Goal: Task Accomplishment & Management: Manage account settings

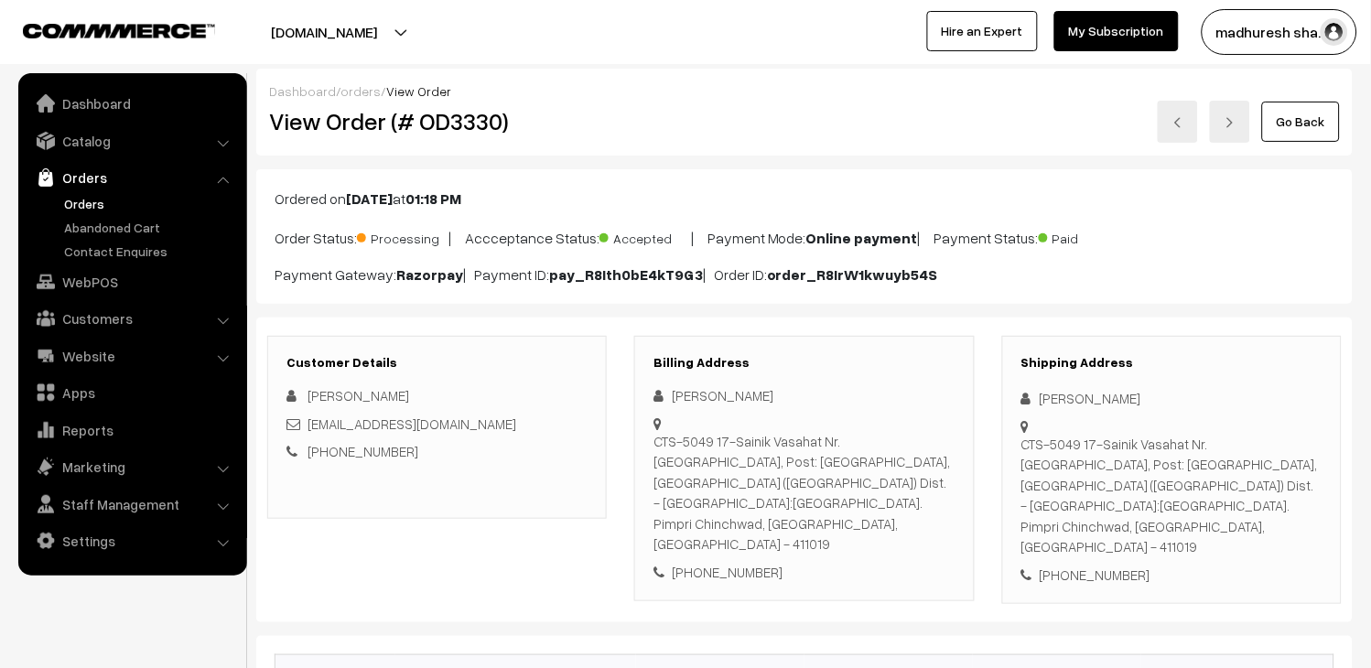
click at [96, 196] on link "Orders" at bounding box center [149, 203] width 181 height 19
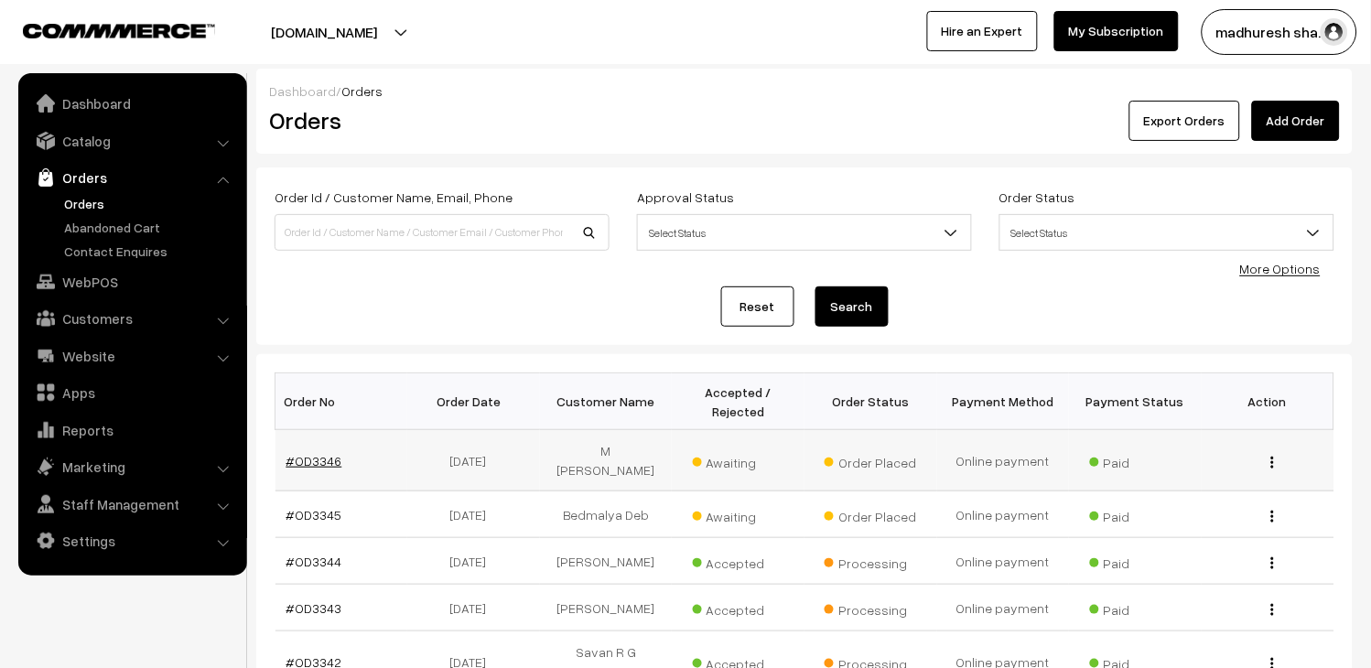
click at [320, 453] on link "#OD3346" at bounding box center [314, 461] width 56 height 16
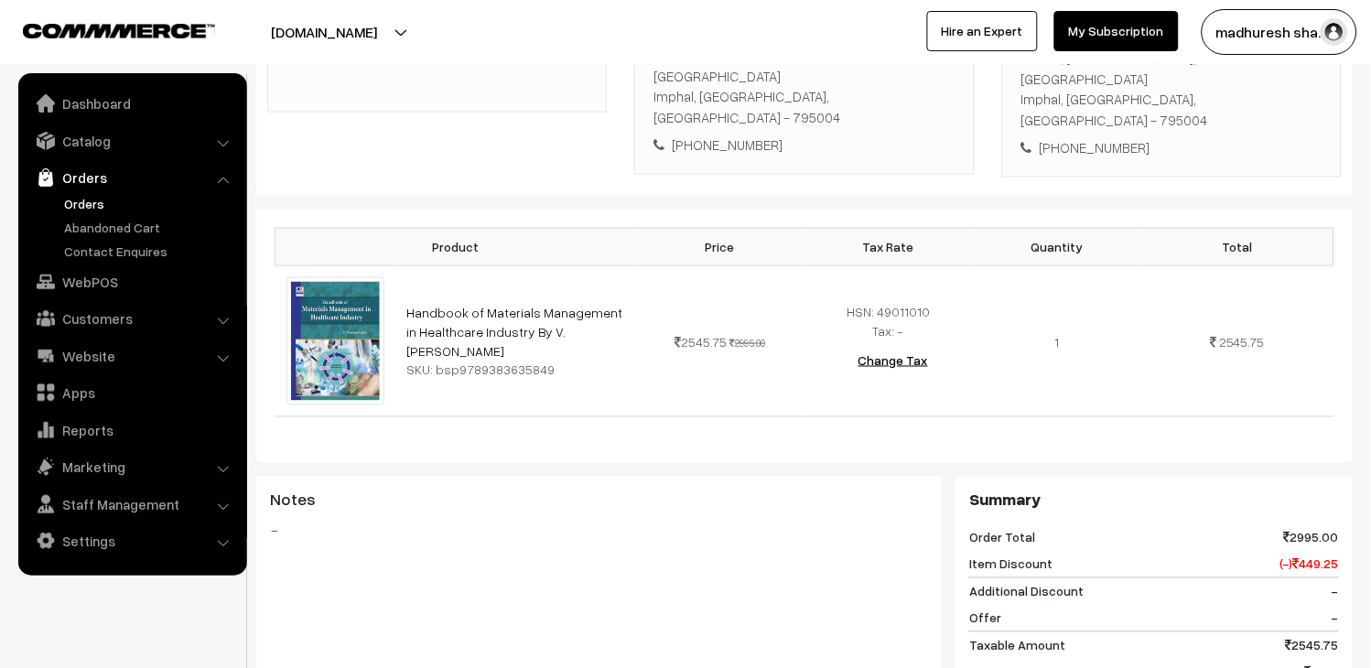
scroll to position [305, 0]
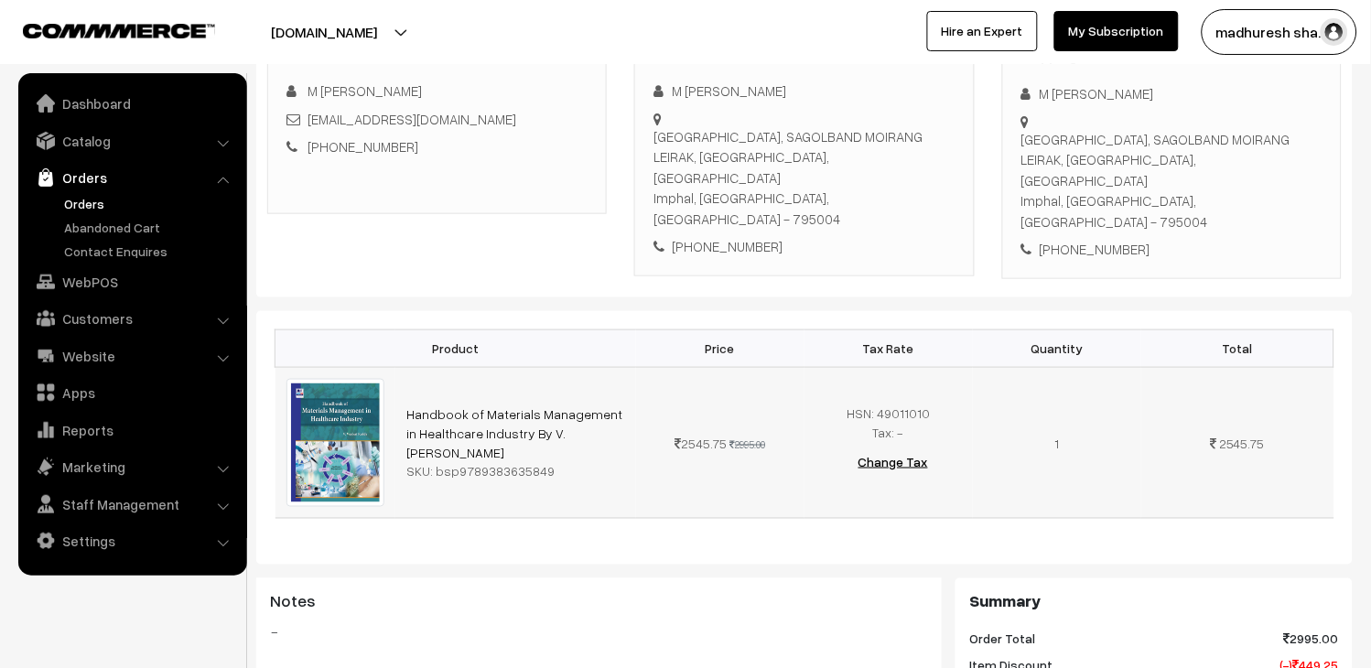
drag, startPoint x: 453, startPoint y: 438, endPoint x: 541, endPoint y: 449, distance: 88.6
click at [541, 462] on div "SKU: bsp9789383635849" at bounding box center [515, 471] width 219 height 19
copy div "9789383635849"
click at [107, 200] on link "Orders" at bounding box center [149, 203] width 181 height 19
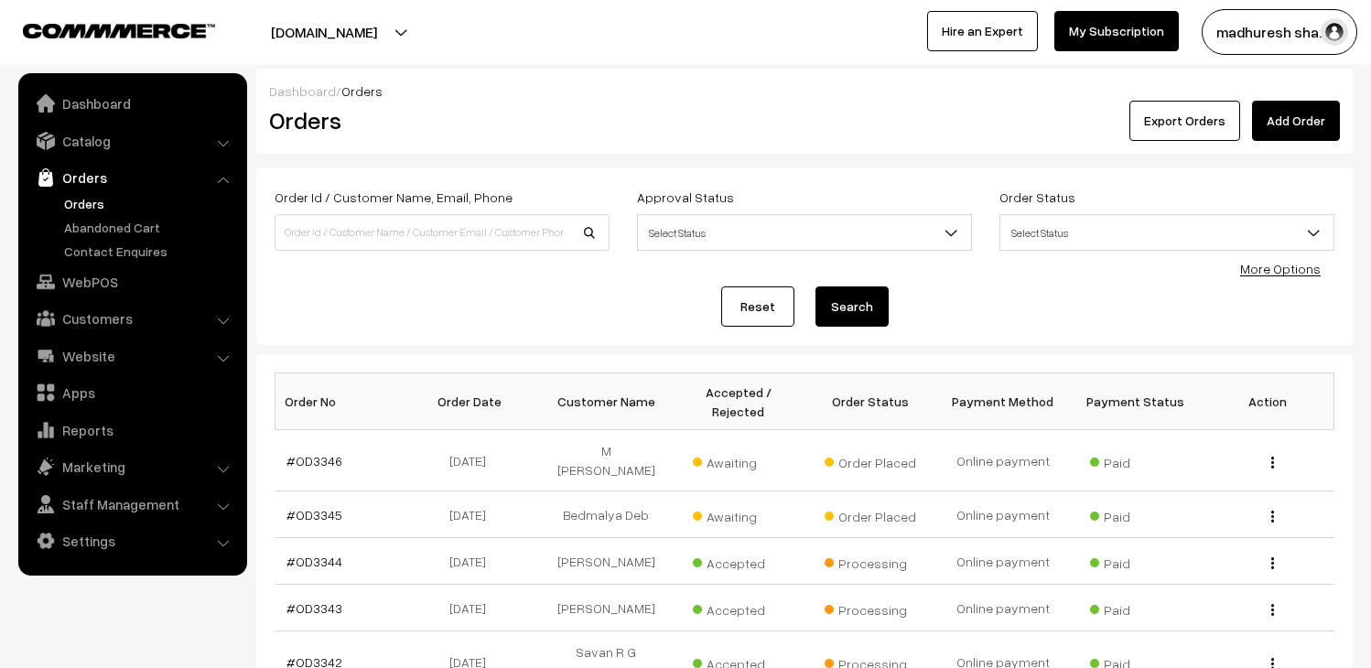
scroll to position [102, 0]
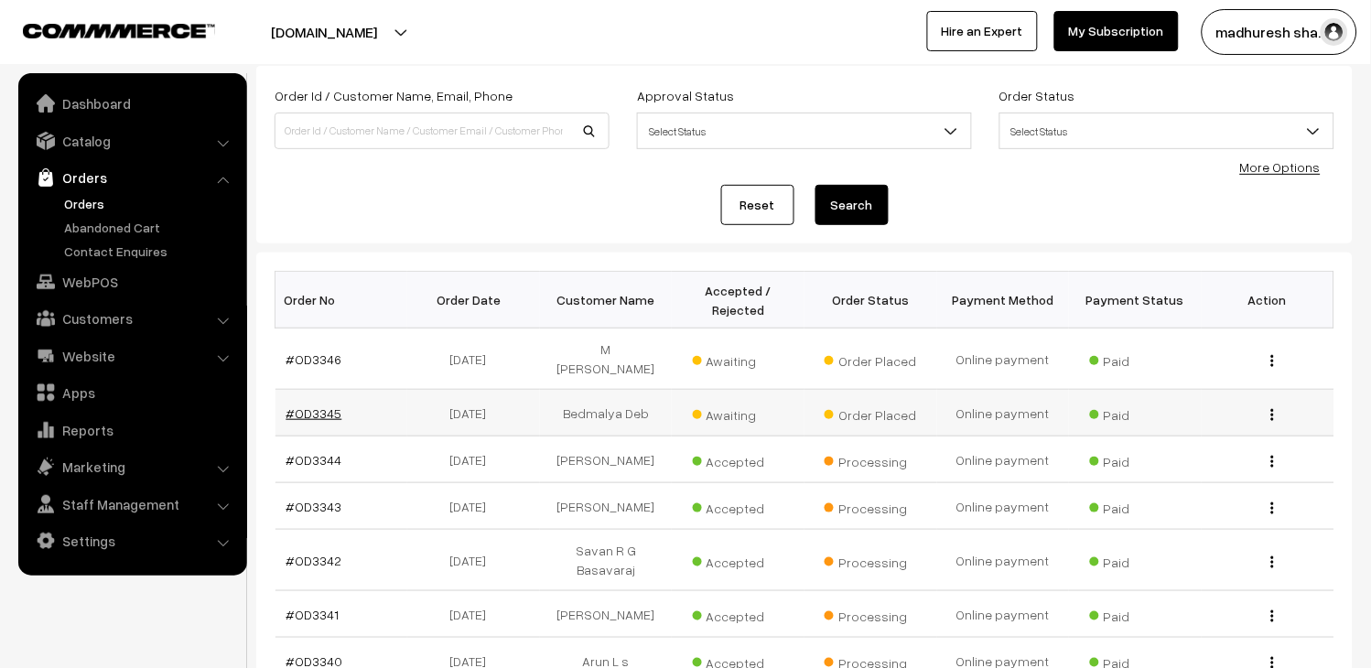
click at [308, 405] on link "#OD3345" at bounding box center [314, 413] width 56 height 16
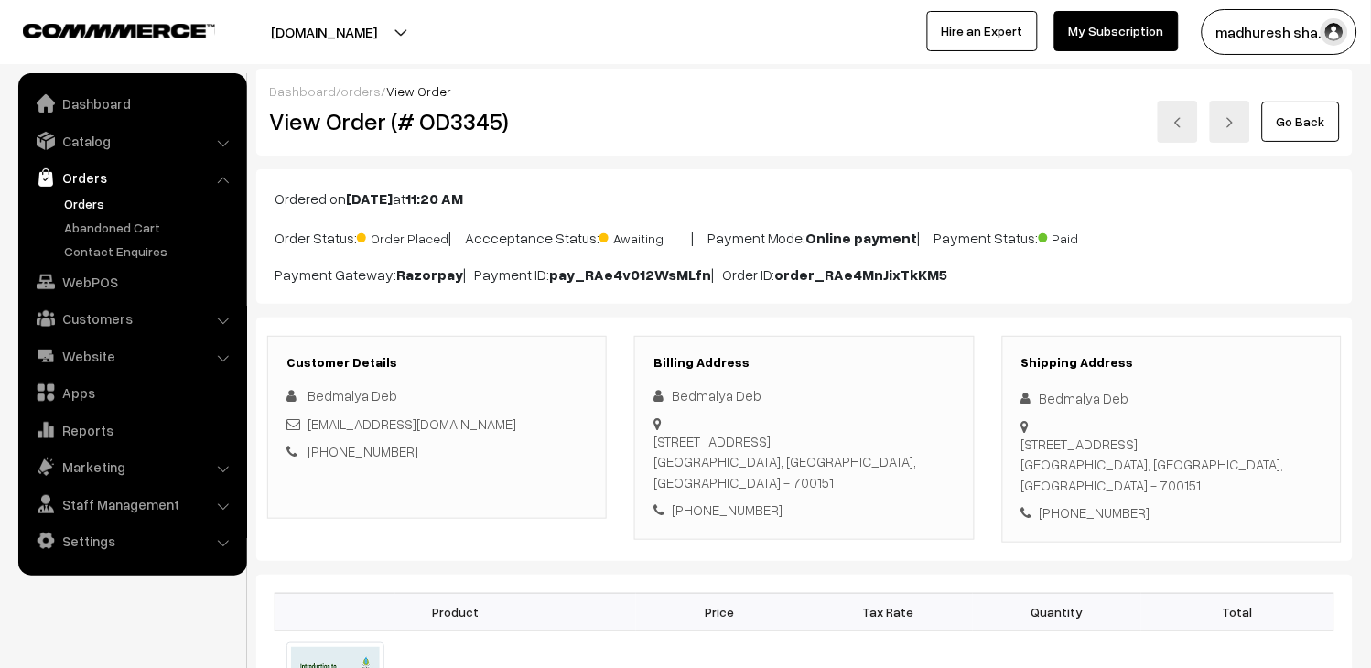
click at [83, 199] on link "Orders" at bounding box center [149, 203] width 181 height 19
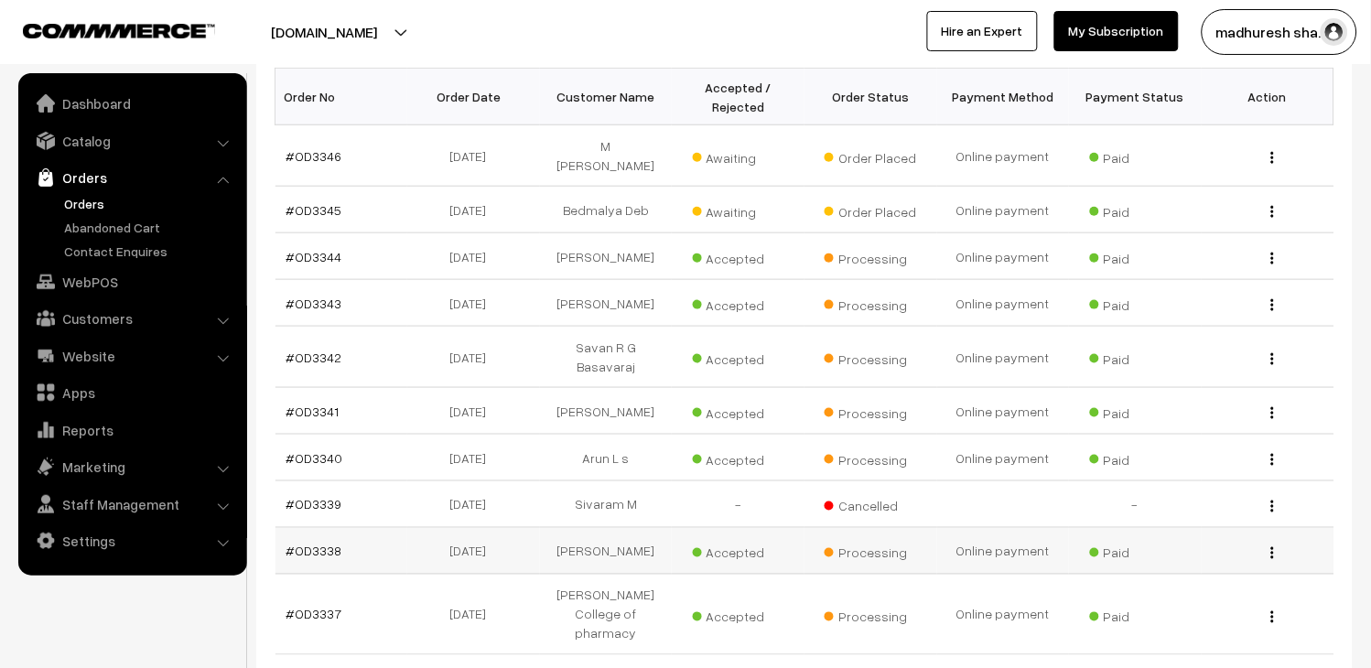
scroll to position [406, 0]
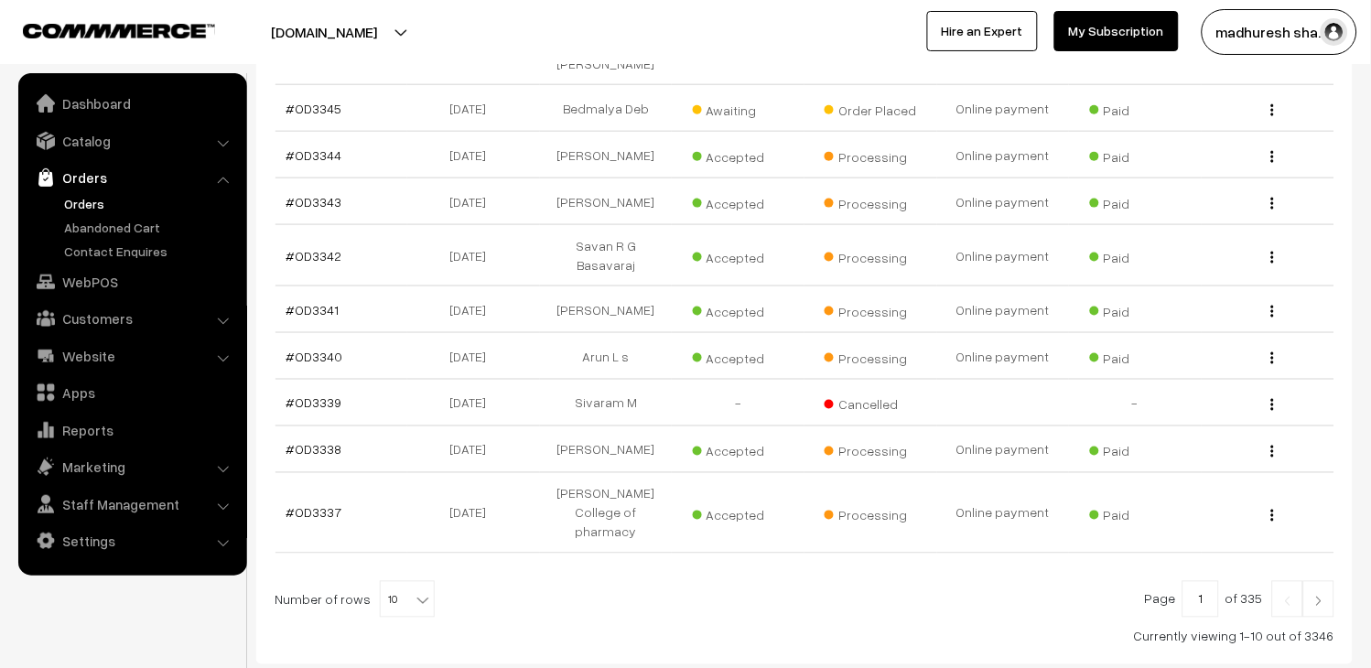
click at [397, 582] on span "10" at bounding box center [407, 600] width 53 height 37
select select "50"
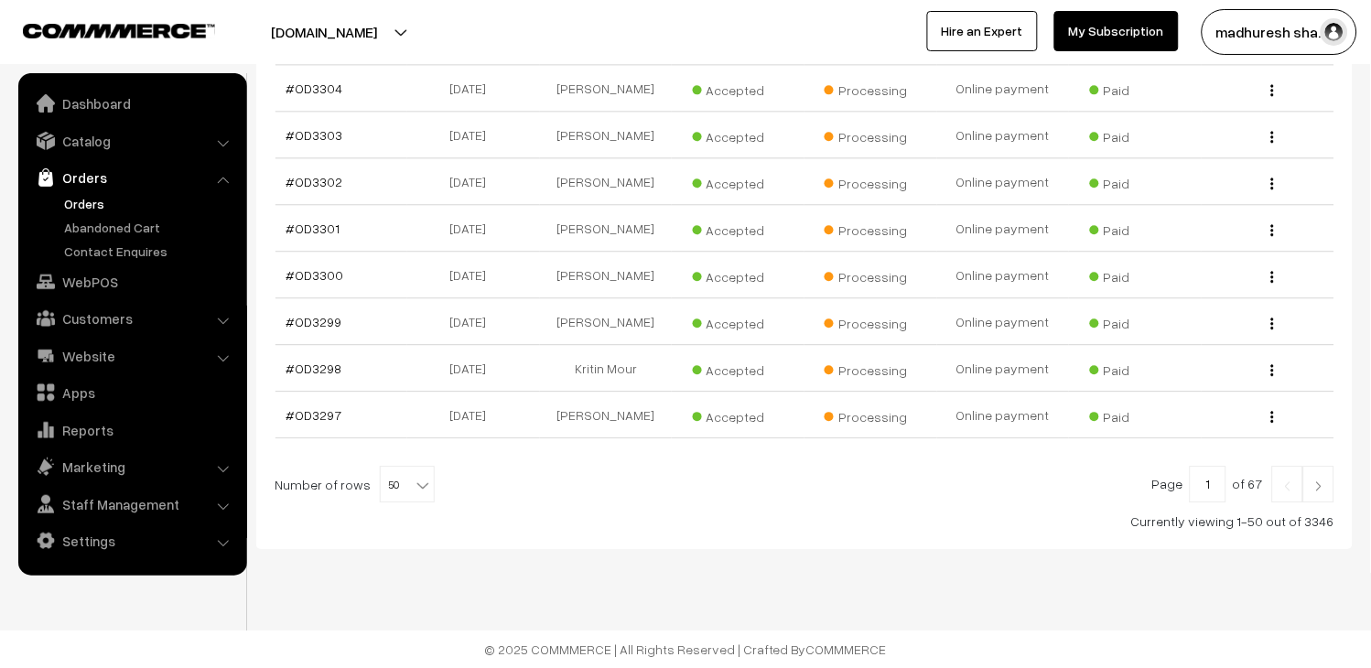
scroll to position [2510, 0]
click at [388, 487] on span "50" at bounding box center [407, 485] width 53 height 37
select select "100"
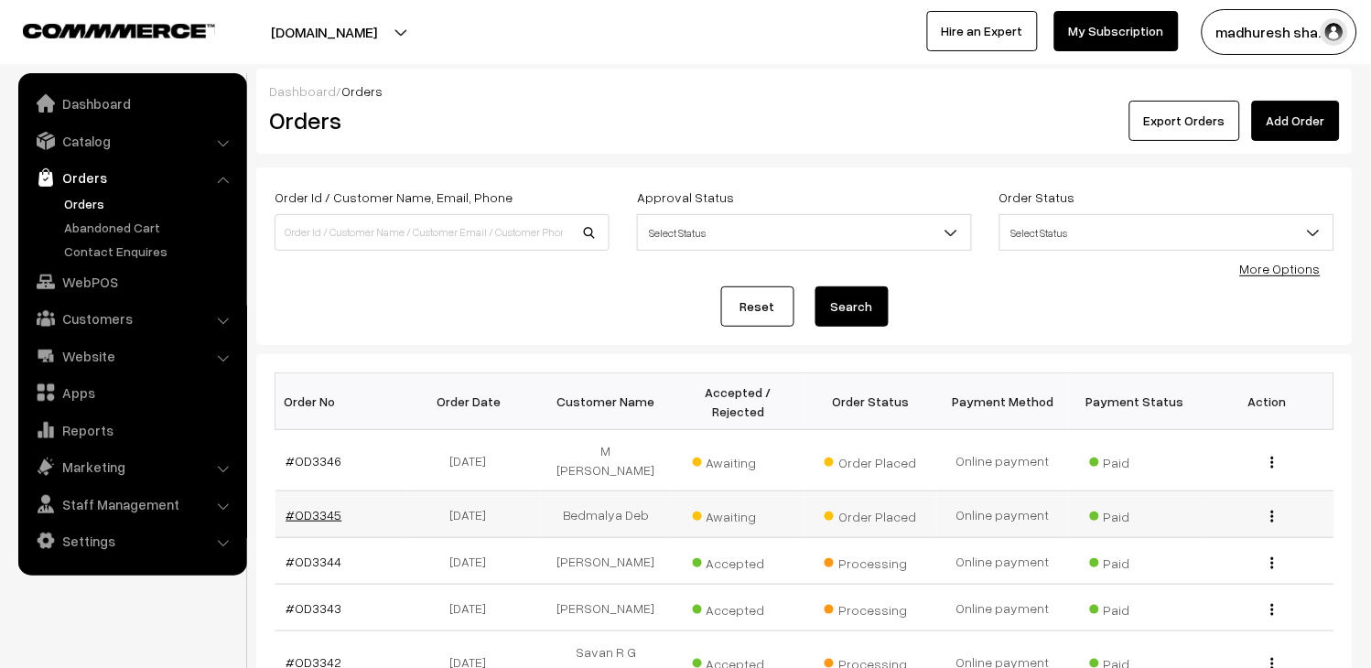
click at [324, 507] on link "#OD3345" at bounding box center [314, 515] width 56 height 16
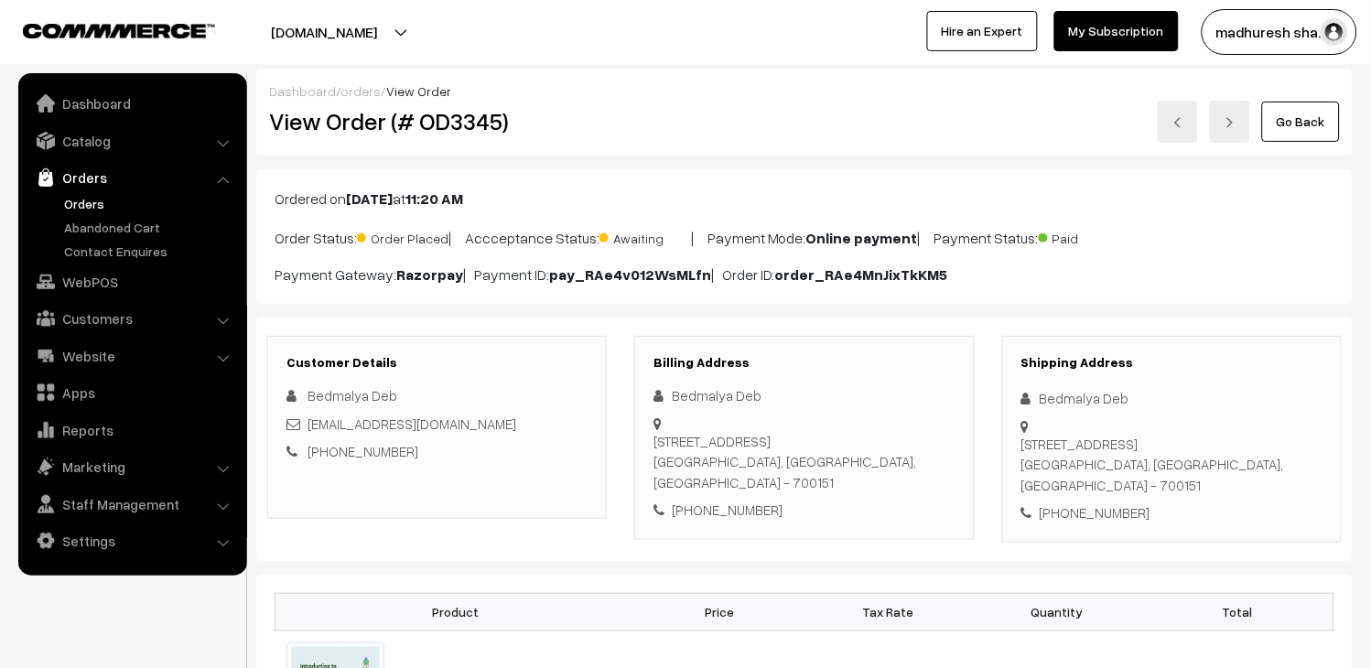
click at [1178, 123] on img at bounding box center [1178, 122] width 11 height 11
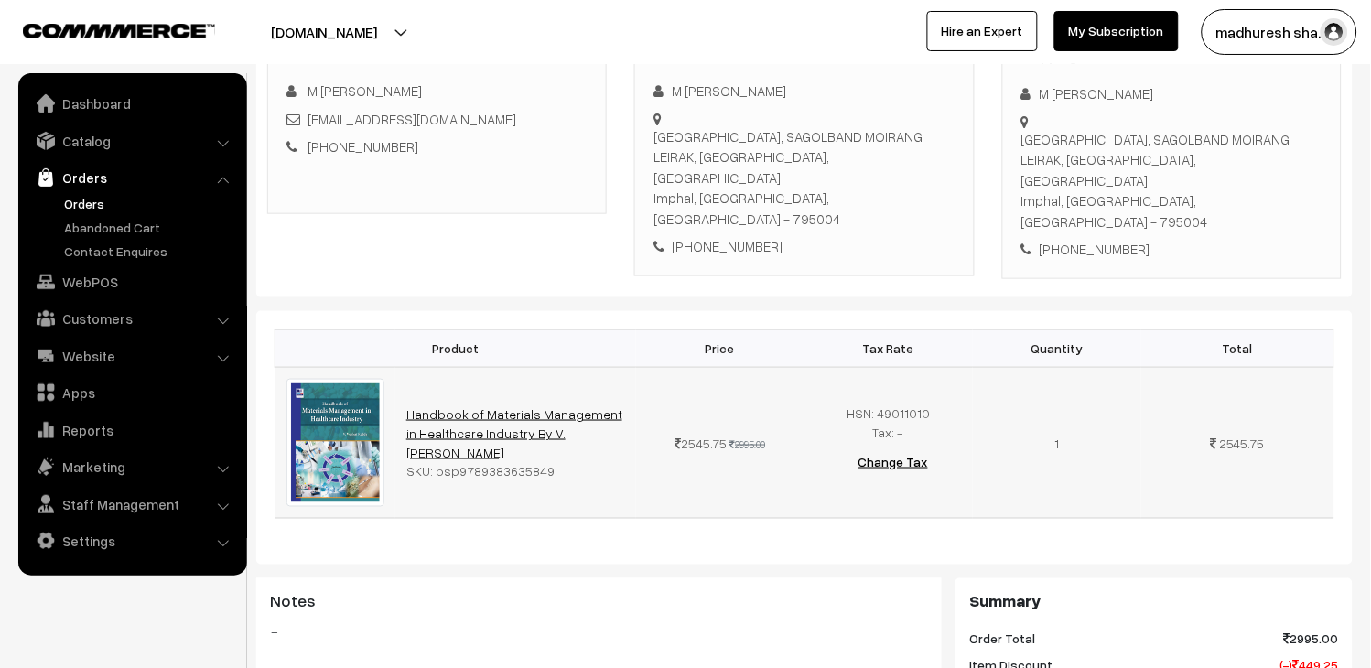
scroll to position [305, 0]
drag, startPoint x: 543, startPoint y: 444, endPoint x: 456, endPoint y: 443, distance: 87.0
click at [456, 462] on div "SKU: bsp9789383635849" at bounding box center [515, 471] width 219 height 19
copy div "9789383635849"
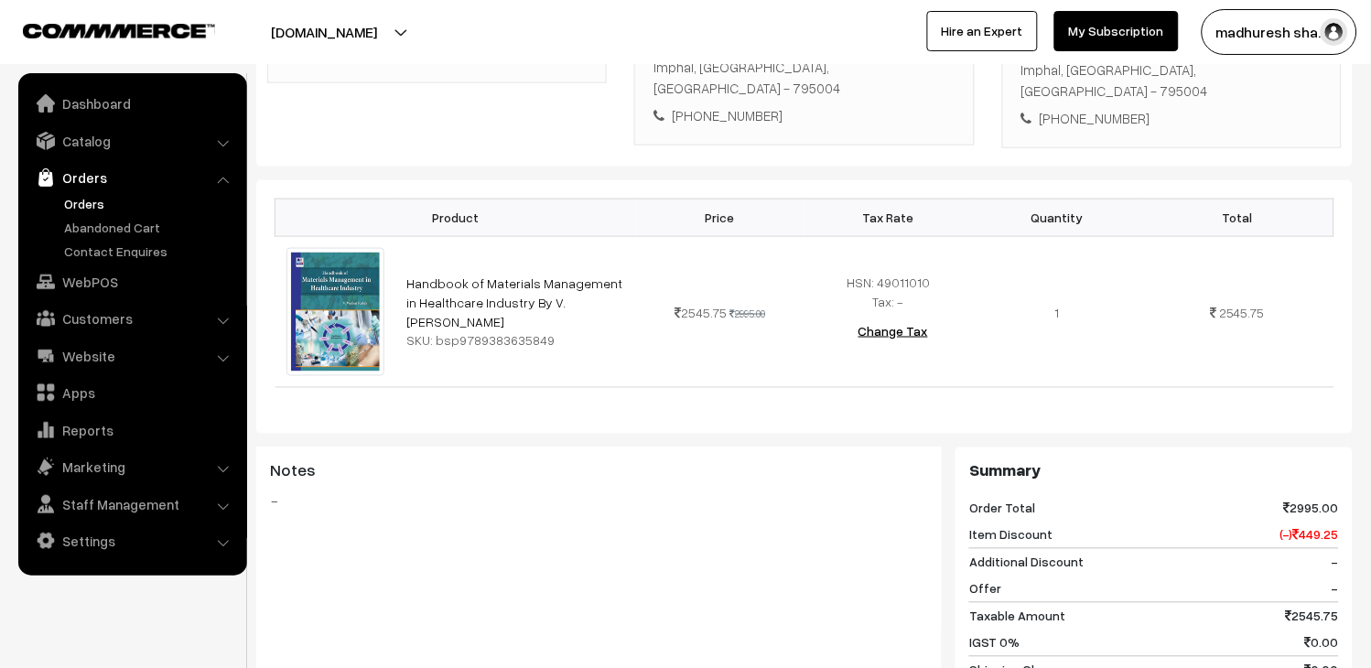
scroll to position [610, 0]
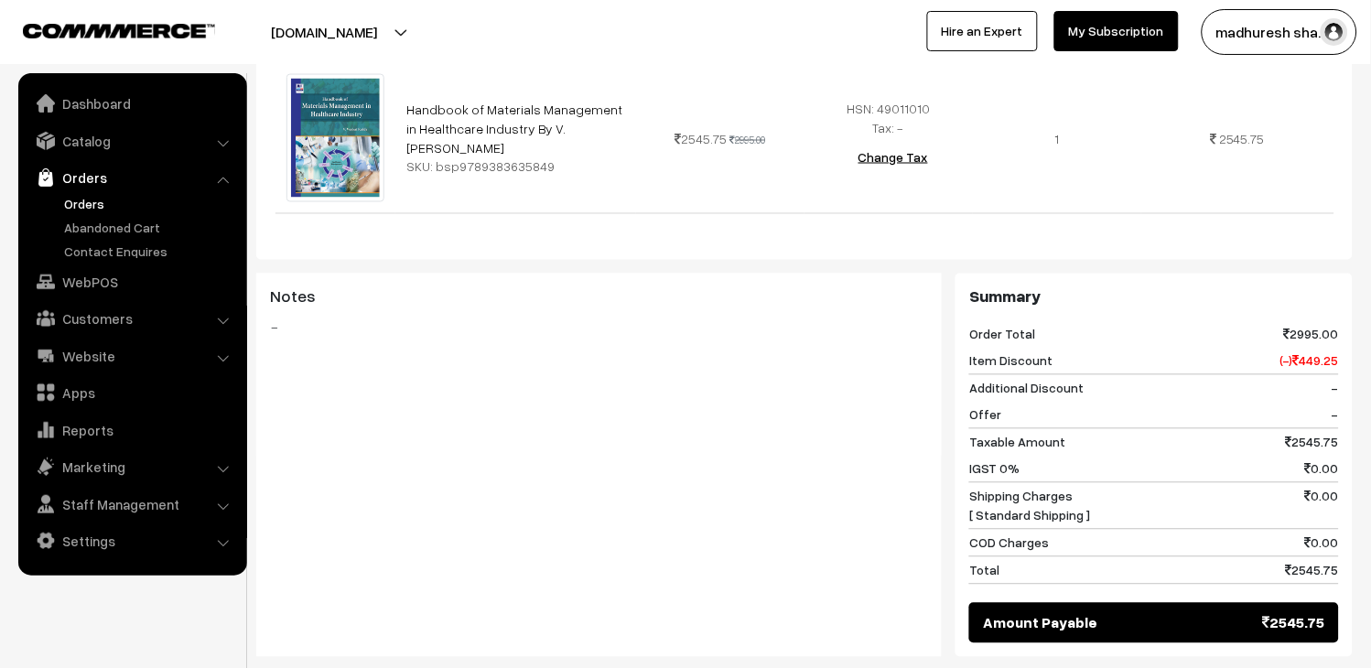
click at [604, 352] on div "Notes -" at bounding box center [599, 365] width 686 height 183
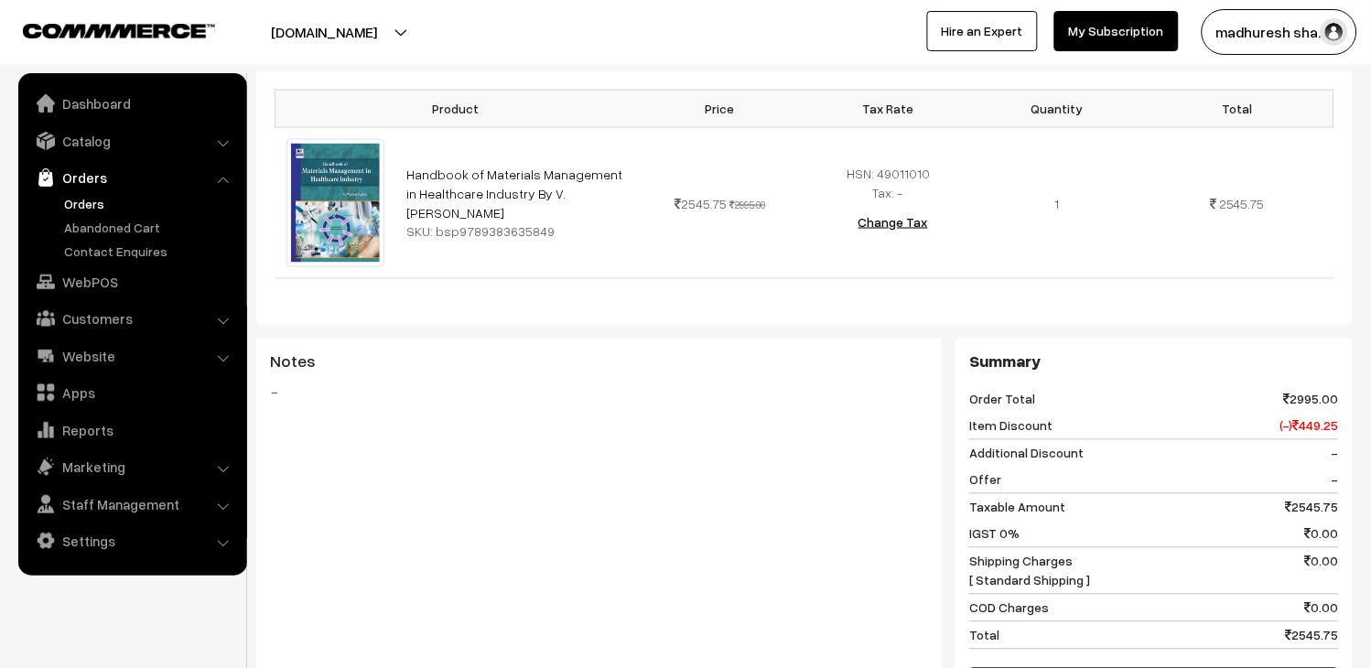
scroll to position [508, 0]
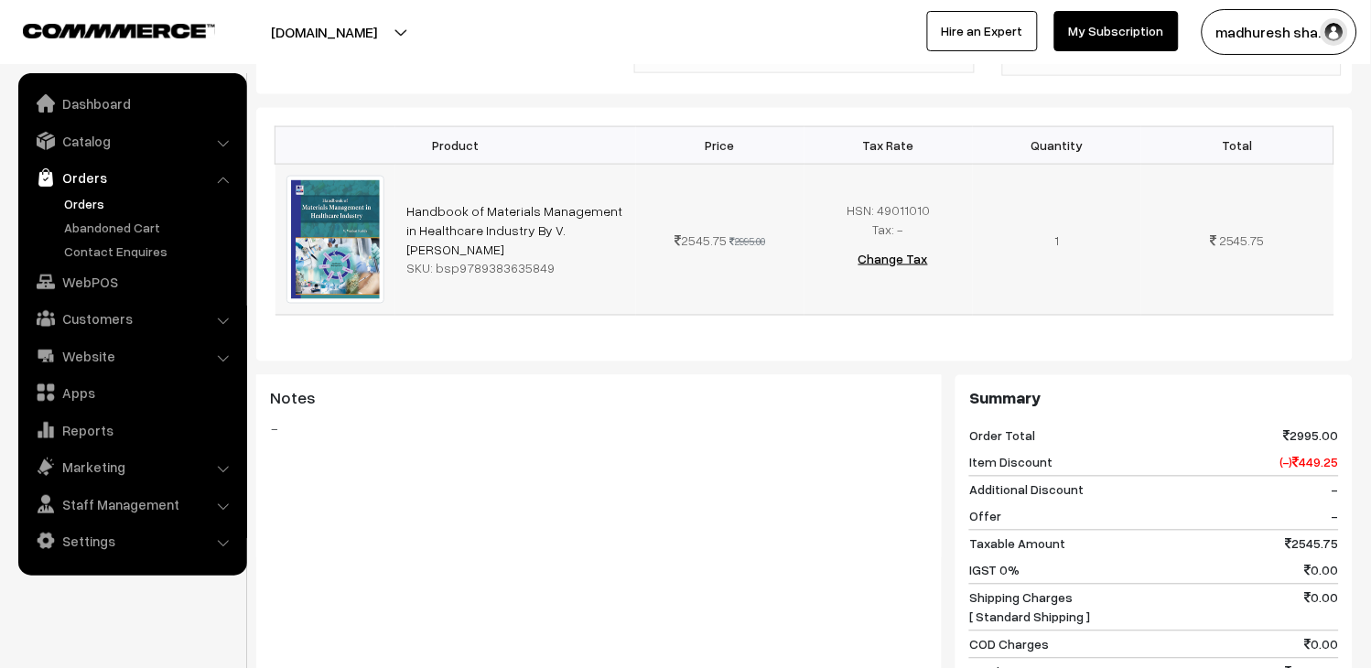
drag, startPoint x: 455, startPoint y: 235, endPoint x: 541, endPoint y: 251, distance: 87.4
click at [541, 251] on td "Handbook of Materials Management in Healthcare Industry By V. Venkat Reddy SKU:…" at bounding box center [515, 239] width 241 height 151
click at [546, 389] on h3 "Notes" at bounding box center [599, 399] width 658 height 20
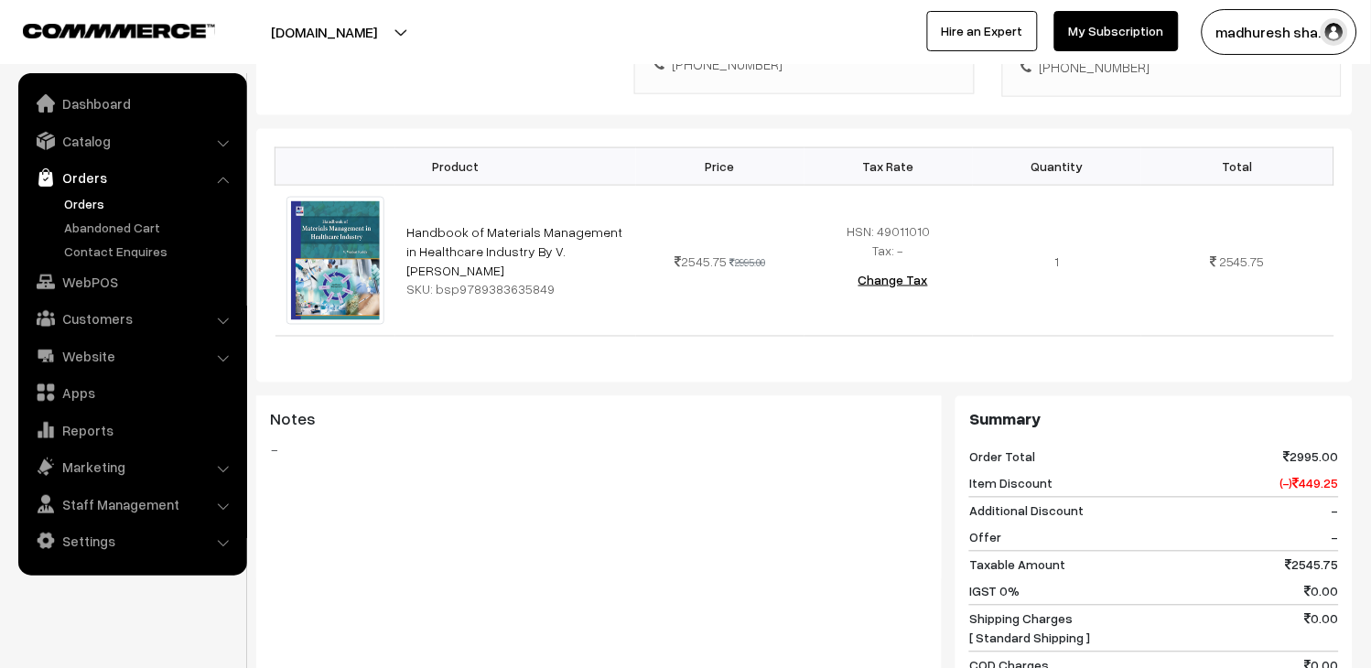
scroll to position [589, 0]
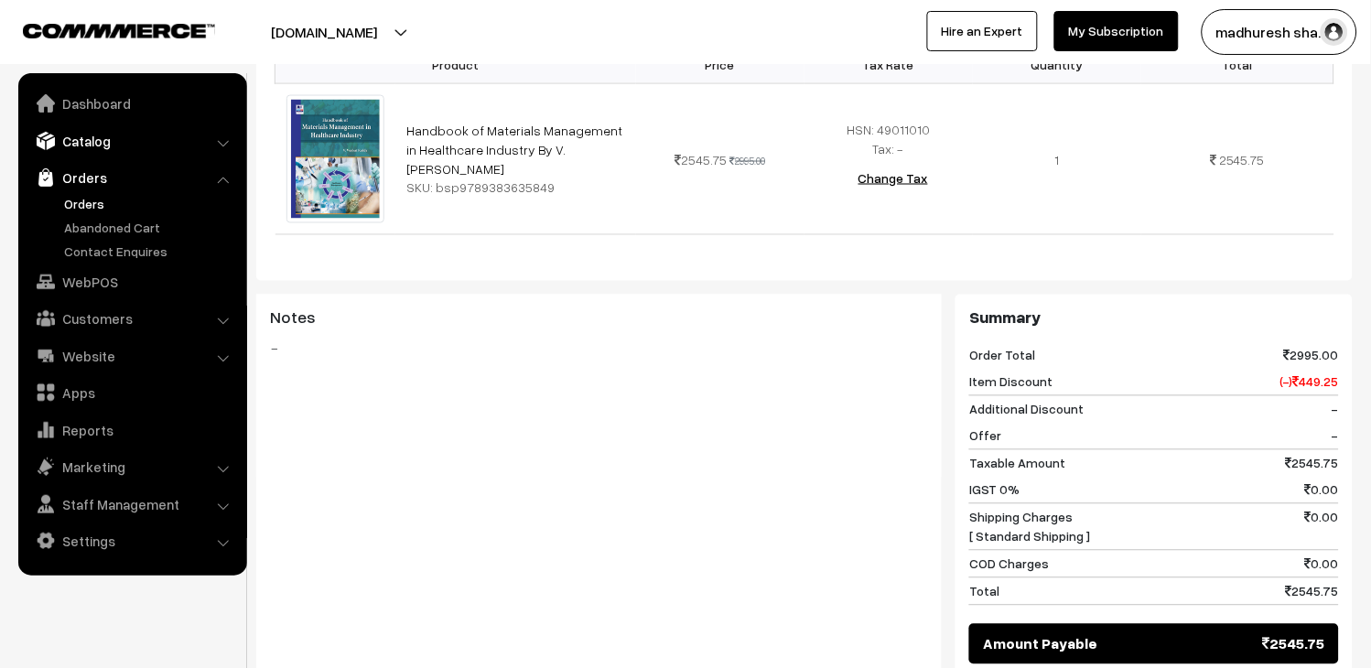
click at [89, 140] on link "Catalog" at bounding box center [132, 140] width 218 height 33
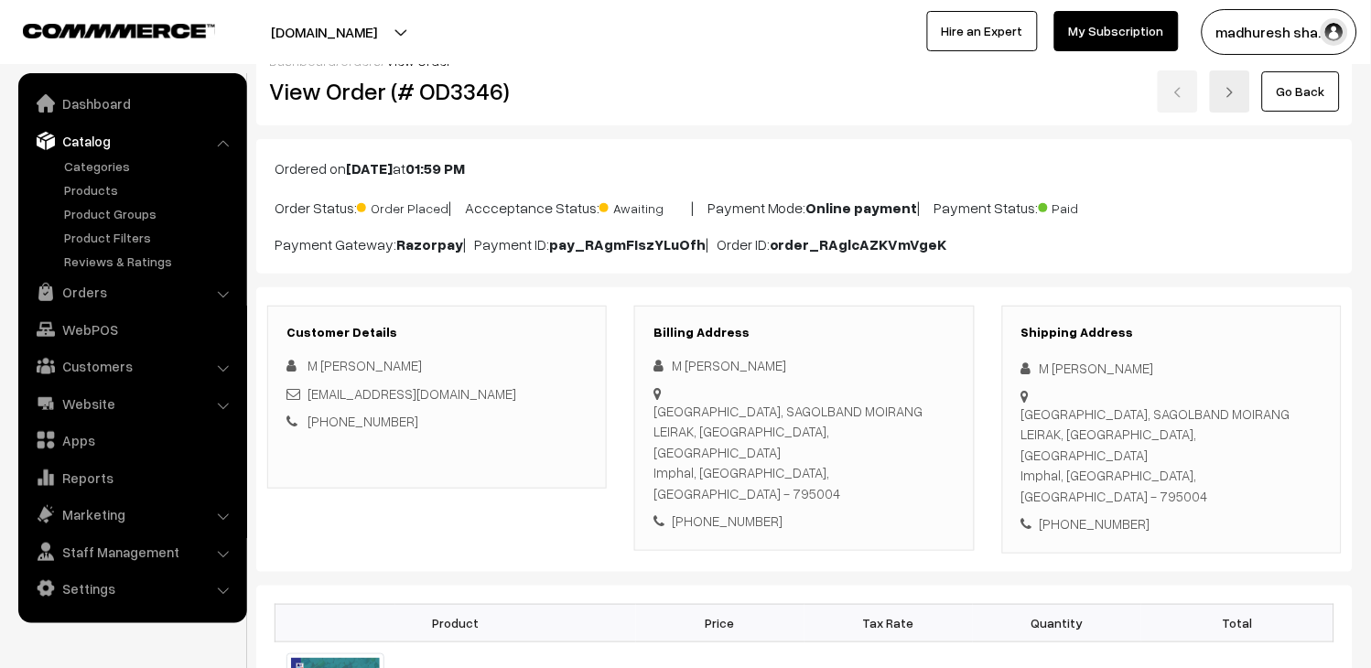
scroll to position [0, 0]
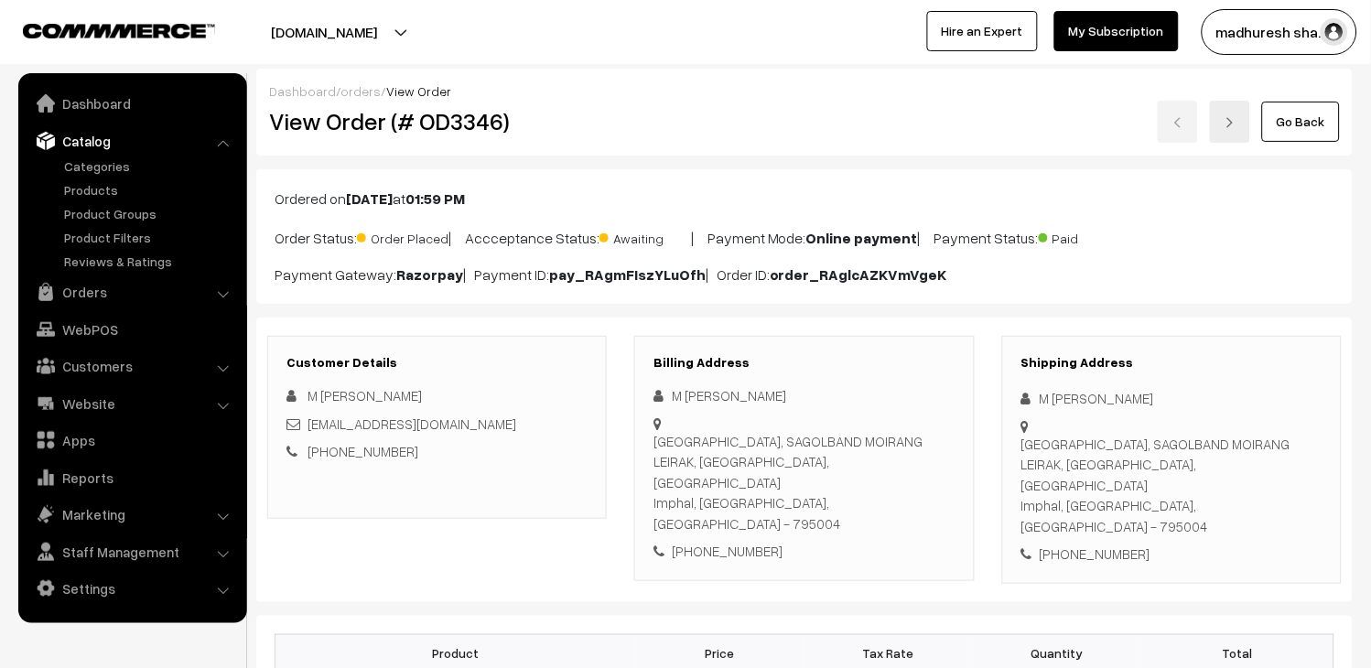
click at [623, 138] on div "Go Back" at bounding box center [988, 122] width 732 height 42
click at [84, 286] on link "Orders" at bounding box center [132, 292] width 218 height 33
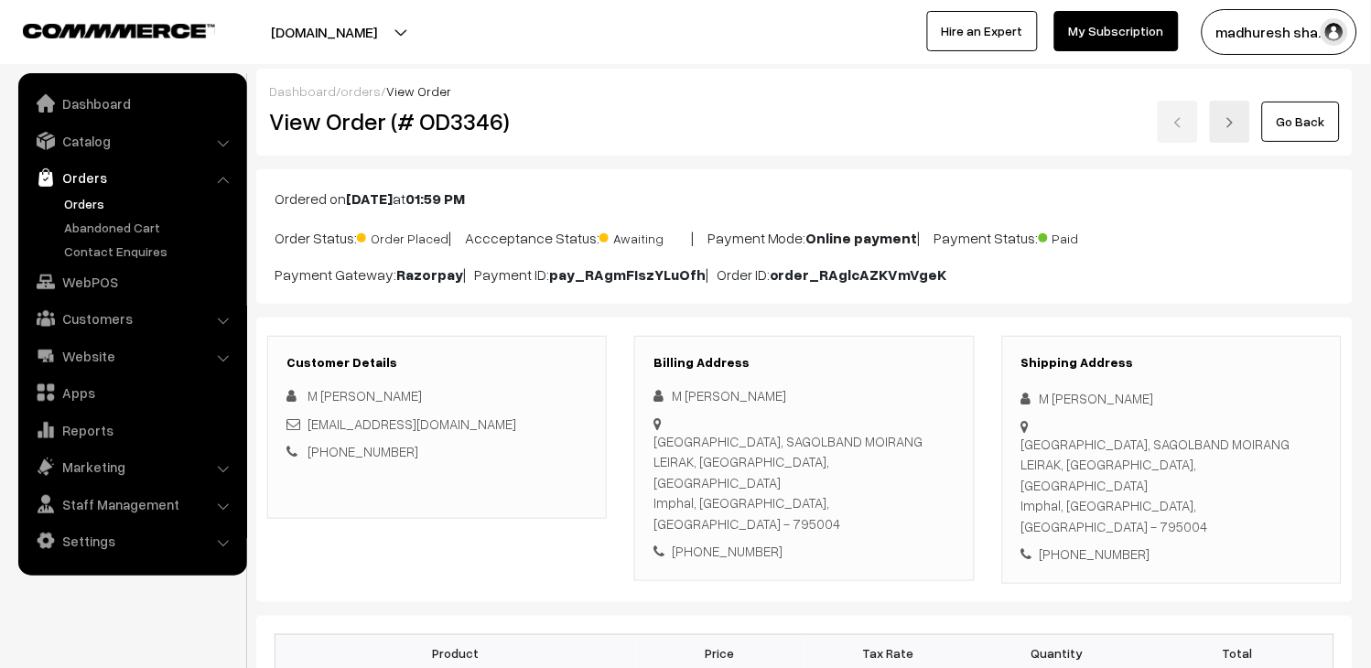
click at [108, 198] on link "Orders" at bounding box center [149, 203] width 181 height 19
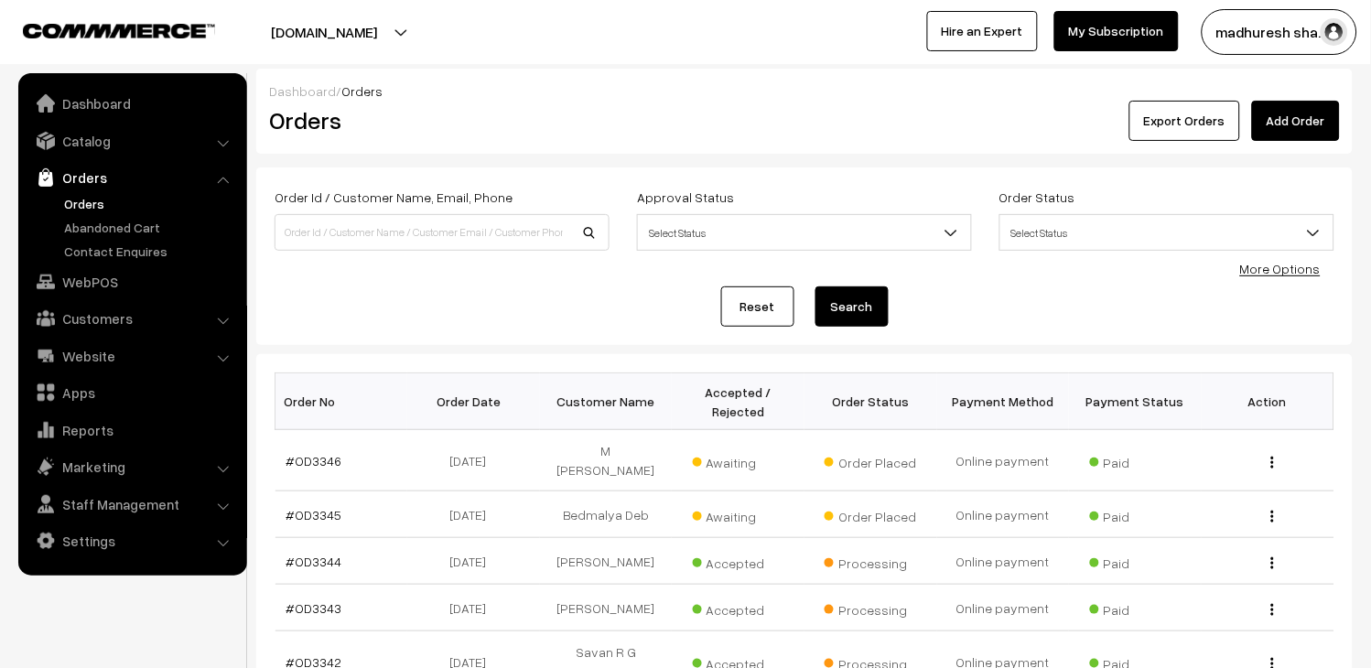
click at [97, 206] on link "Orders" at bounding box center [149, 203] width 181 height 19
click at [102, 202] on link "Orders" at bounding box center [149, 203] width 181 height 19
click at [305, 507] on link "#OD3345" at bounding box center [314, 515] width 56 height 16
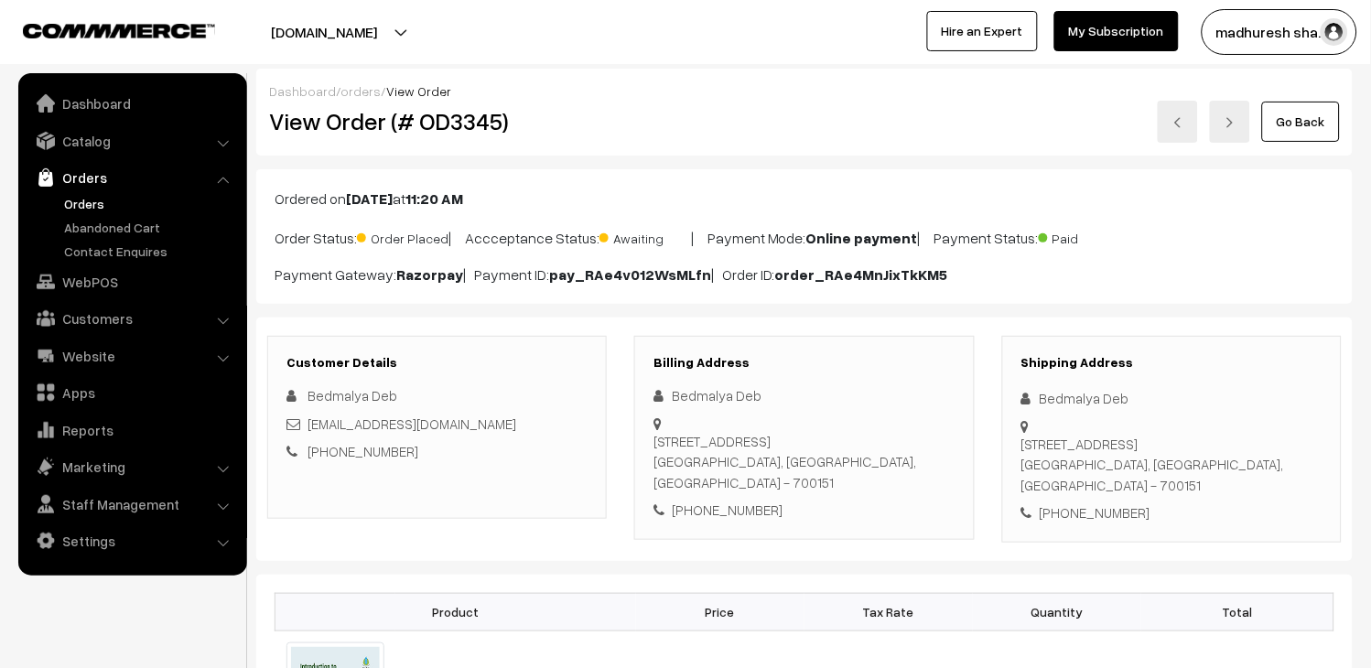
drag, startPoint x: 590, startPoint y: 423, endPoint x: 307, endPoint y: 427, distance: 283.8
click at [307, 427] on div "Customer Details Bedmalya Deb bedmalya.deb@earthwashtechnologies.co.in +91 8910…" at bounding box center [437, 427] width 340 height 183
copy link "[EMAIL_ADDRESS][DOMAIN_NAME]"
click at [553, 452] on div "[PHONE_NUMBER]" at bounding box center [436, 451] width 301 height 21
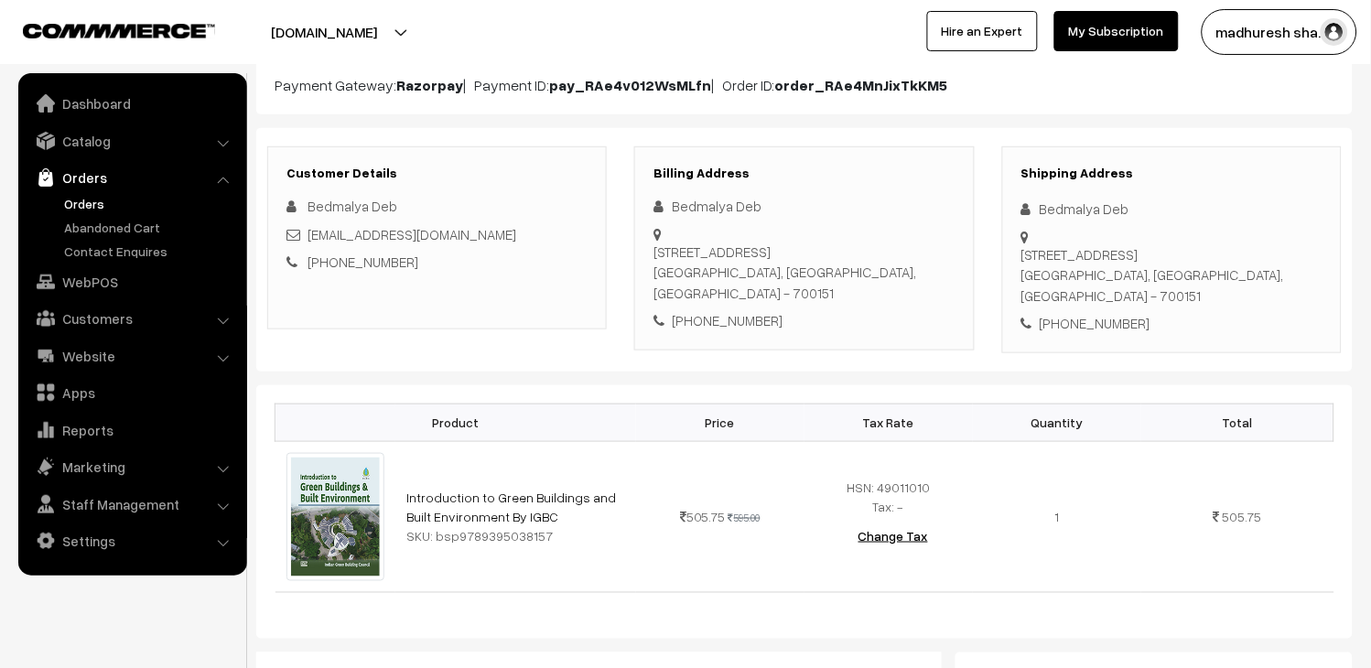
scroll to position [203, 0]
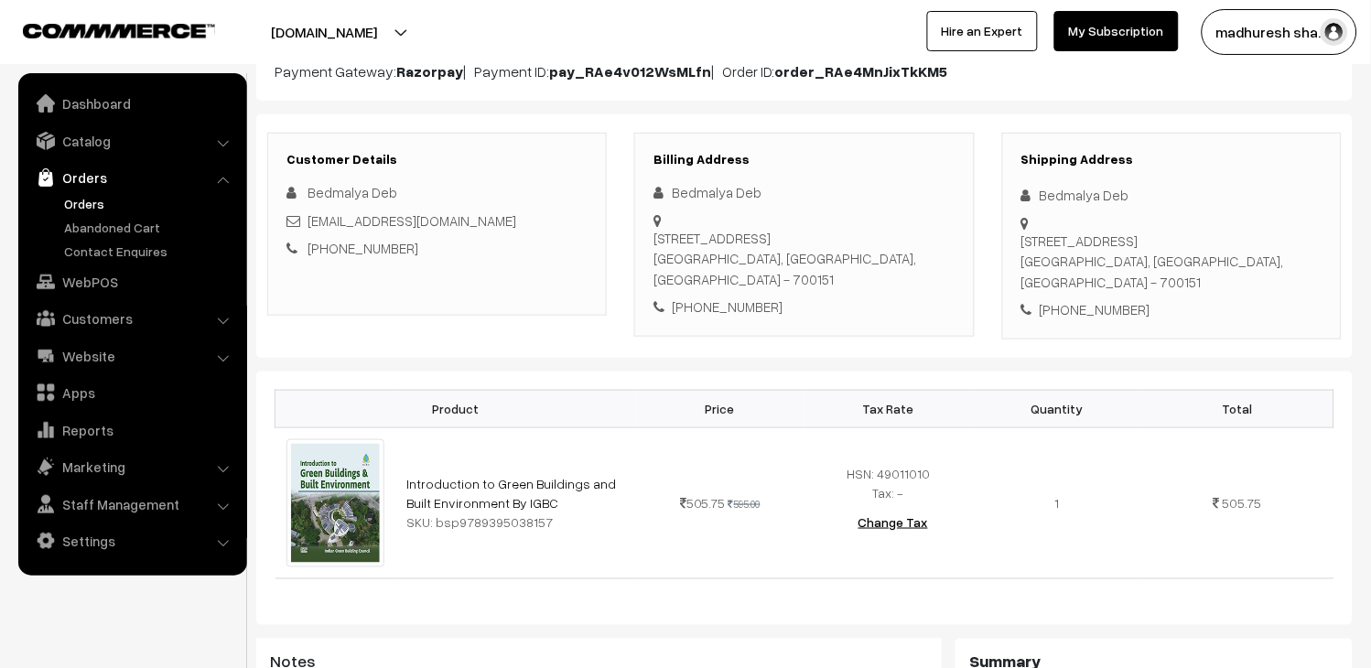
drag, startPoint x: 581, startPoint y: 221, endPoint x: 308, endPoint y: 215, distance: 272.8
click at [308, 215] on div "[EMAIL_ADDRESS][DOMAIN_NAME]" at bounding box center [436, 221] width 301 height 21
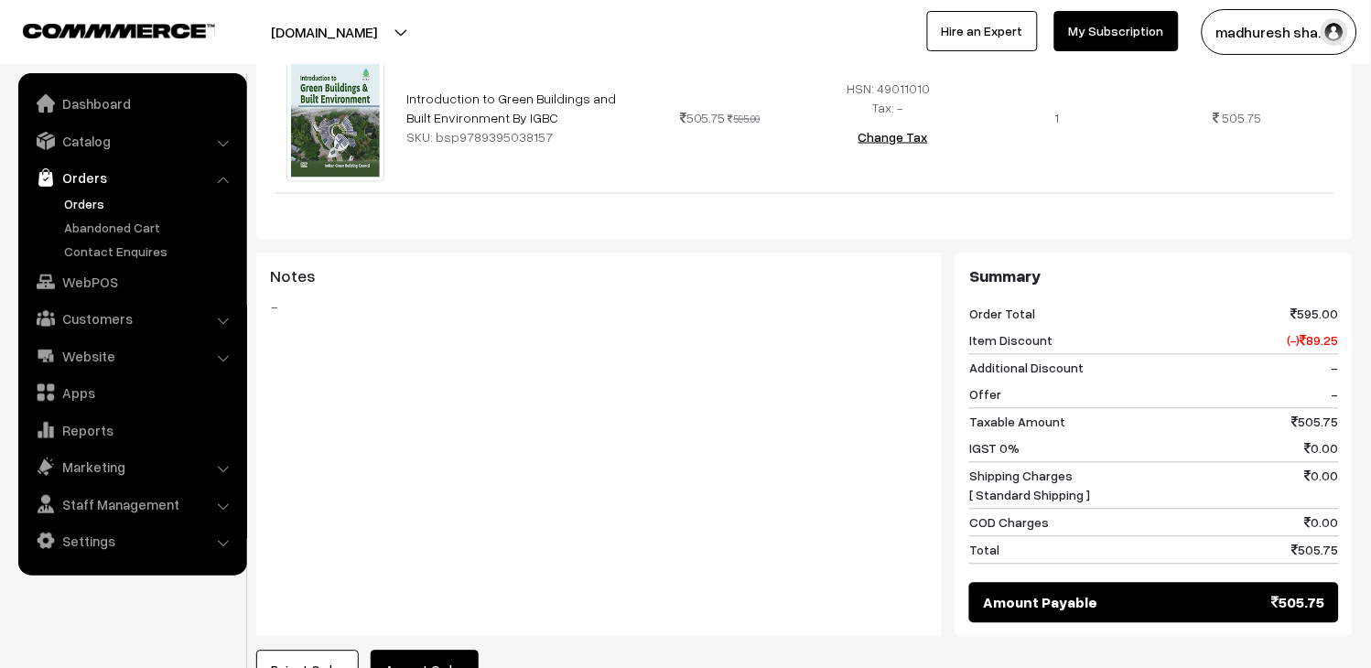
scroll to position [873, 0]
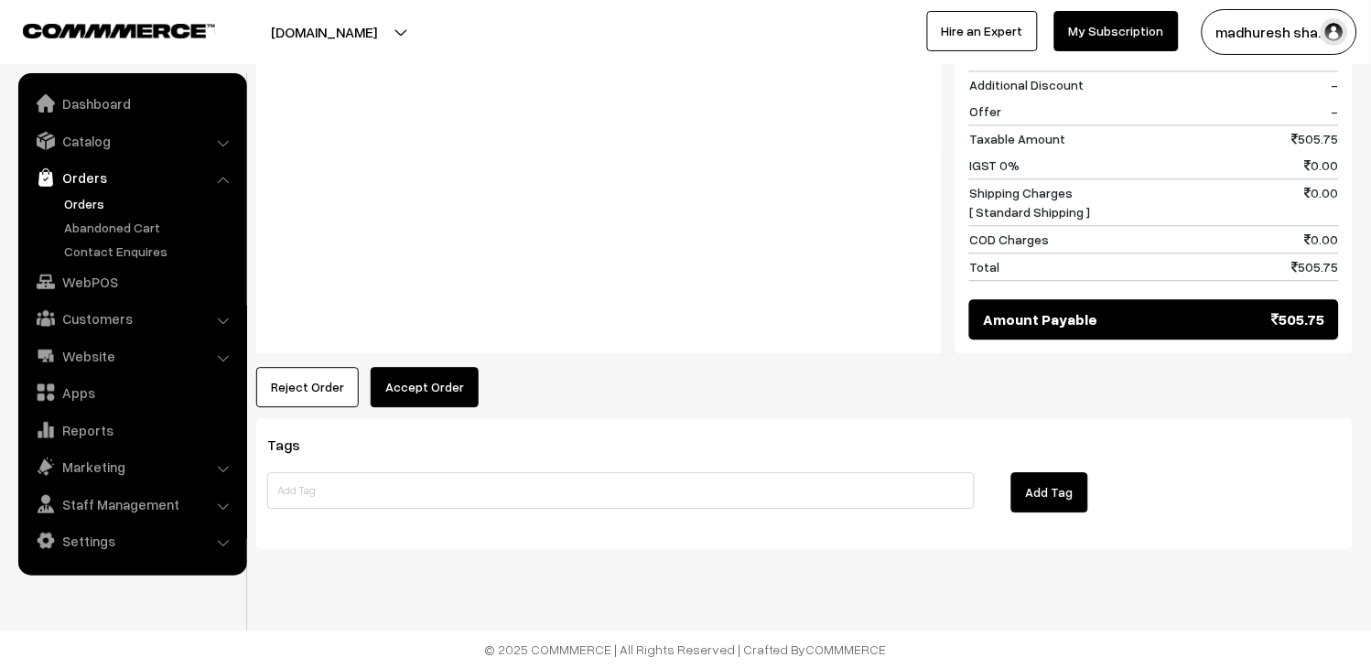
click at [381, 396] on button "Accept Order" at bounding box center [425, 387] width 108 height 40
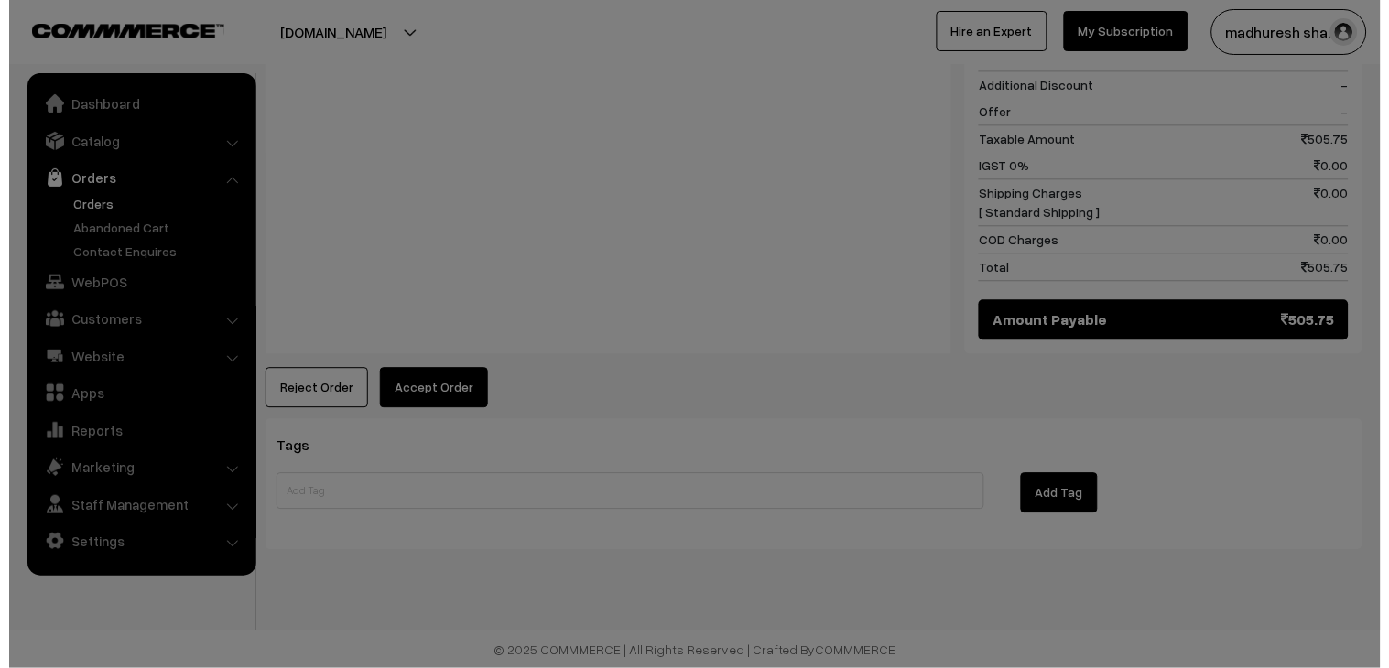
scroll to position [875, 0]
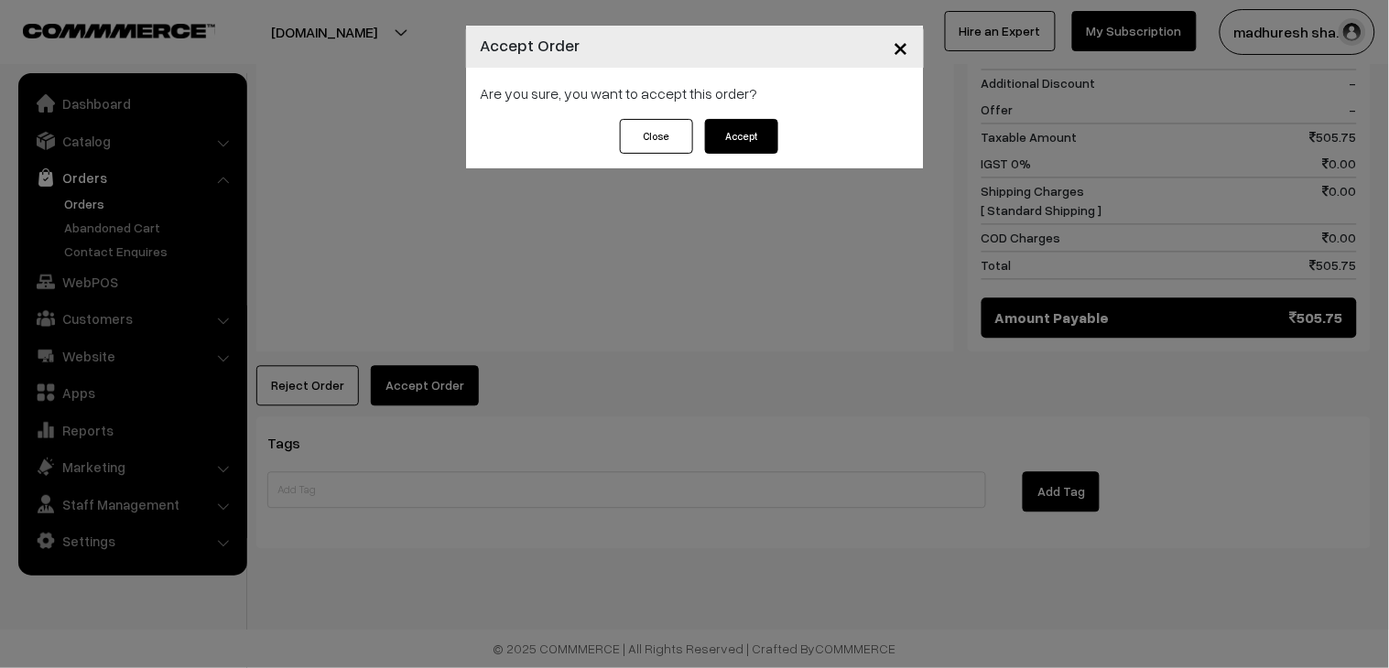
click at [749, 140] on button "Accept" at bounding box center [741, 136] width 73 height 35
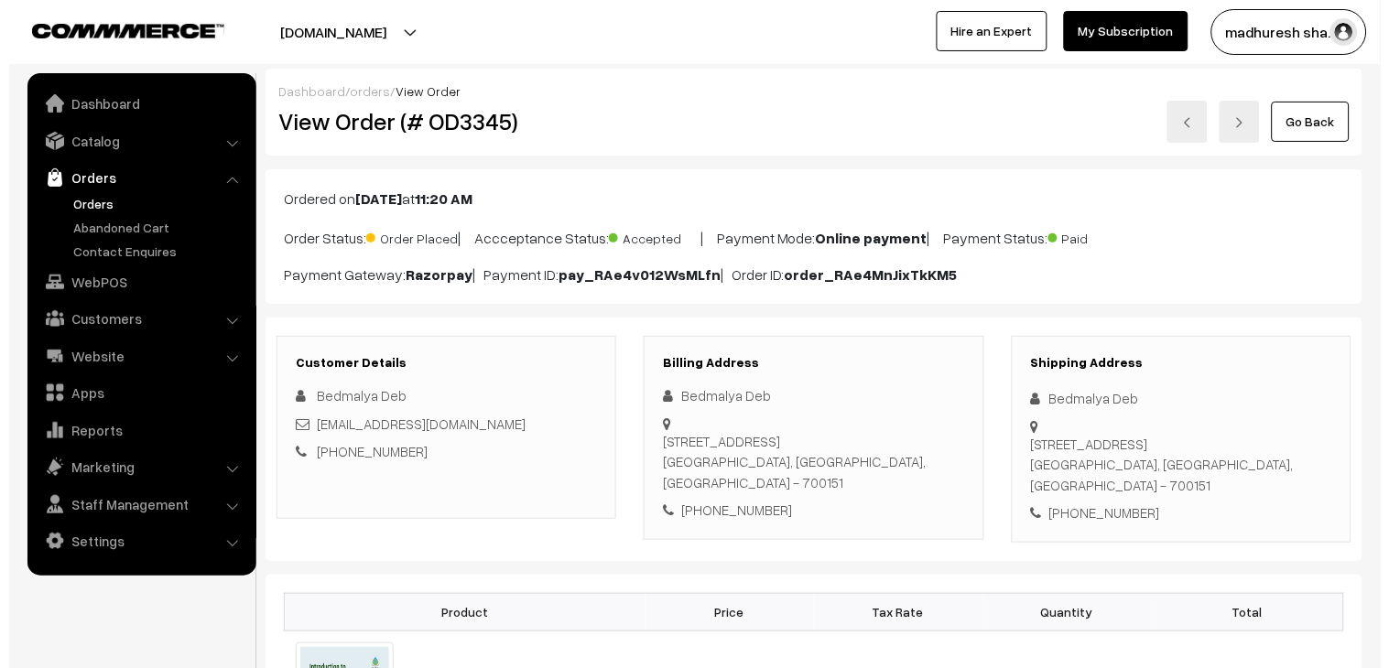
scroll to position [711, 0]
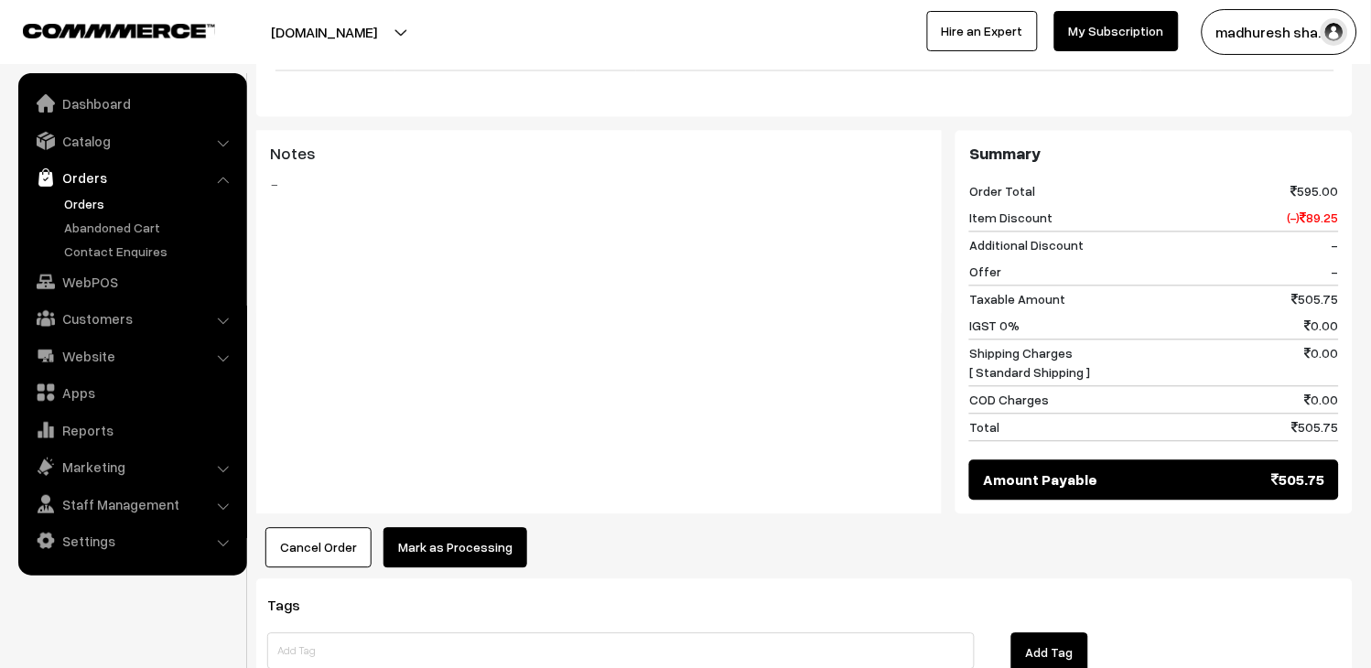
click at [470, 565] on button "Mark as Processing" at bounding box center [456, 548] width 144 height 40
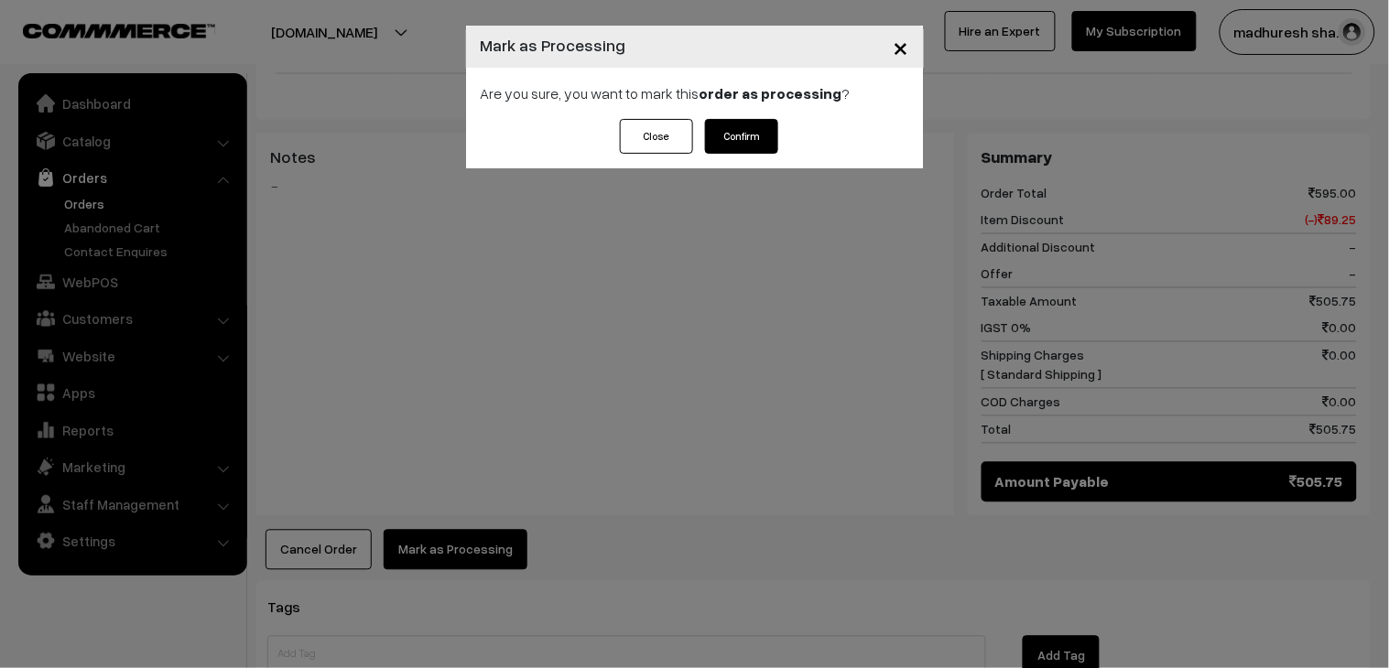
click at [754, 135] on button "Confirm" at bounding box center [741, 136] width 73 height 35
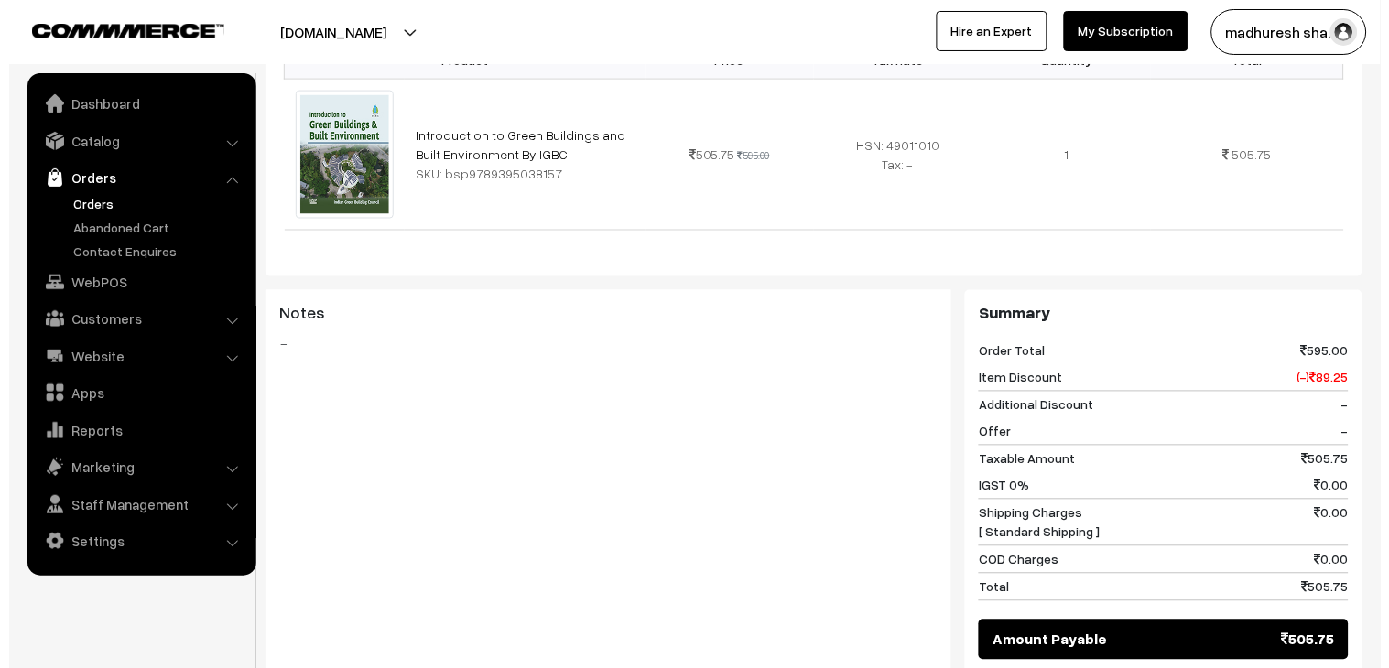
scroll to position [711, 0]
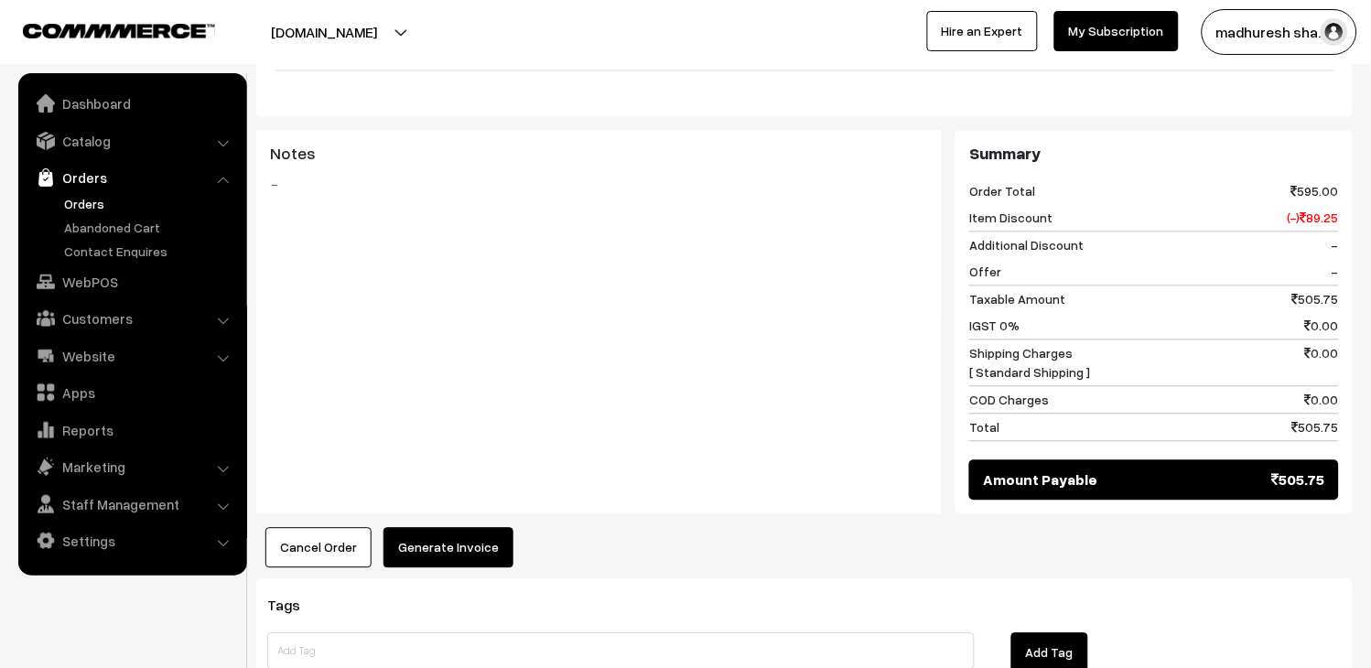
click at [444, 538] on button "Generate Invoice" at bounding box center [449, 548] width 130 height 40
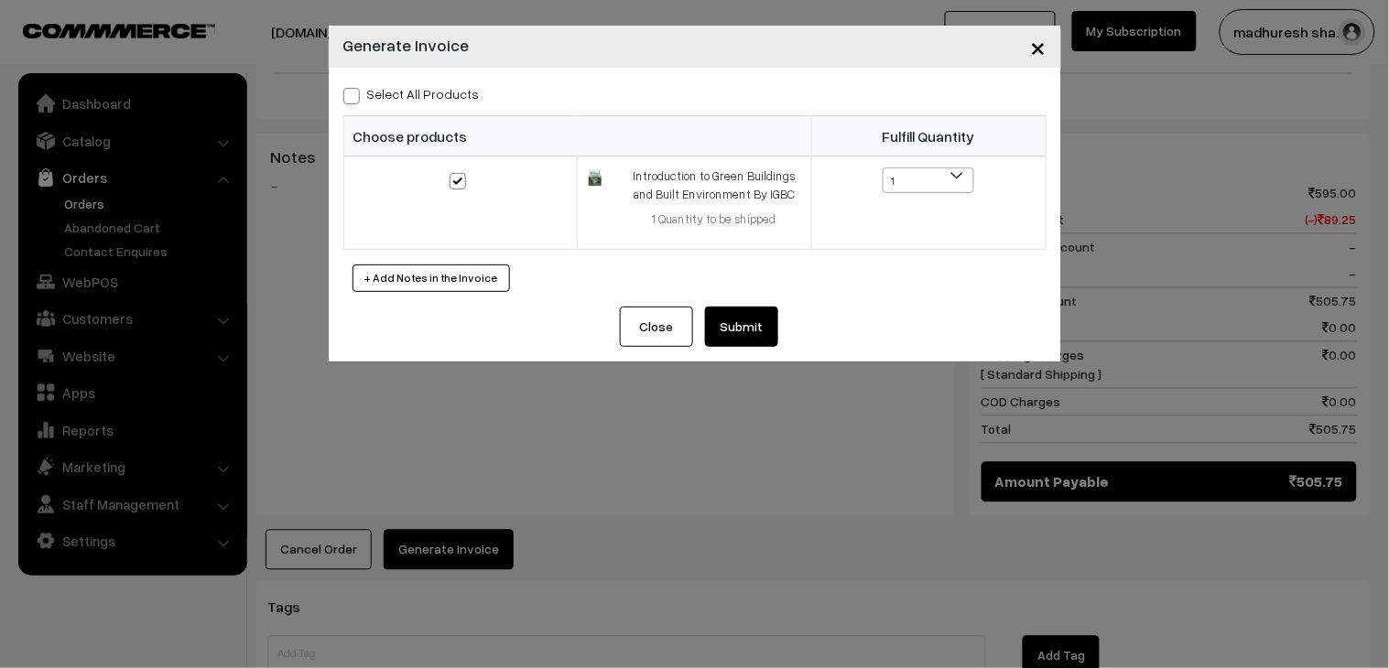
click at [758, 337] on button "Submit" at bounding box center [741, 327] width 73 height 40
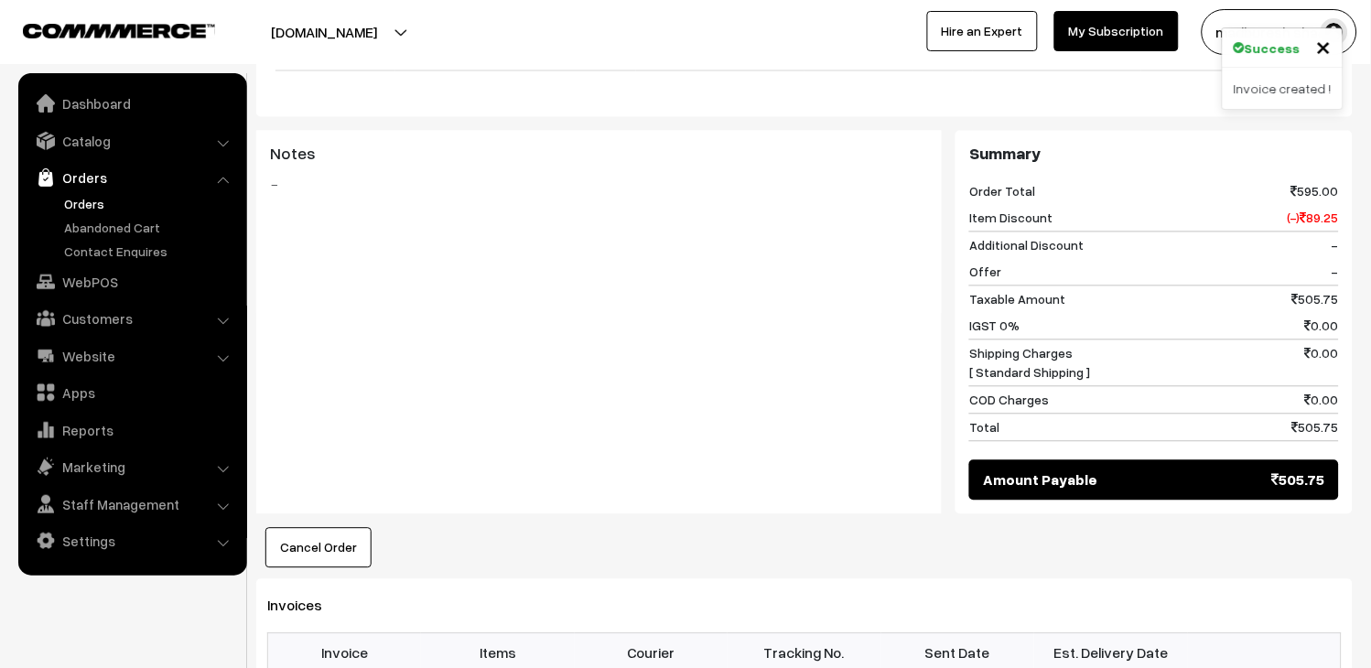
scroll to position [1017, 0]
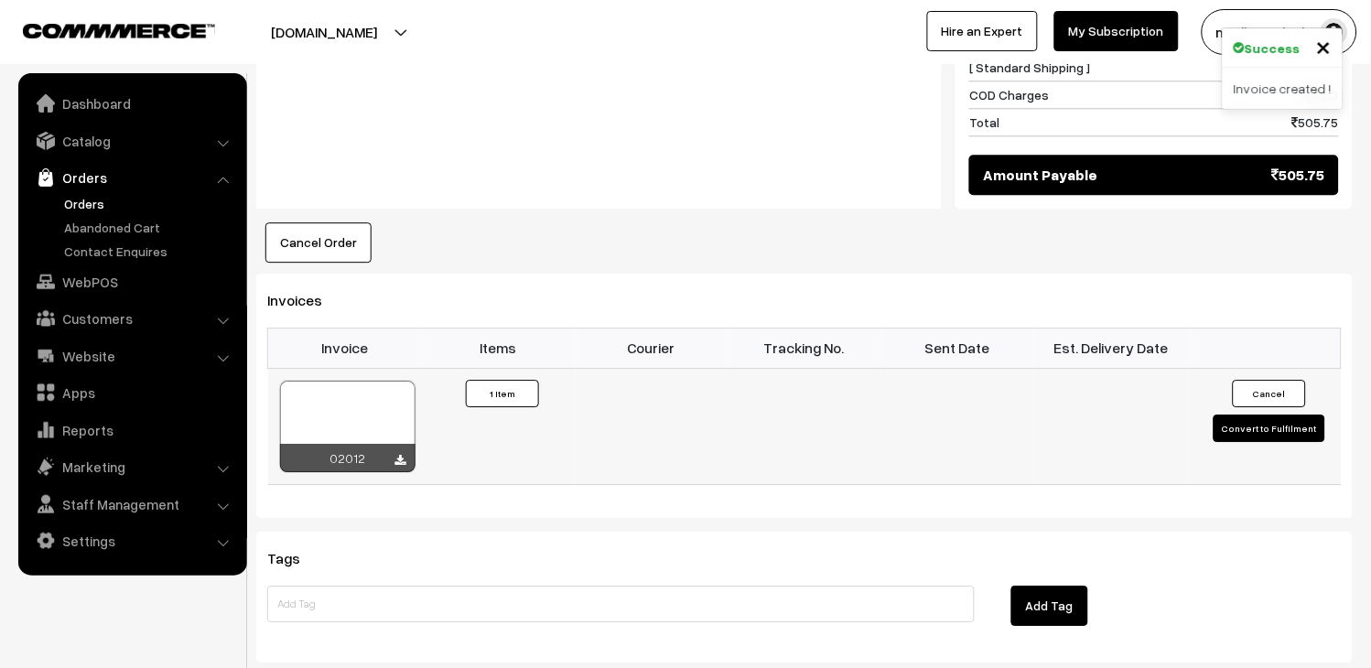
click at [351, 406] on div at bounding box center [347, 427] width 135 height 92
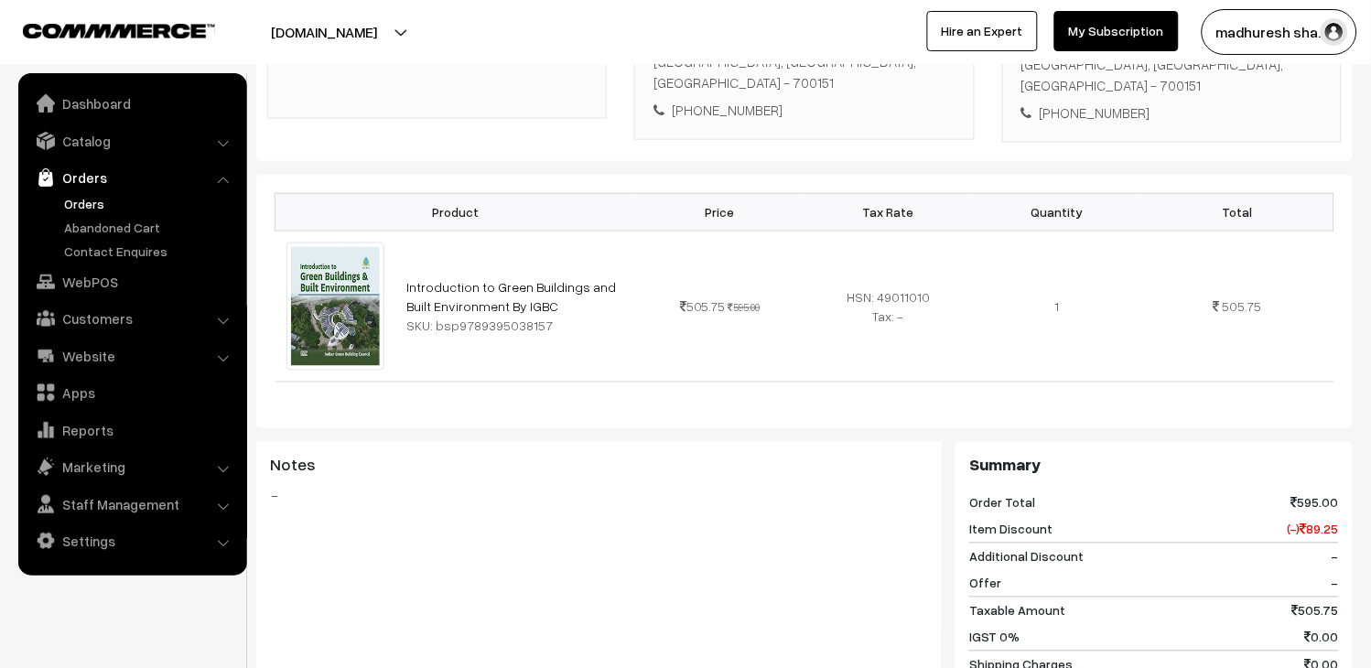
scroll to position [0, 0]
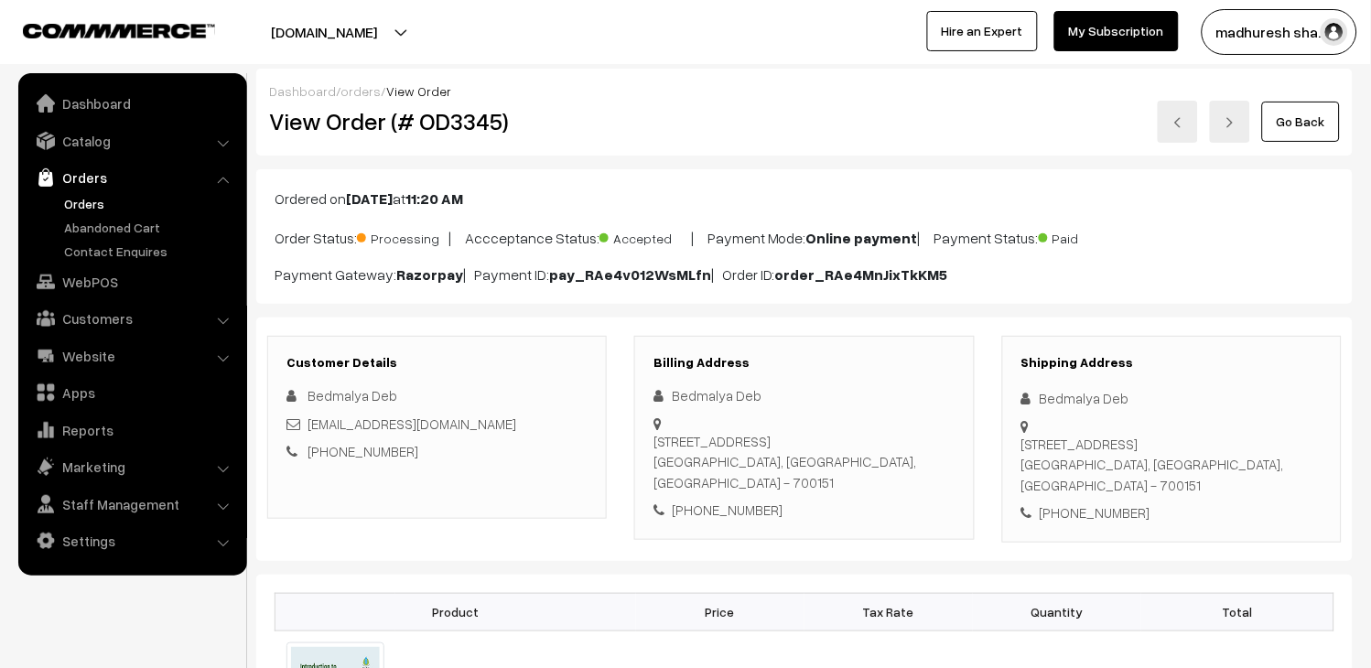
click at [1195, 120] on link at bounding box center [1178, 122] width 40 height 42
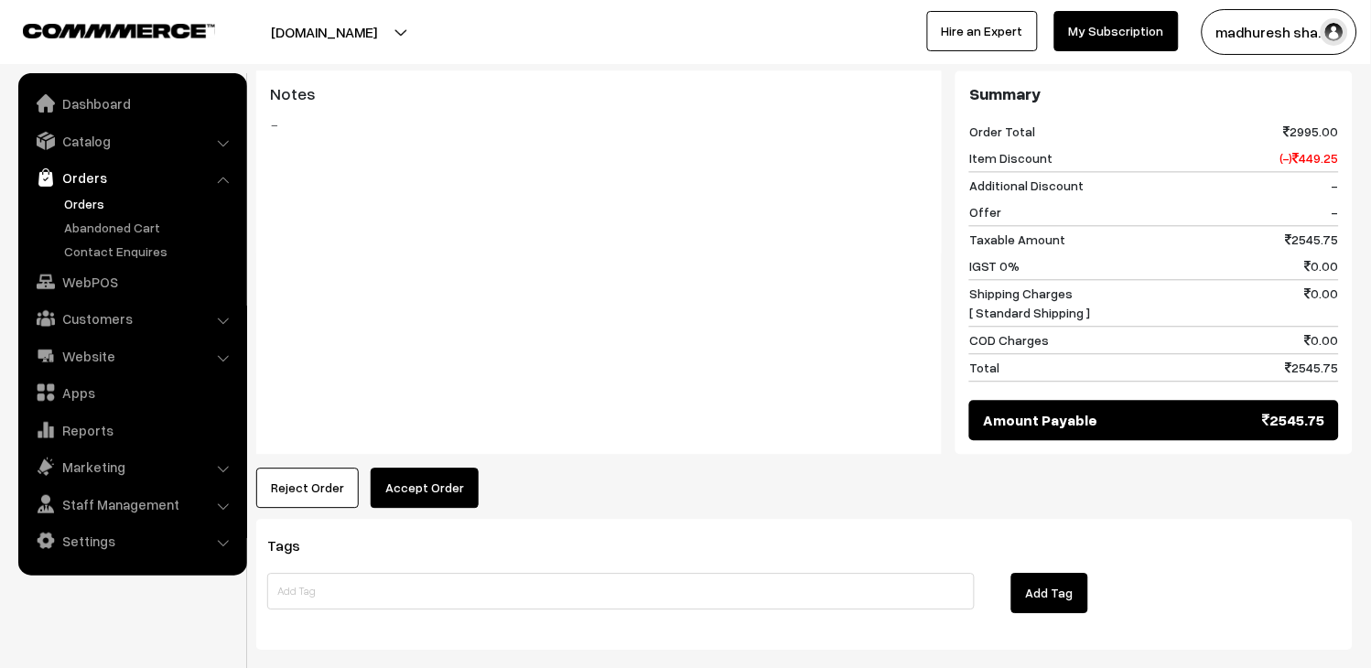
click at [430, 468] on button "Accept Order" at bounding box center [425, 488] width 108 height 40
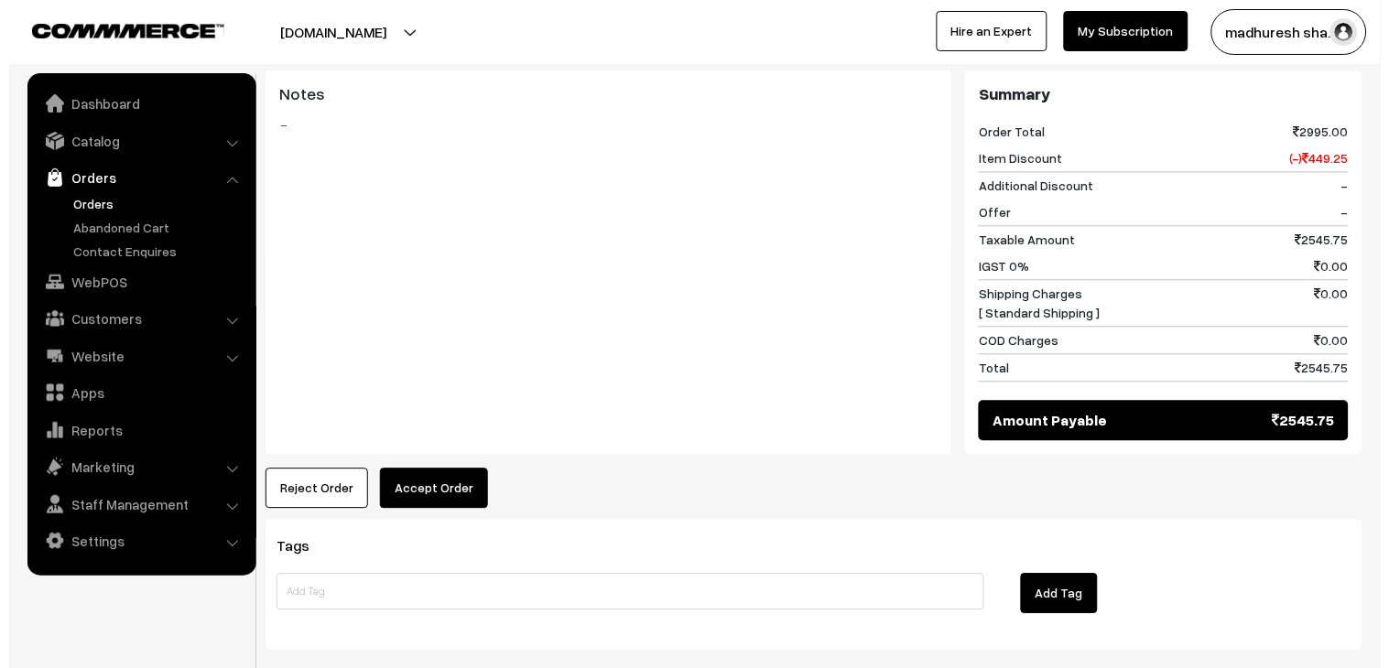
scroll to position [792, 0]
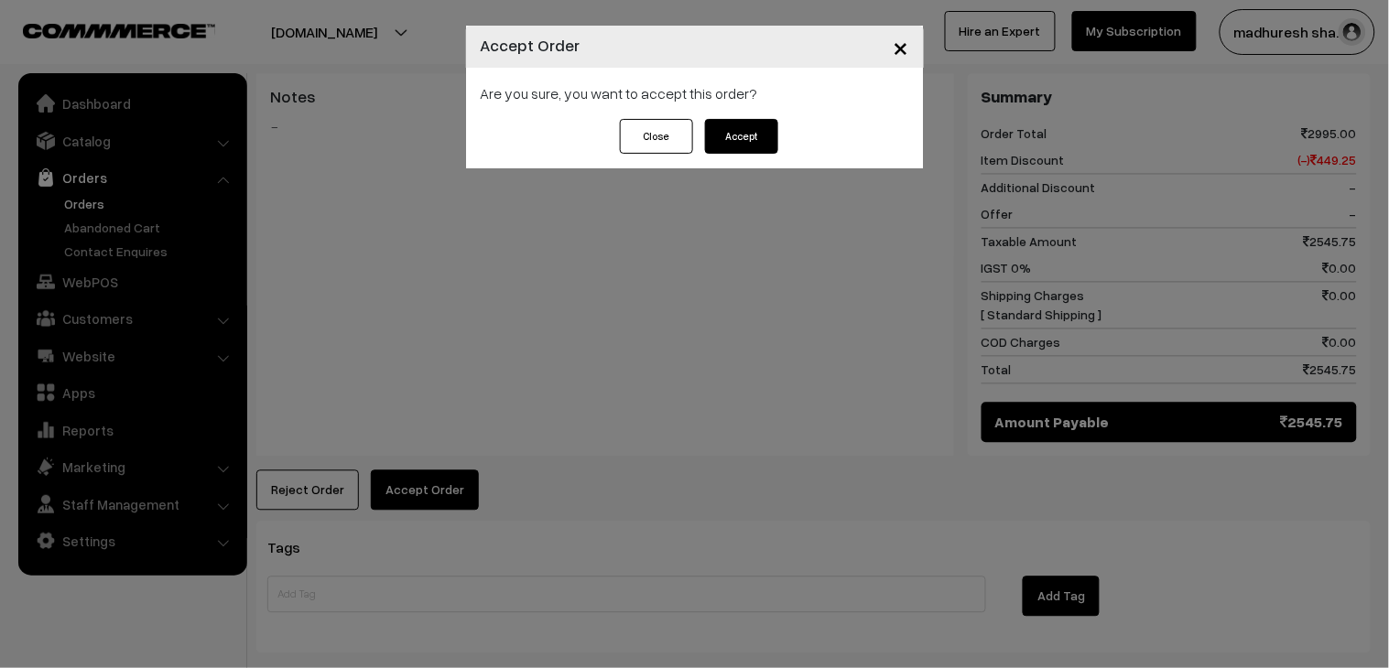
click at [736, 133] on button "Accept" at bounding box center [741, 136] width 73 height 35
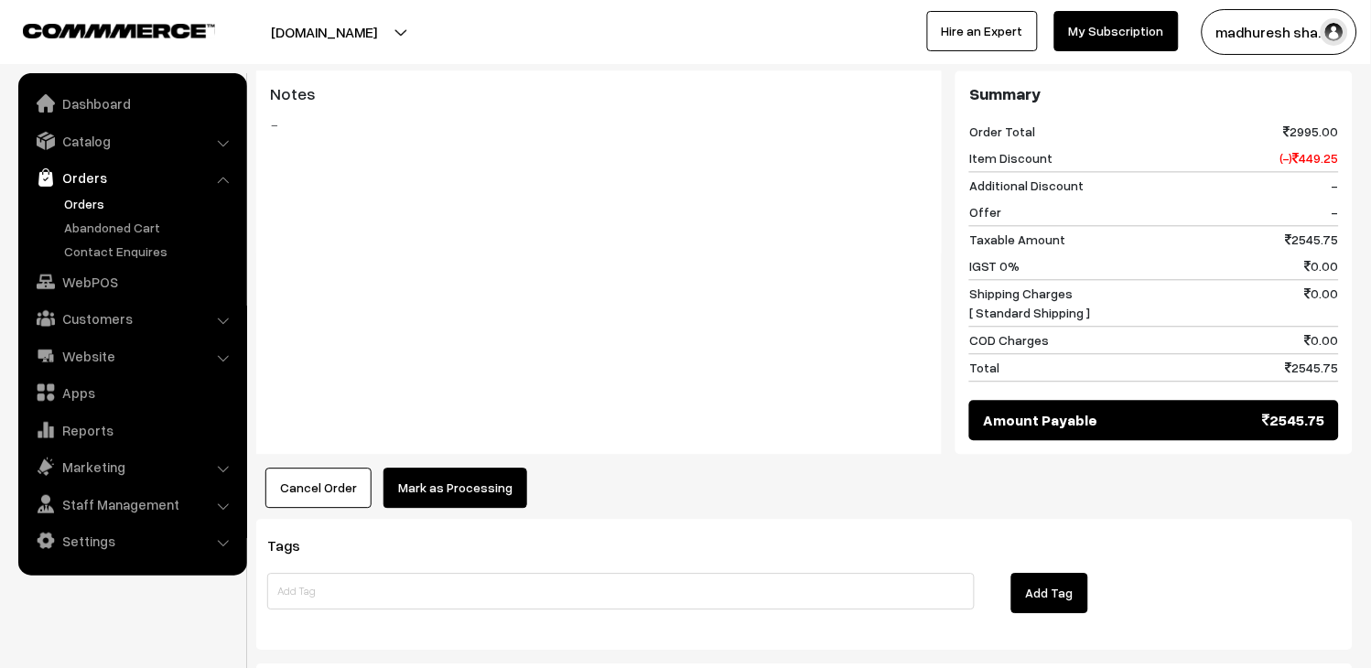
click at [513, 473] on button "Mark as Processing" at bounding box center [456, 488] width 144 height 40
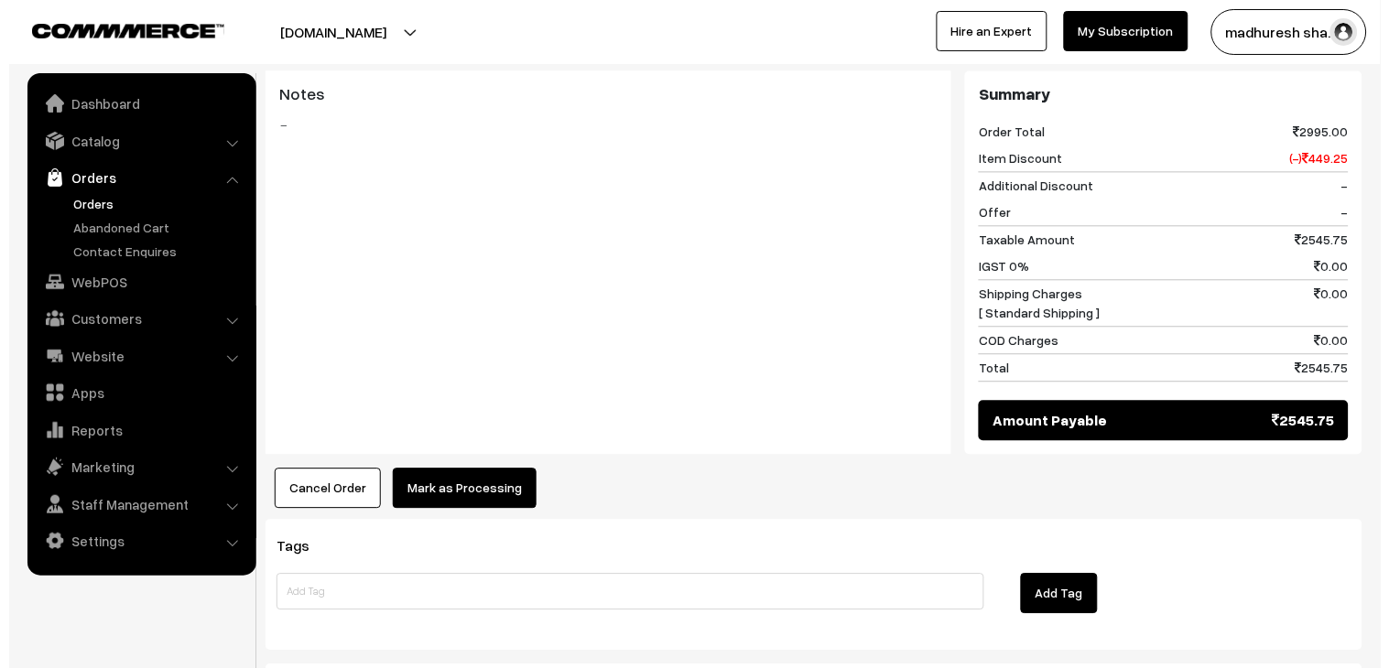
scroll to position [792, 0]
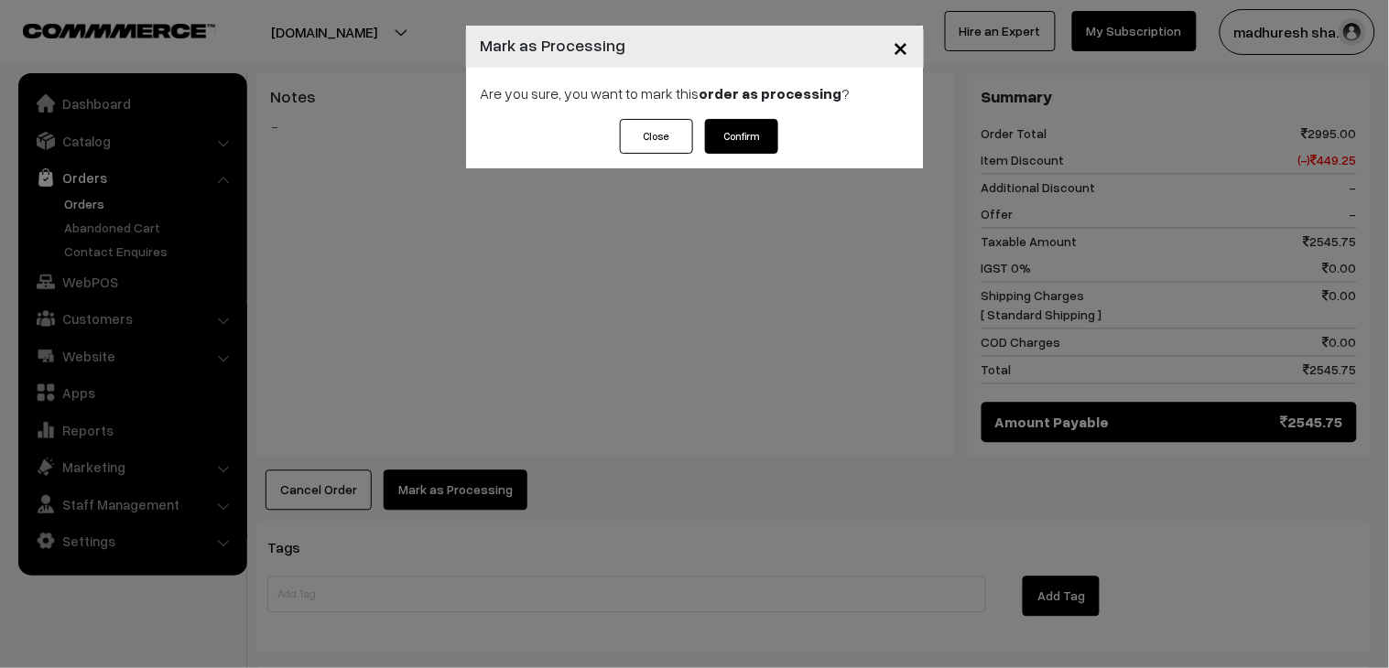
click at [762, 137] on button "Confirm" at bounding box center [741, 136] width 73 height 35
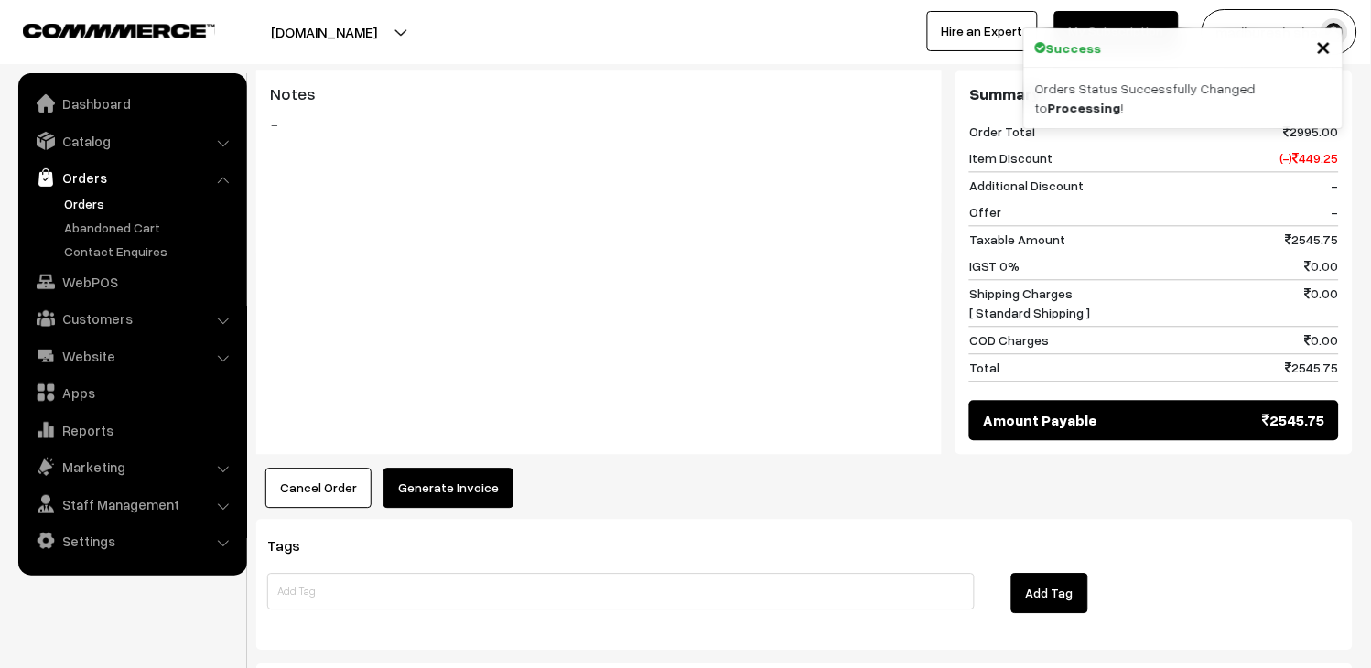
click at [488, 485] on button "Generate Invoice" at bounding box center [449, 488] width 130 height 40
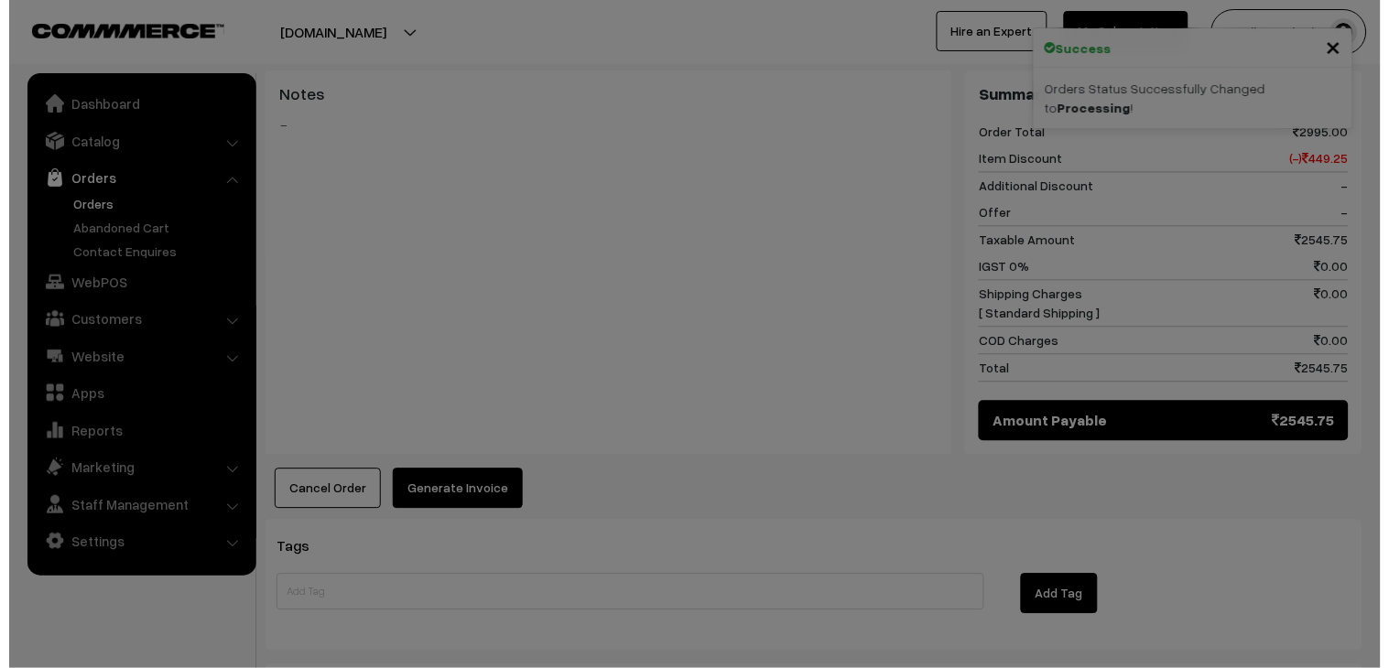
scroll to position [792, 0]
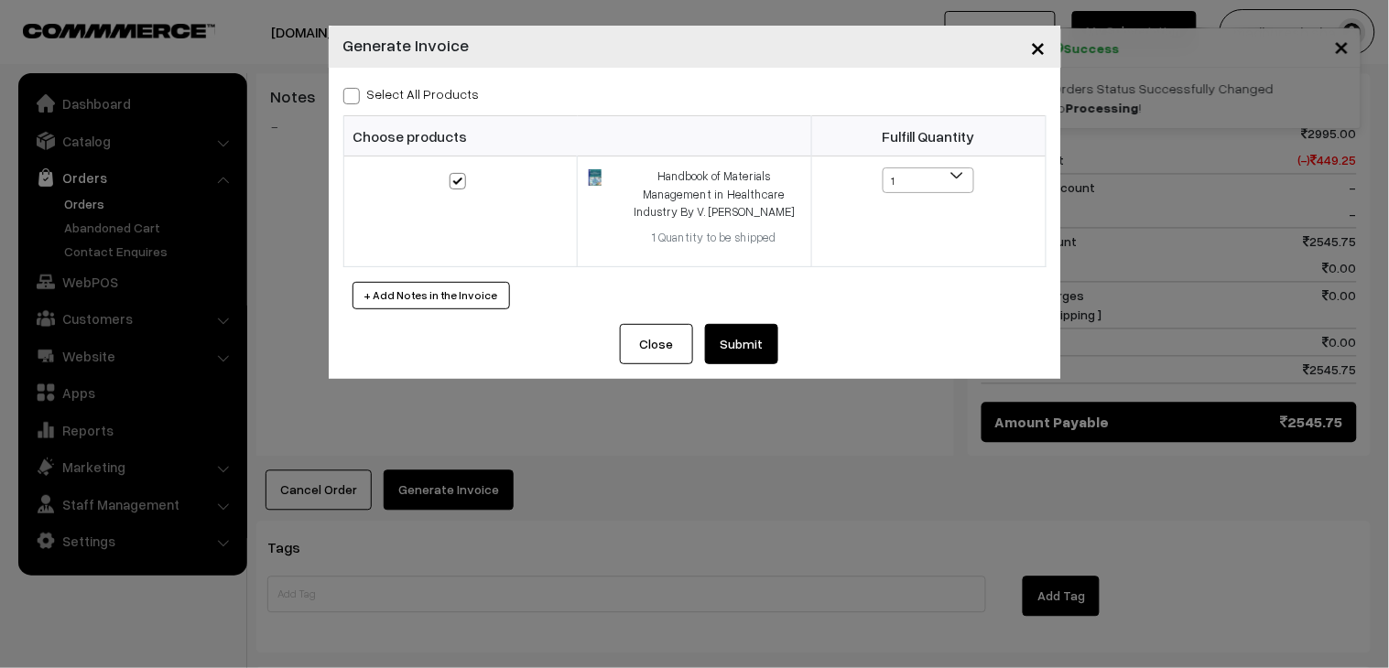
click at [761, 323] on div "Select All Products Choose products Fulfill Quantity 1 1" at bounding box center [695, 196] width 732 height 256
click at [761, 325] on button "Submit" at bounding box center [741, 344] width 73 height 40
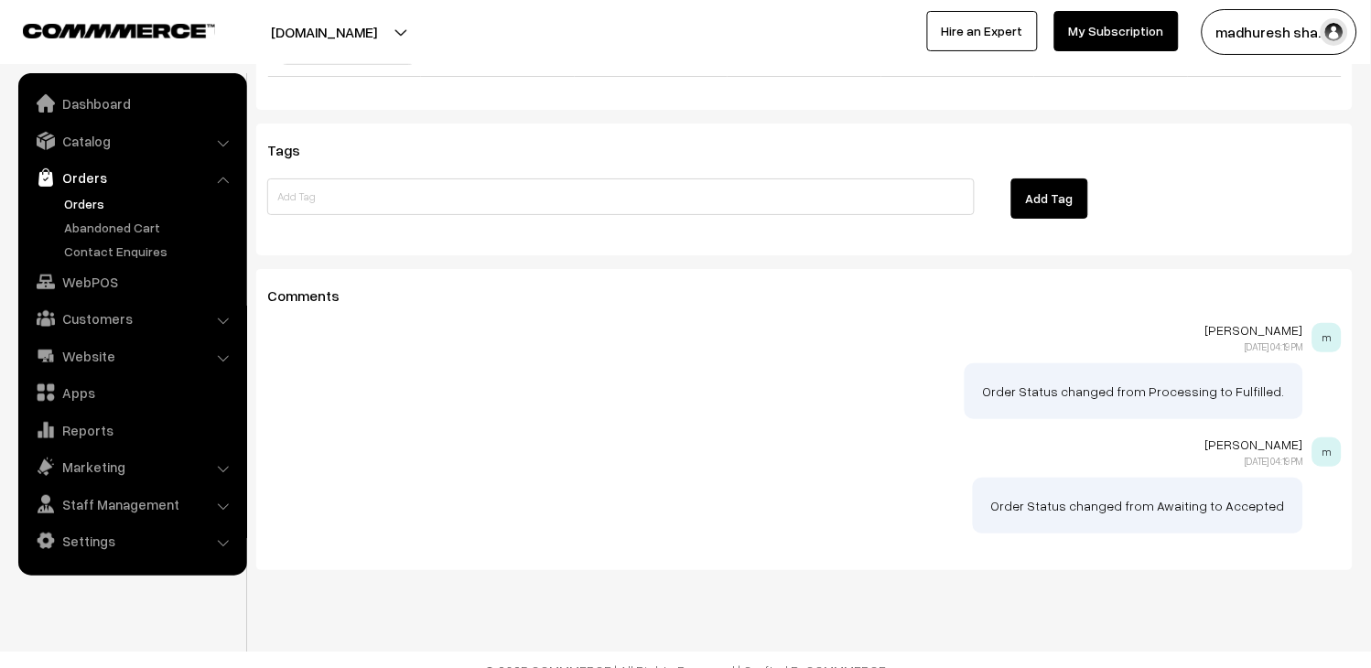
scroll to position [957, 0]
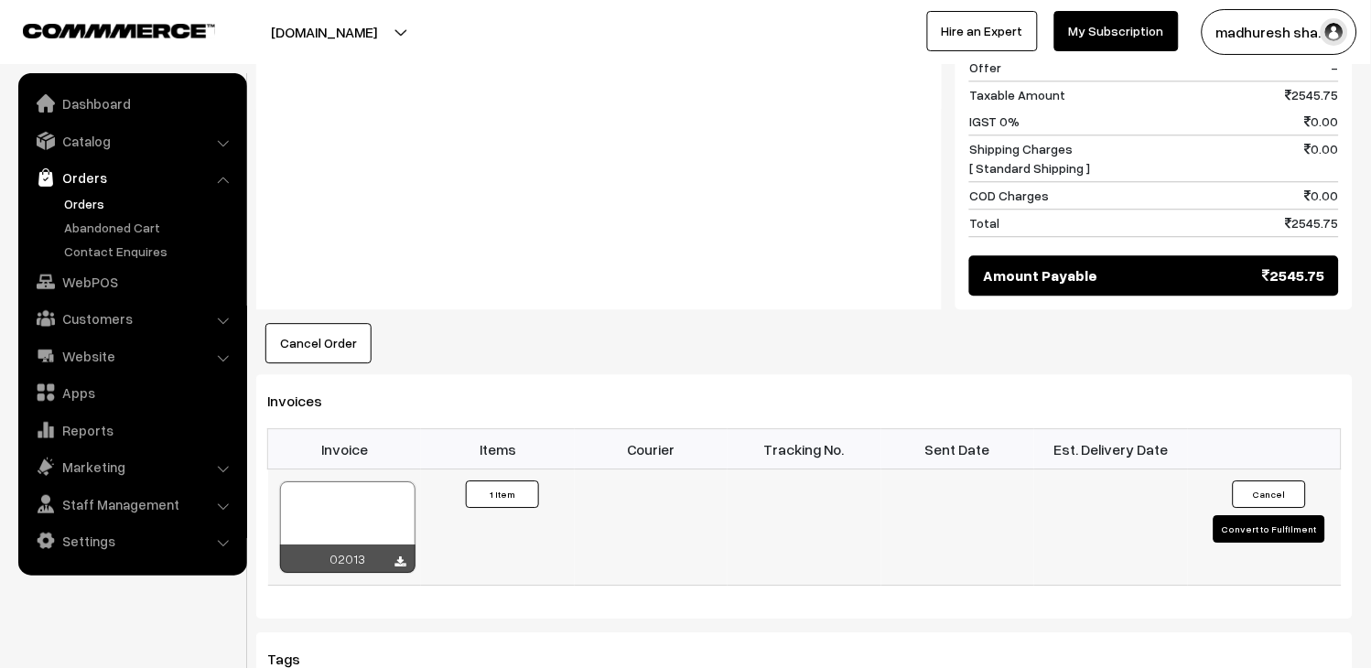
click at [308, 483] on div at bounding box center [347, 527] width 135 height 92
click at [92, 202] on link "Orders" at bounding box center [149, 203] width 181 height 19
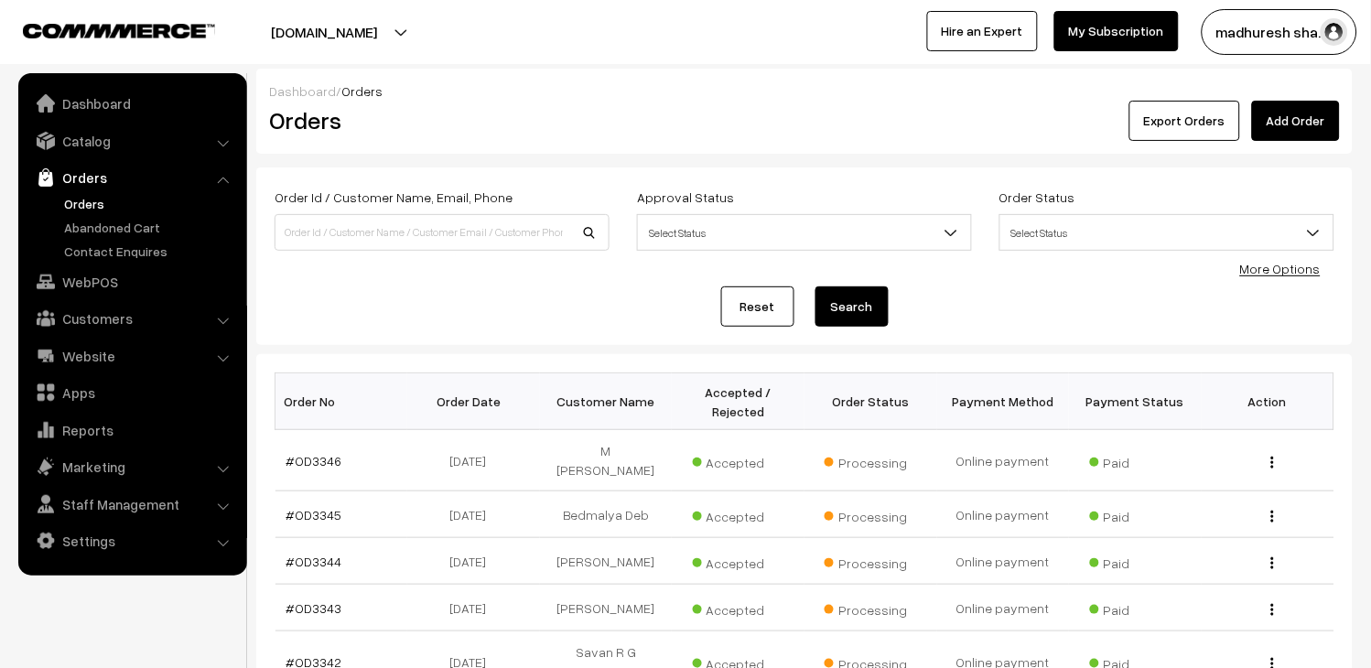
click at [92, 202] on link "Orders" at bounding box center [149, 203] width 181 height 19
click at [89, 201] on link "Orders" at bounding box center [149, 203] width 181 height 19
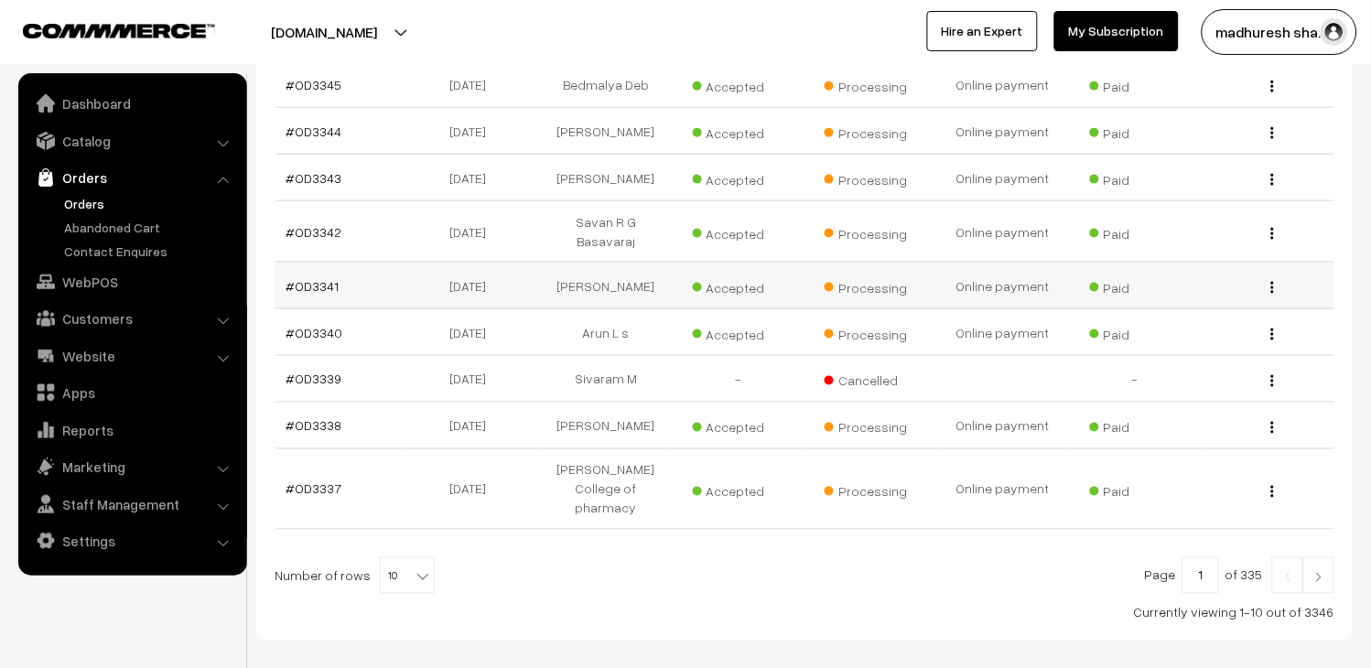
scroll to position [513, 0]
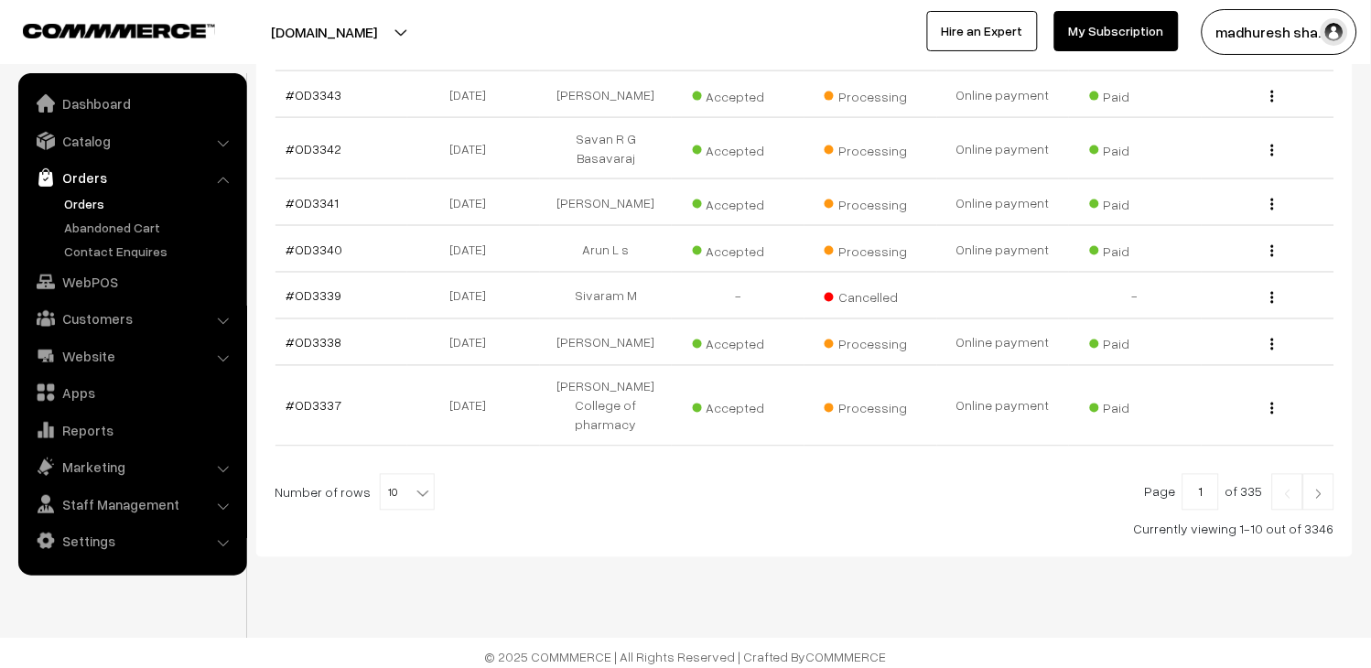
click at [414, 485] on b at bounding box center [423, 493] width 18 height 18
select select "100"
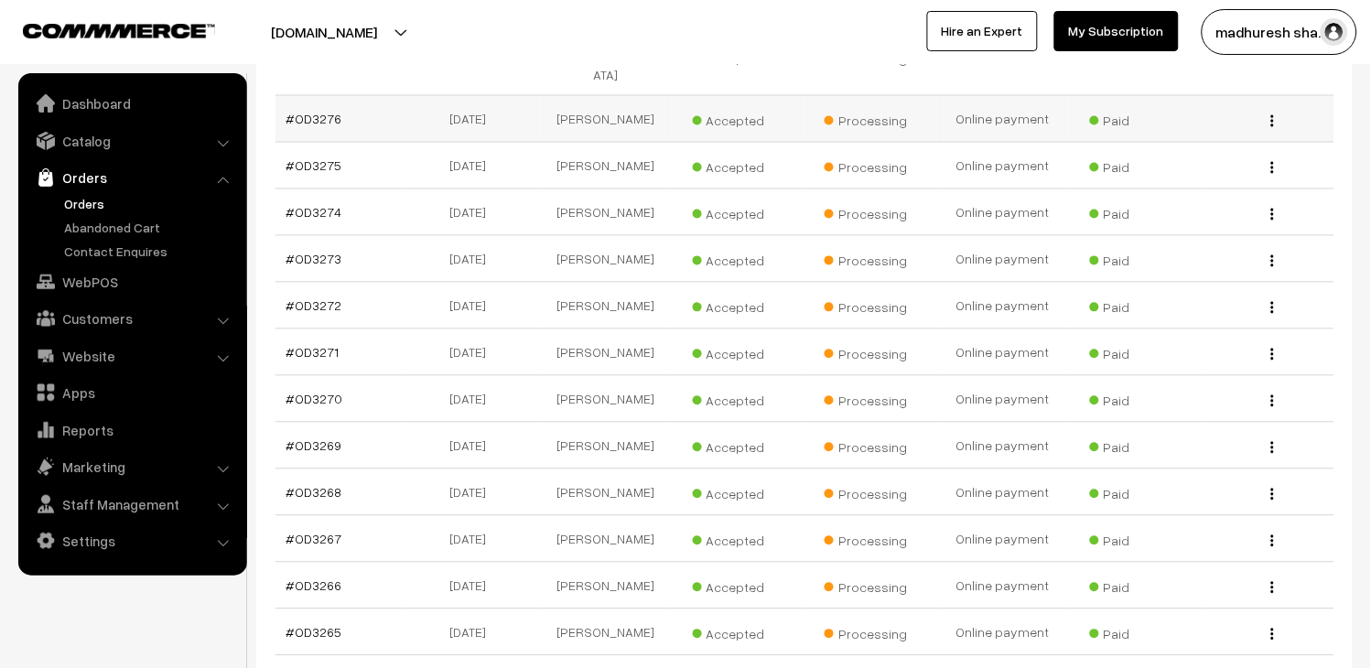
scroll to position [3763, 0]
click at [103, 199] on link "Orders" at bounding box center [149, 203] width 181 height 19
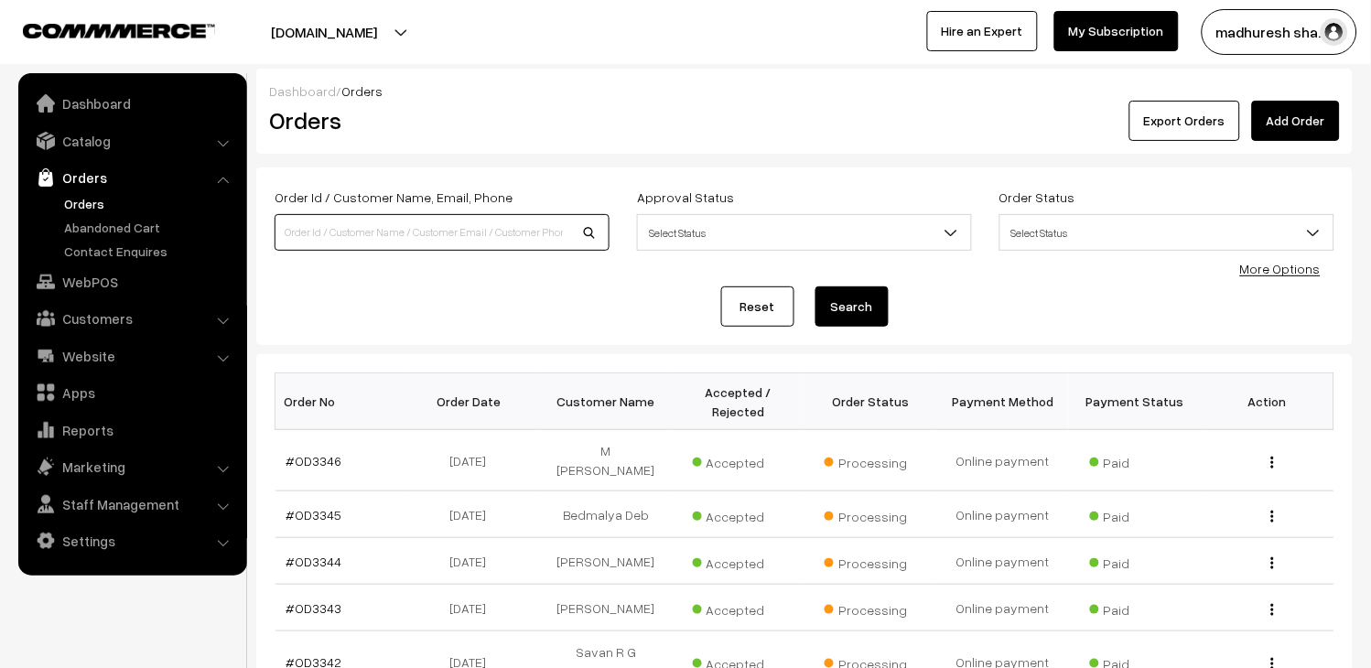
click at [491, 218] on input at bounding box center [442, 232] width 335 height 37
type input "od3330"
click at [873, 307] on button "Search" at bounding box center [852, 306] width 73 height 40
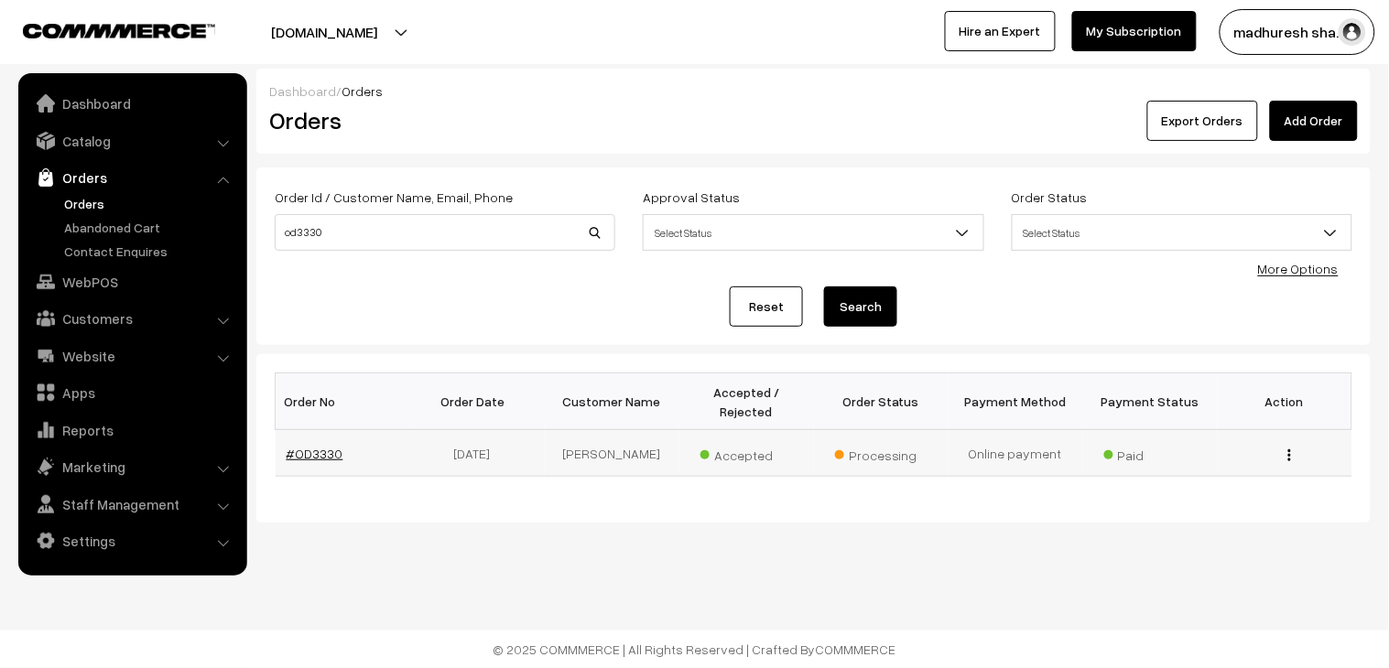
click at [330, 446] on link "#OD3330" at bounding box center [314, 454] width 57 height 16
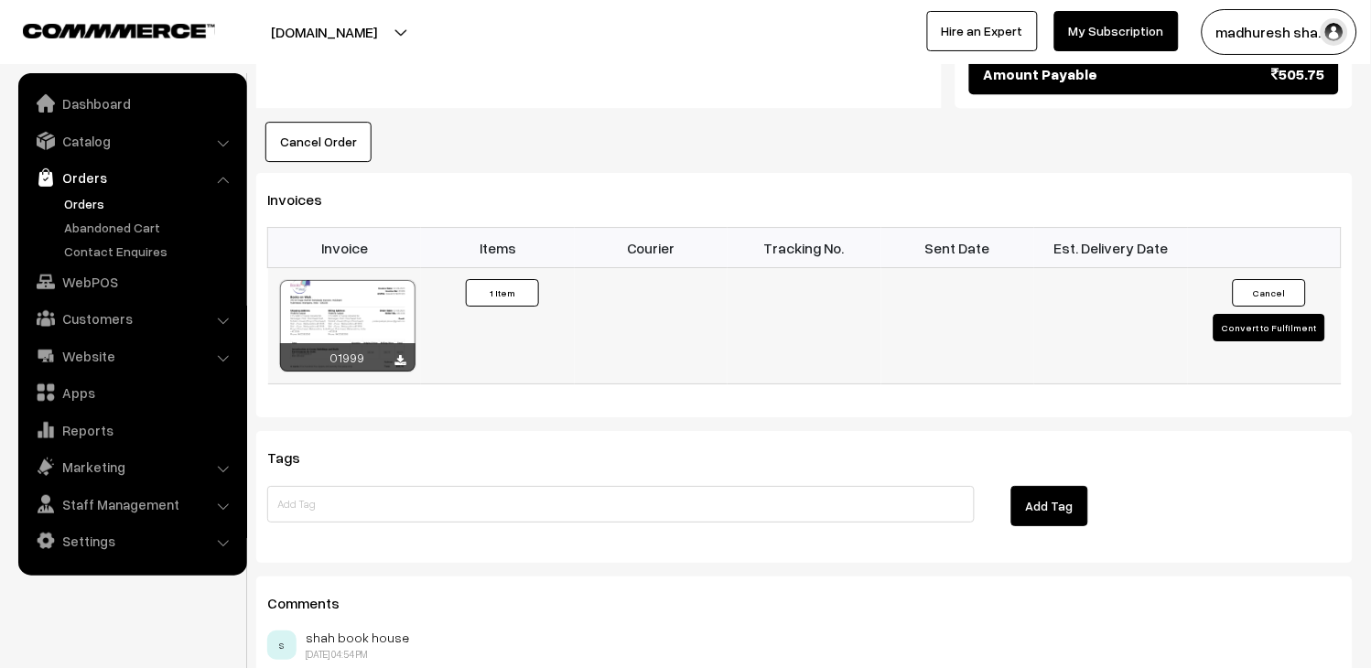
click at [1237, 314] on button "Convert to Fulfilment" at bounding box center [1270, 327] width 112 height 27
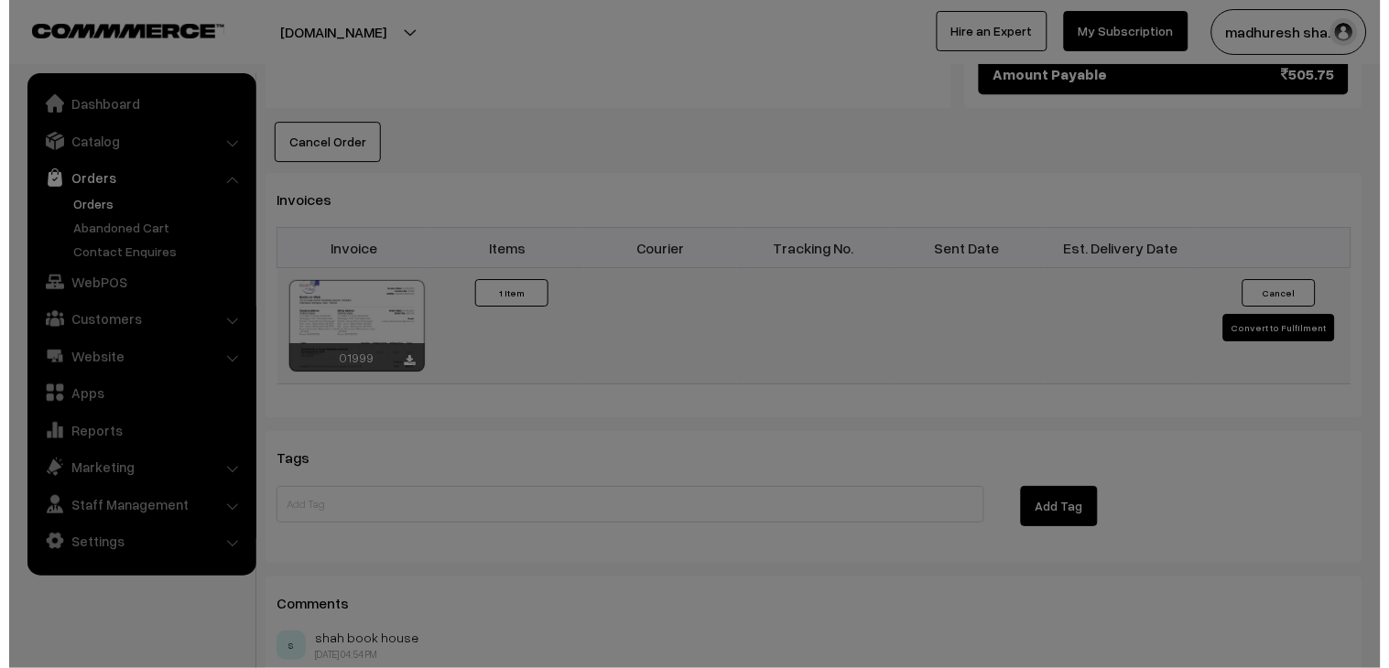
scroll to position [1223, 0]
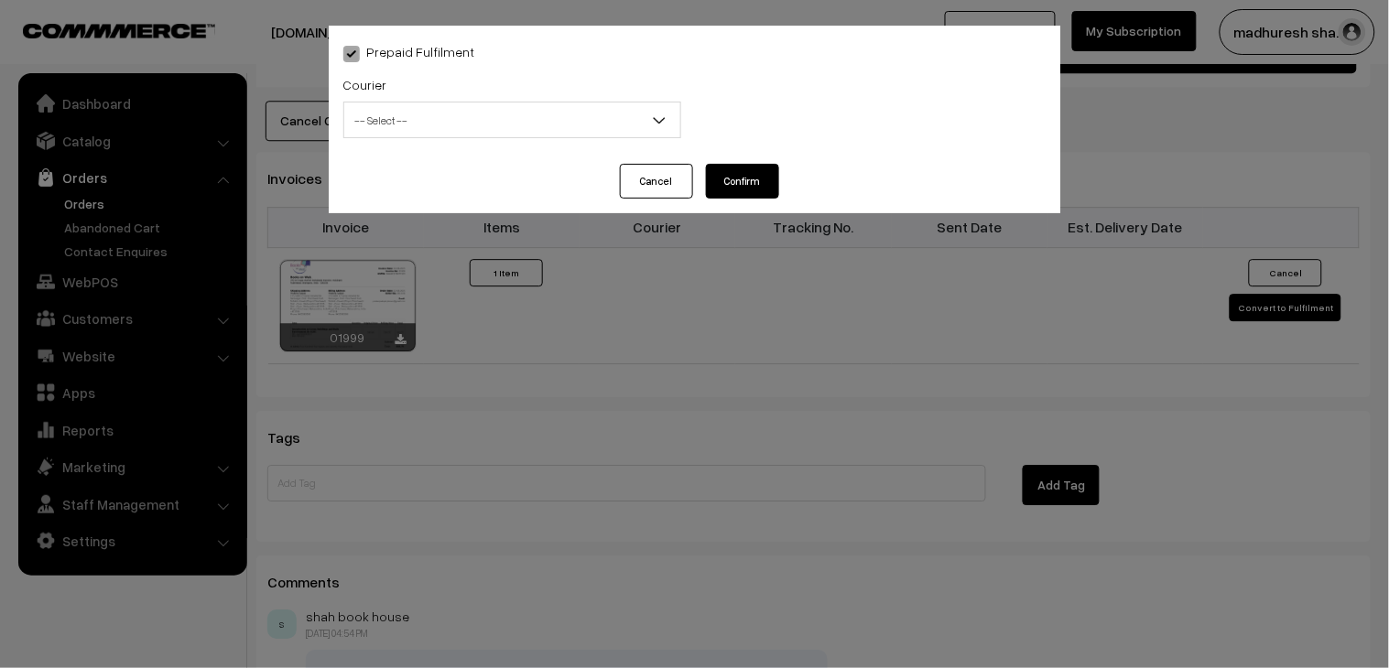
click at [436, 113] on span "-- Select --" at bounding box center [512, 120] width 336 height 32
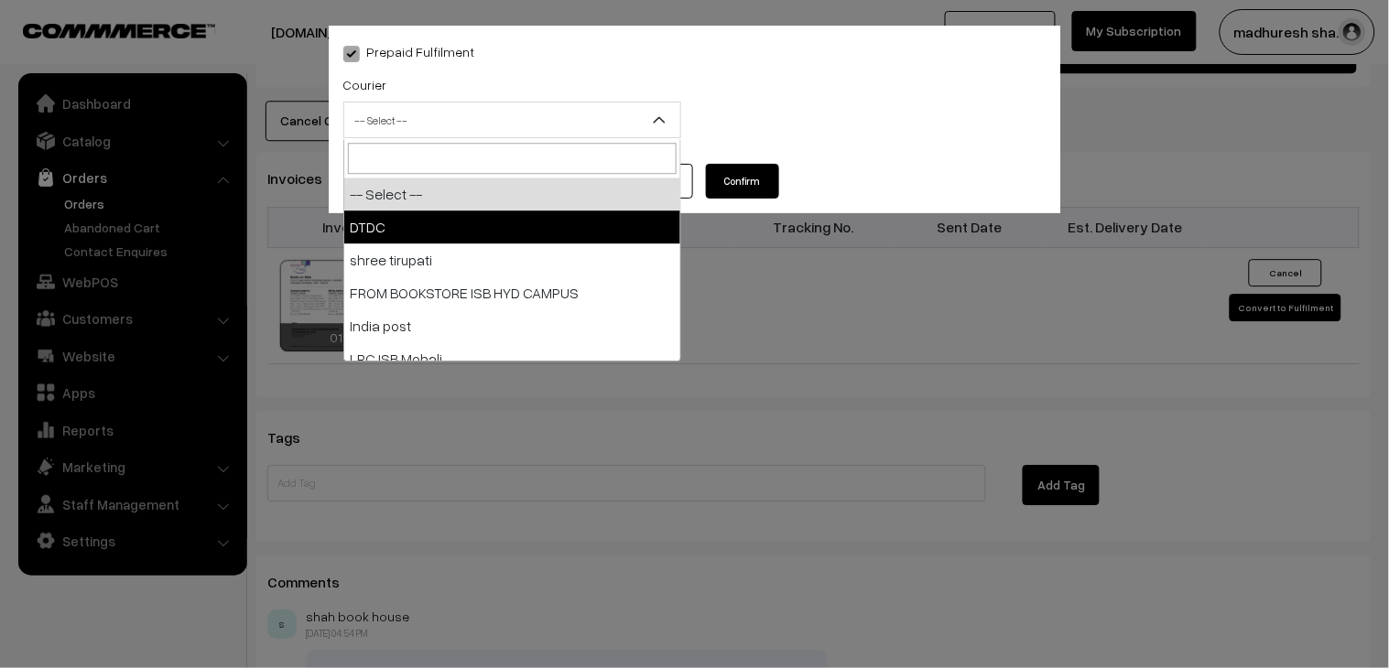
select select "1"
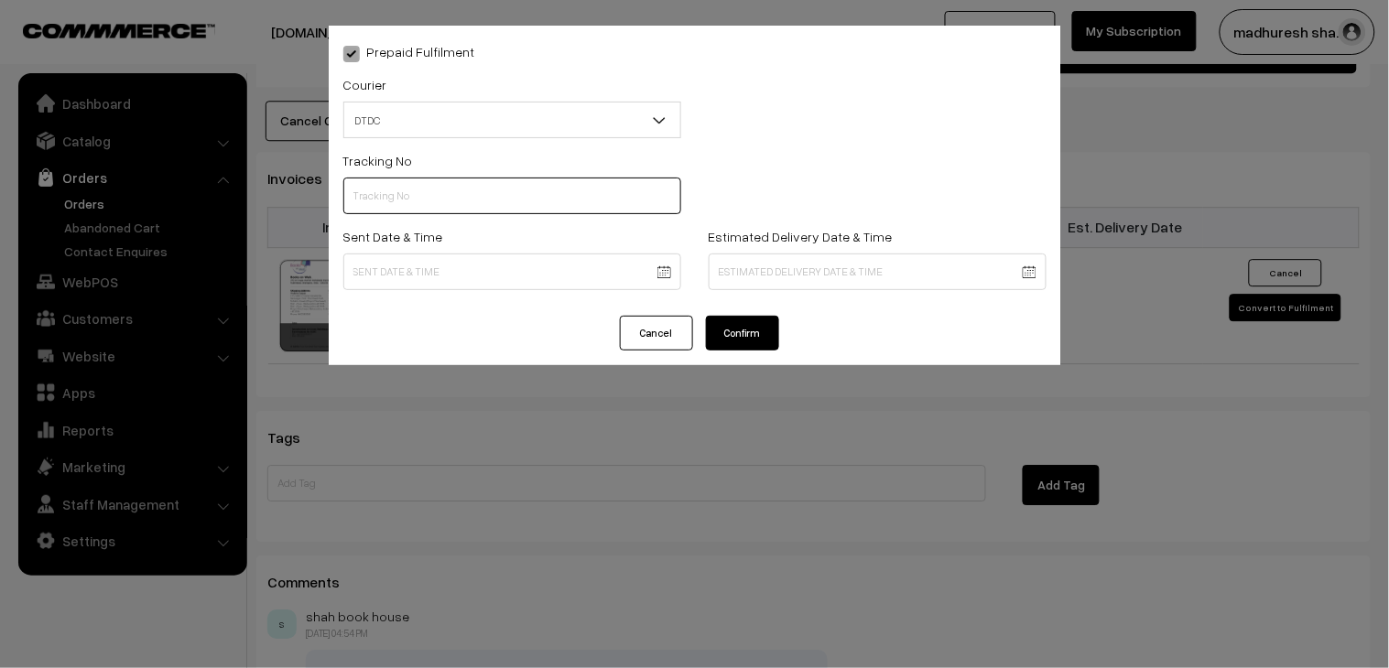
click at [419, 185] on input "text" at bounding box center [512, 196] width 338 height 37
type input "h55323757"
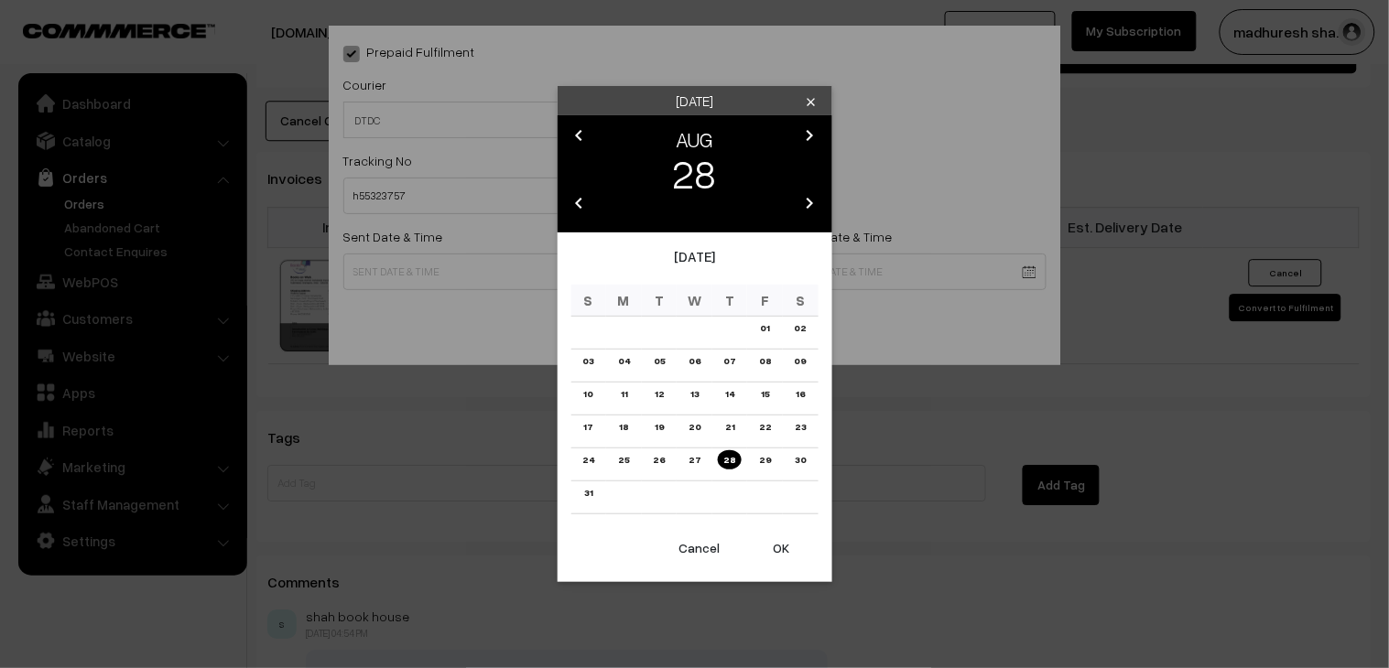
click at [766, 428] on link "22" at bounding box center [764, 426] width 23 height 19
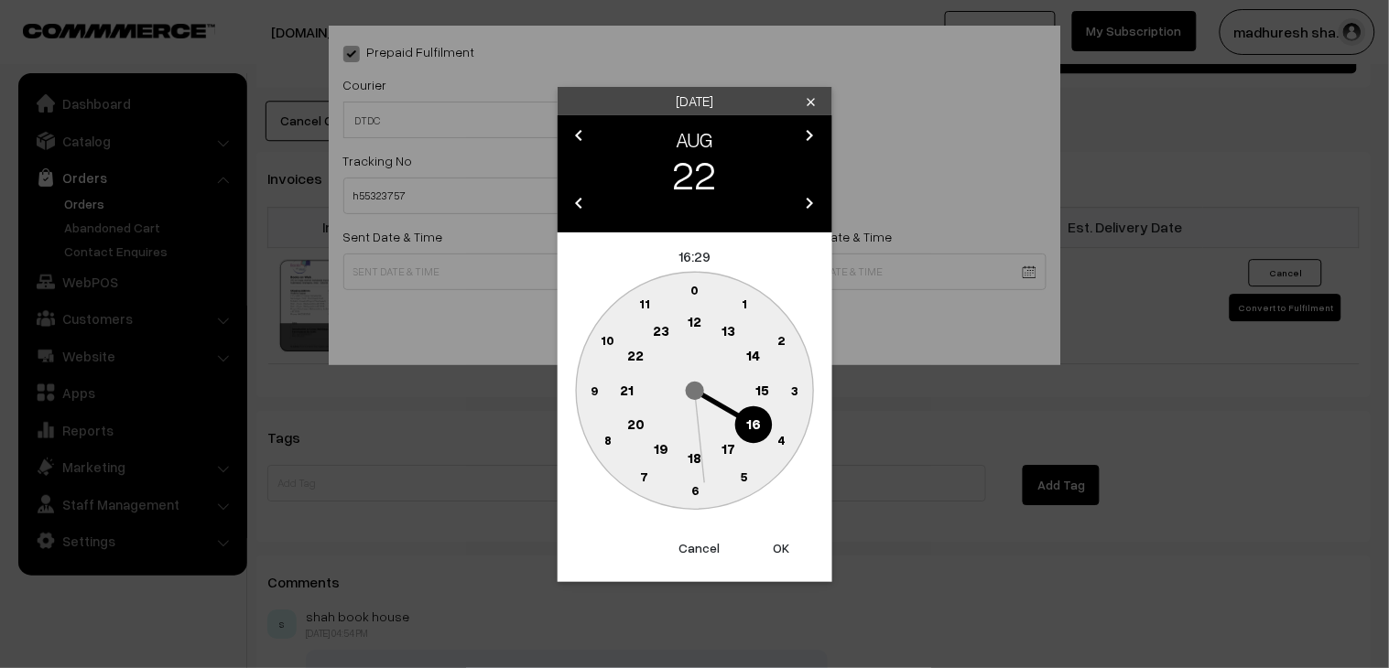
click at [694, 459] on text "18" at bounding box center [694, 457] width 14 height 16
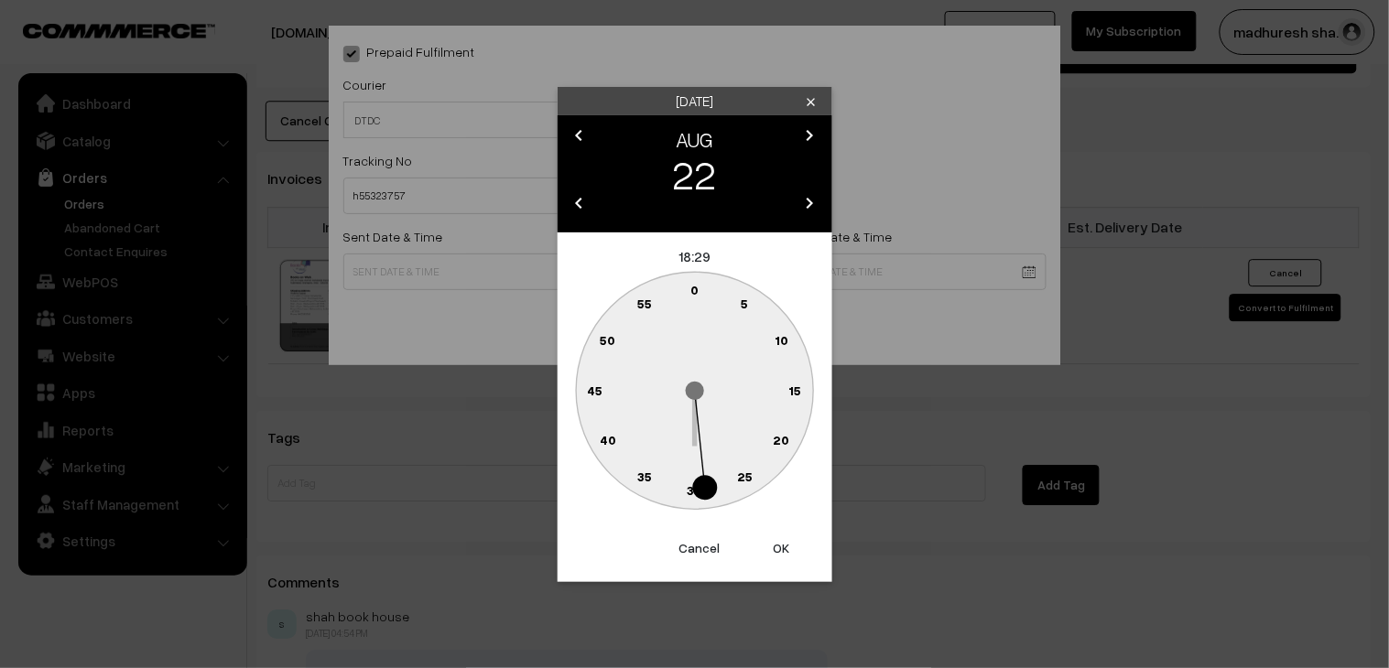
click at [714, 487] on circle at bounding box center [704, 487] width 25 height 25
type input "22-08-2025 18:29"
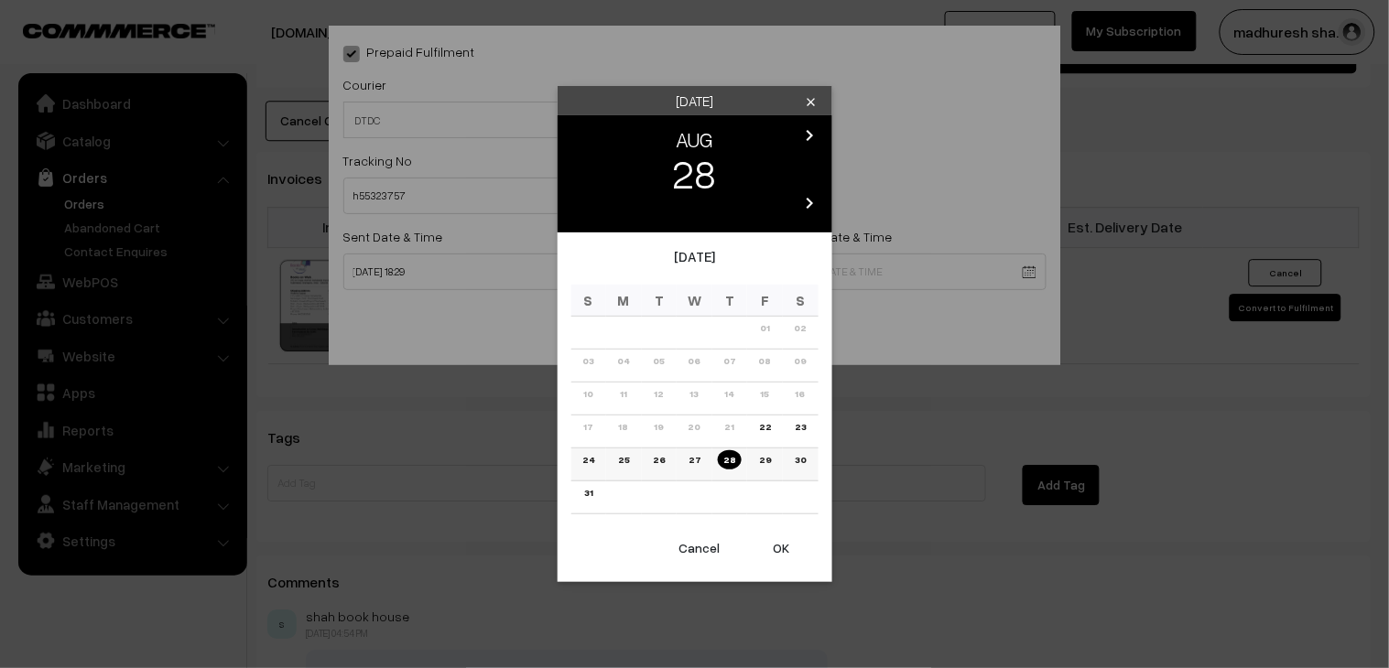
click at [728, 468] on link "28" at bounding box center [729, 459] width 23 height 19
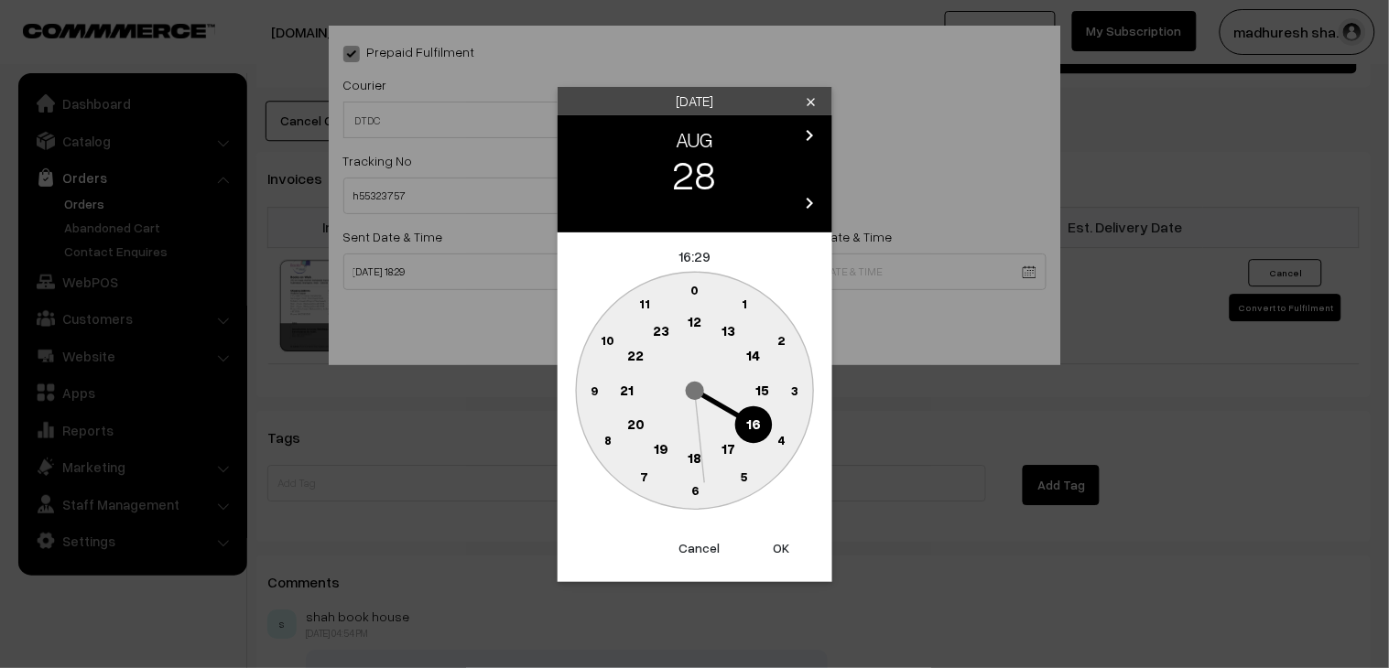
click at [700, 454] on text "18" at bounding box center [694, 457] width 14 height 16
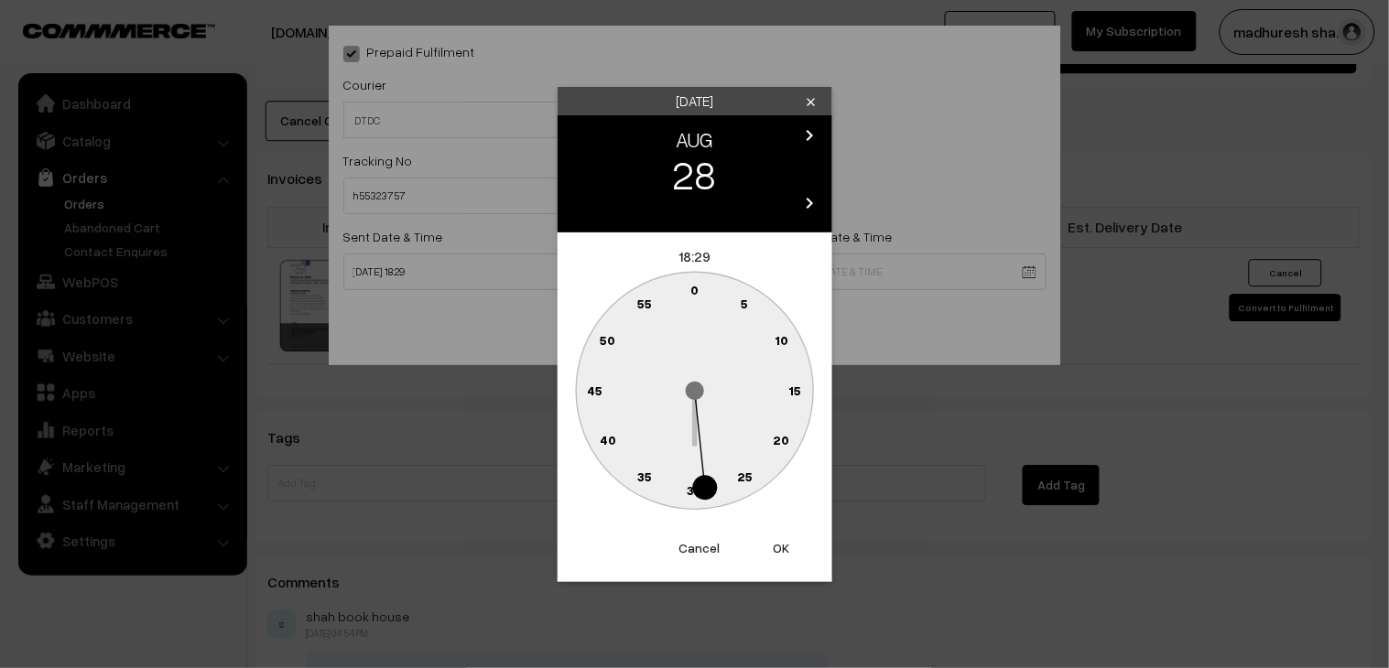
click at [686, 487] on circle at bounding box center [674, 485] width 25 height 25
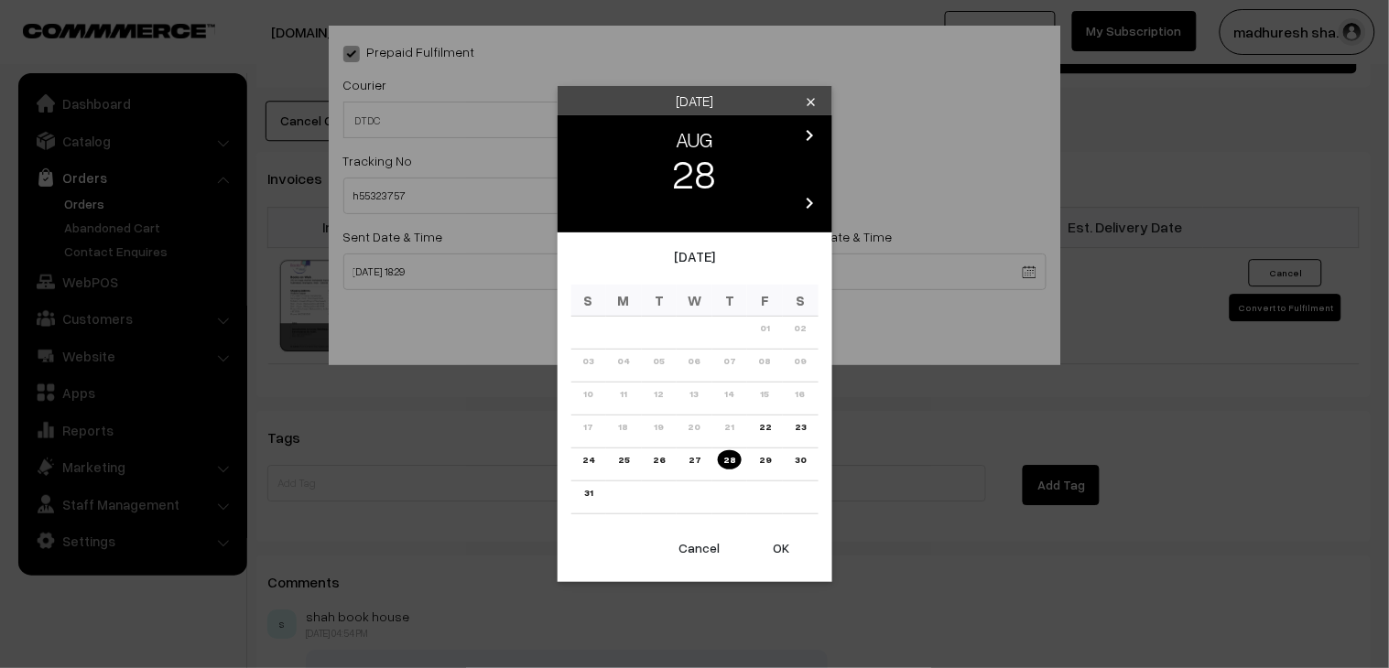
click at [730, 462] on link "28" at bounding box center [729, 459] width 23 height 19
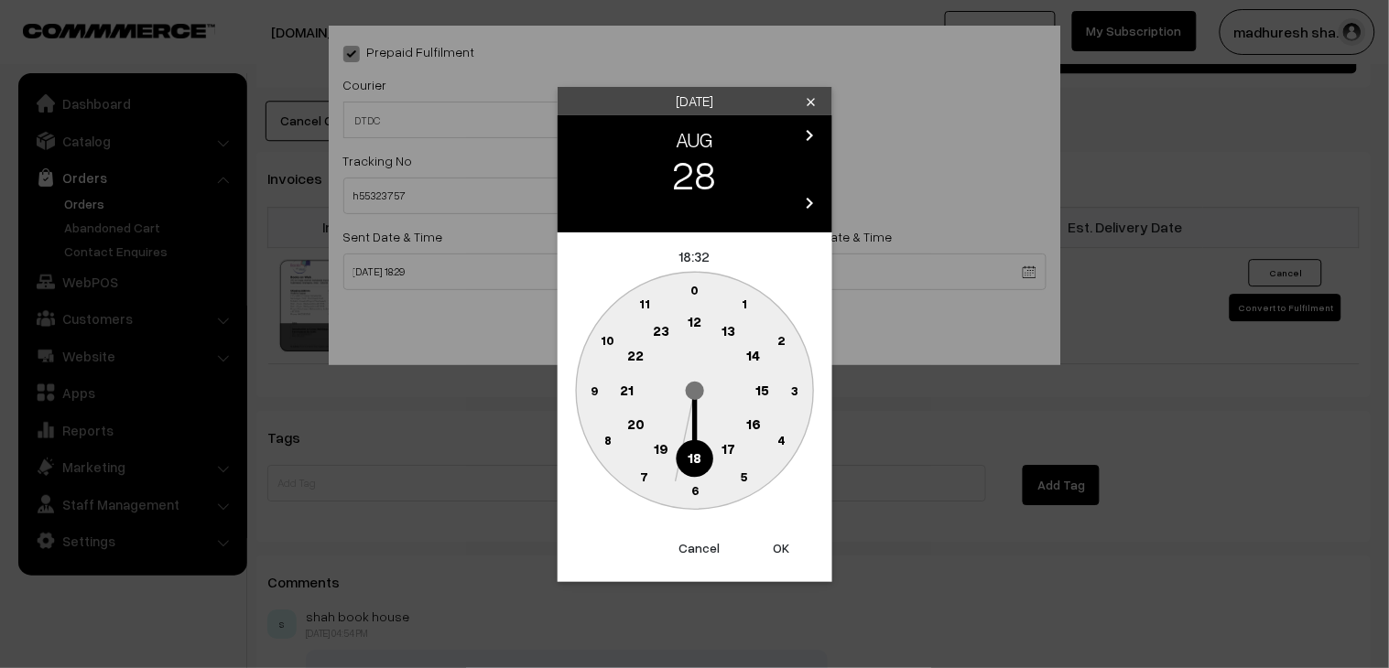
click at [736, 449] on circle at bounding box center [728, 450] width 38 height 38
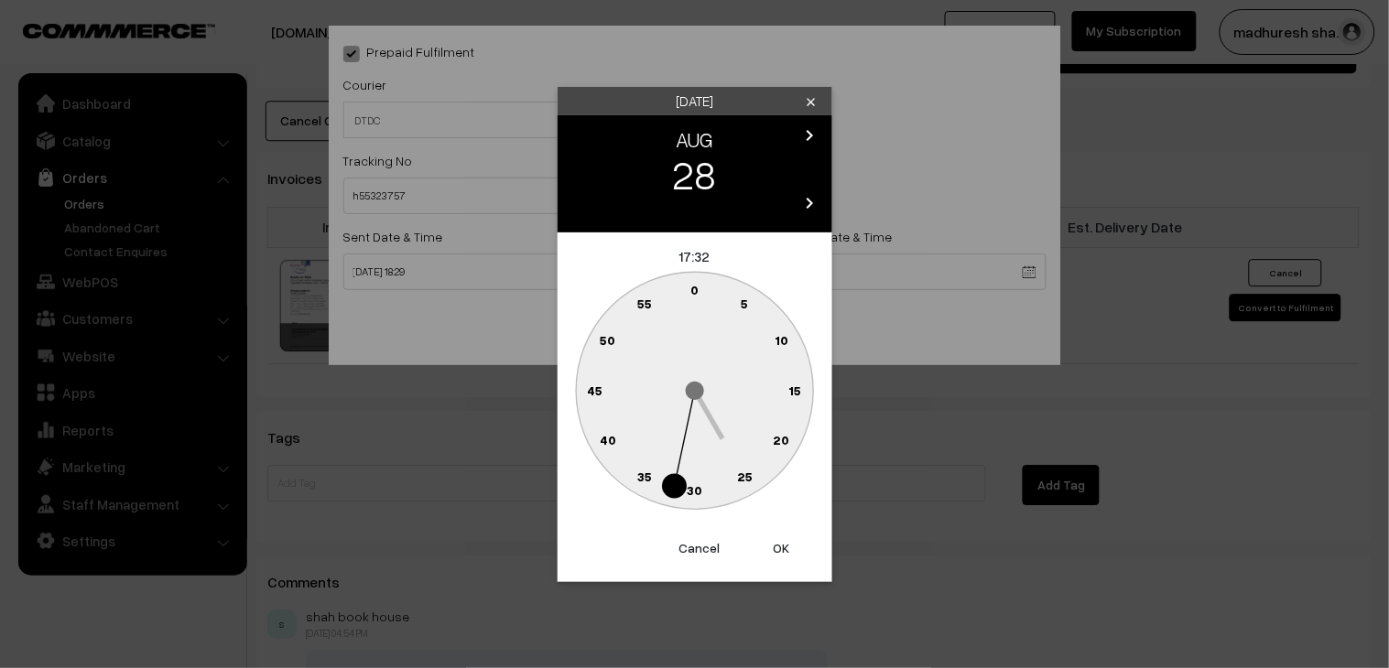
click at [698, 547] on button "Cancel" at bounding box center [699, 548] width 73 height 40
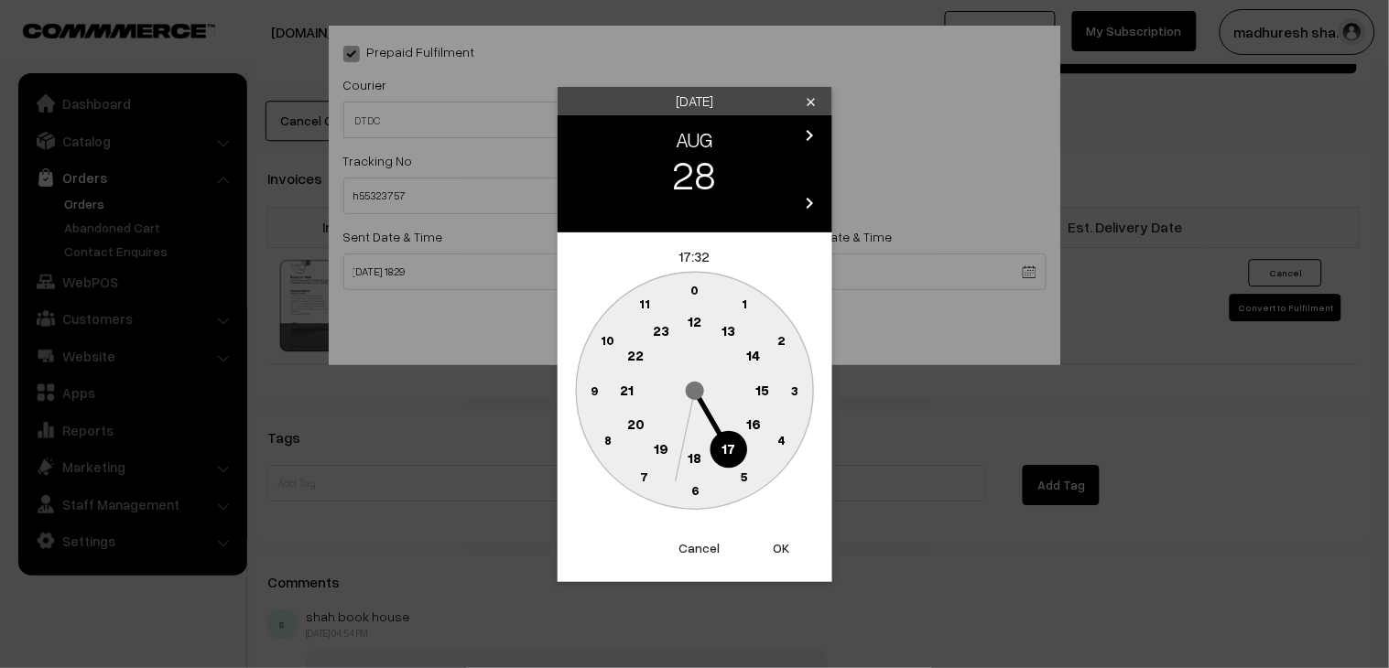
click at [690, 462] on text "18" at bounding box center [694, 457] width 14 height 16
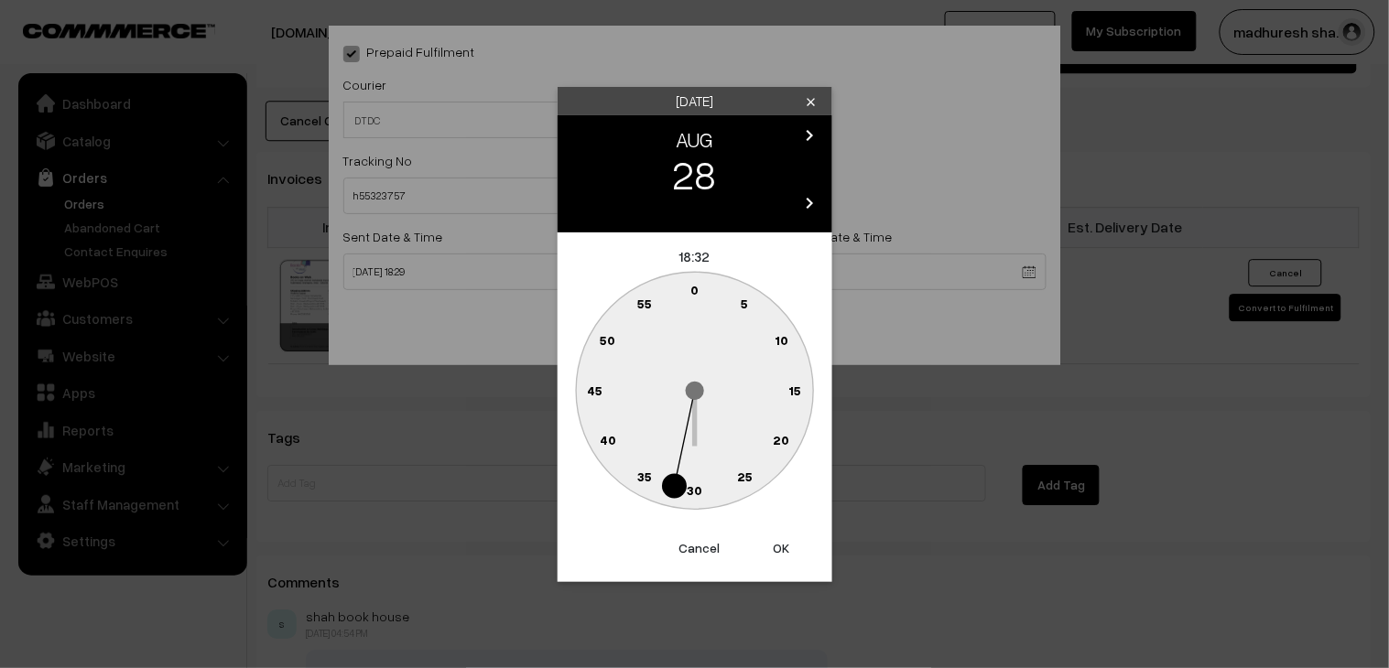
click at [688, 490] on text "30" at bounding box center [694, 490] width 16 height 16
type input "28-08-2025 18:30"
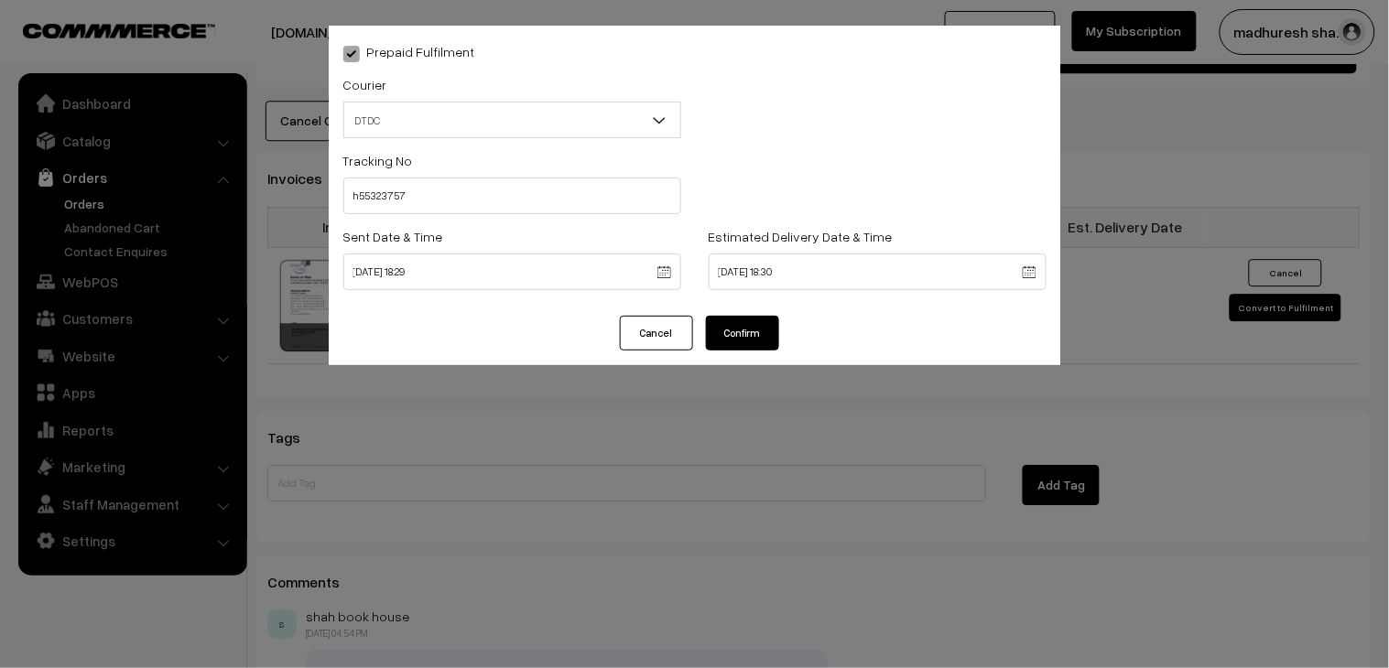
click at [746, 344] on button "Confirm" at bounding box center [742, 333] width 73 height 35
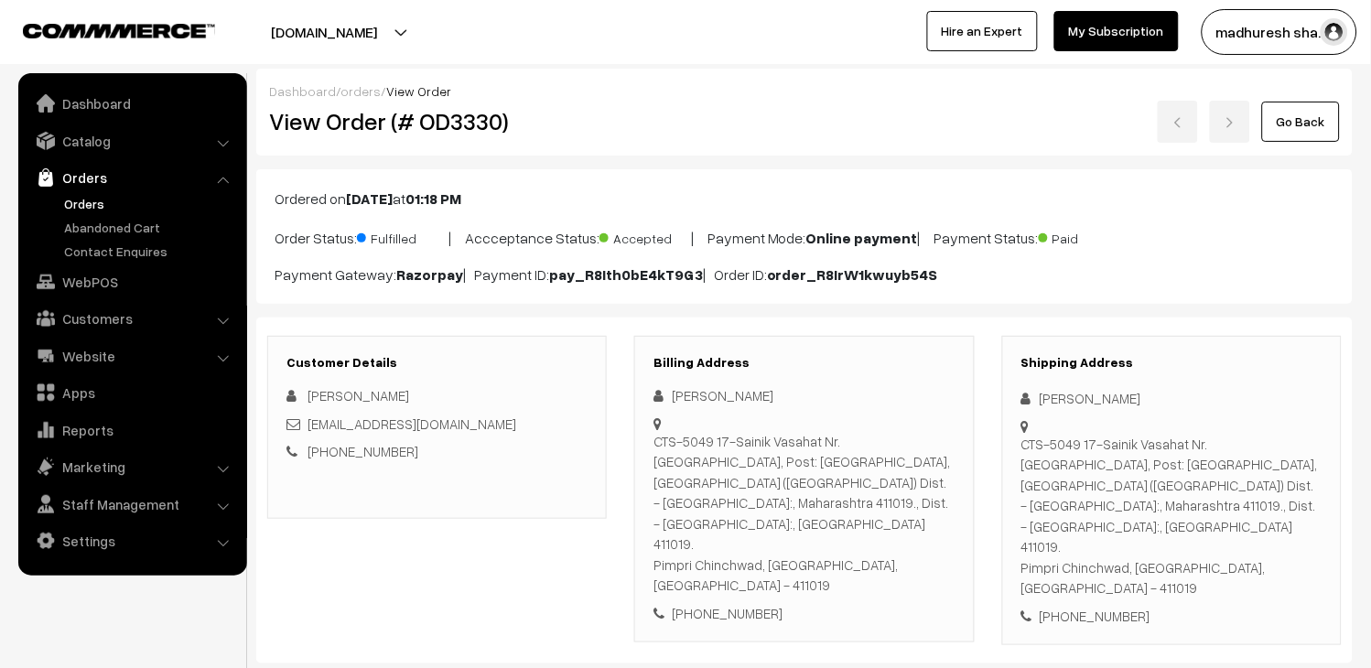
click at [104, 201] on link "Orders" at bounding box center [149, 203] width 181 height 19
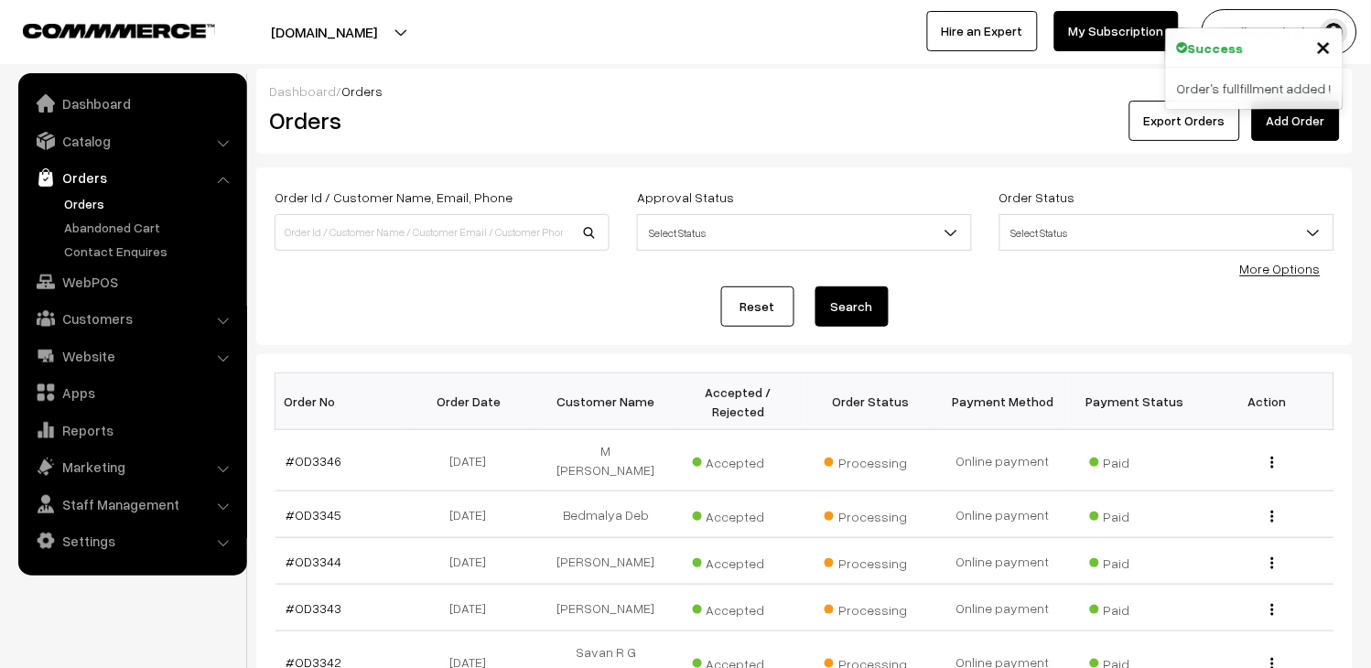
click at [104, 201] on link "Orders" at bounding box center [149, 203] width 181 height 19
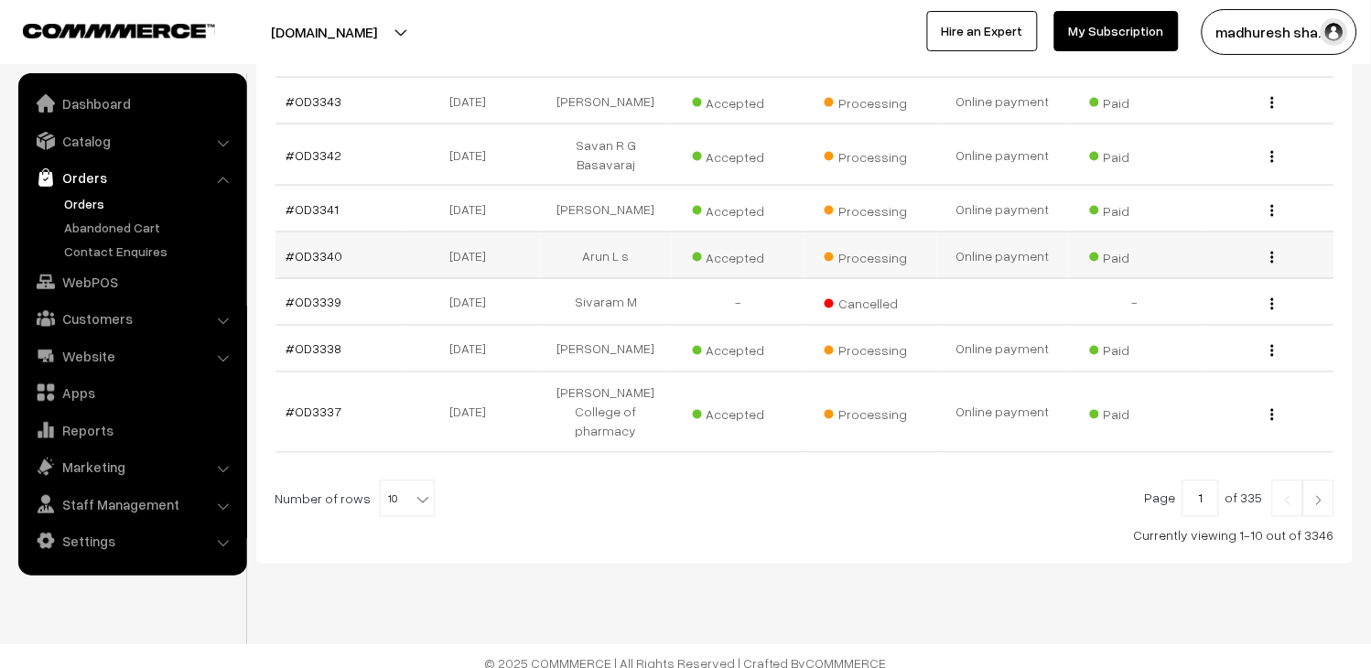
scroll to position [513, 0]
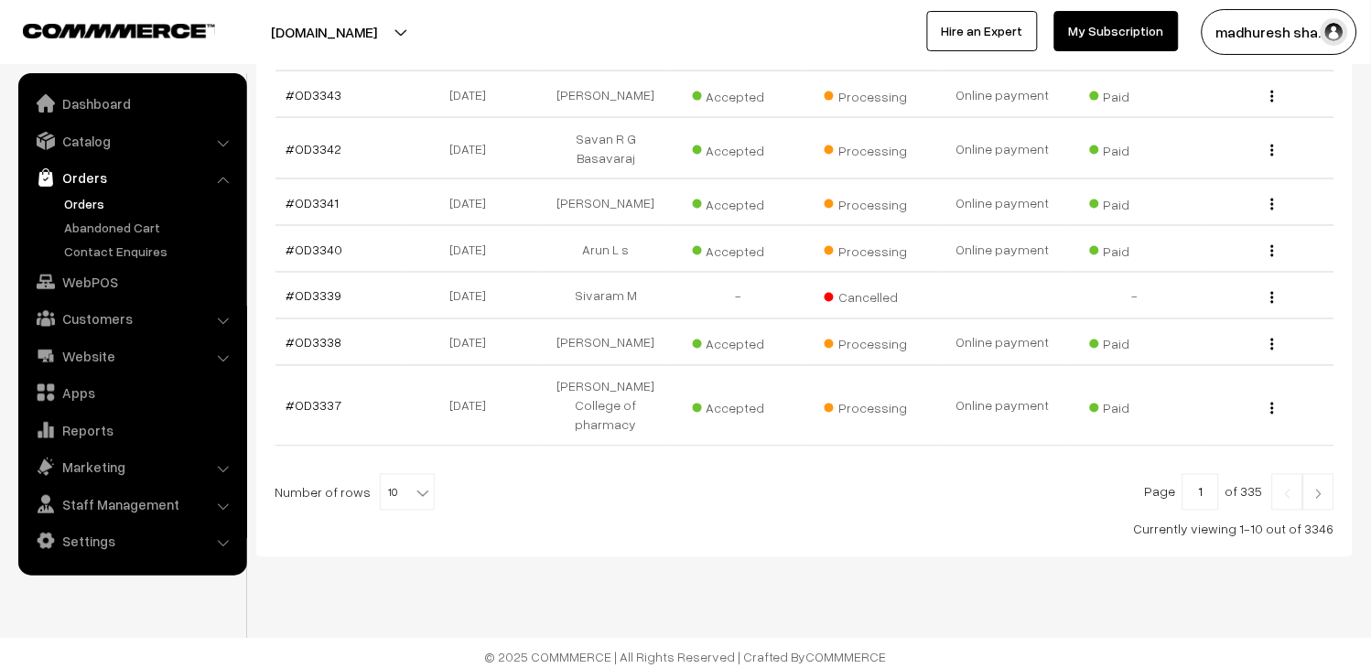
click at [414, 488] on b at bounding box center [423, 493] width 18 height 18
select select "100"
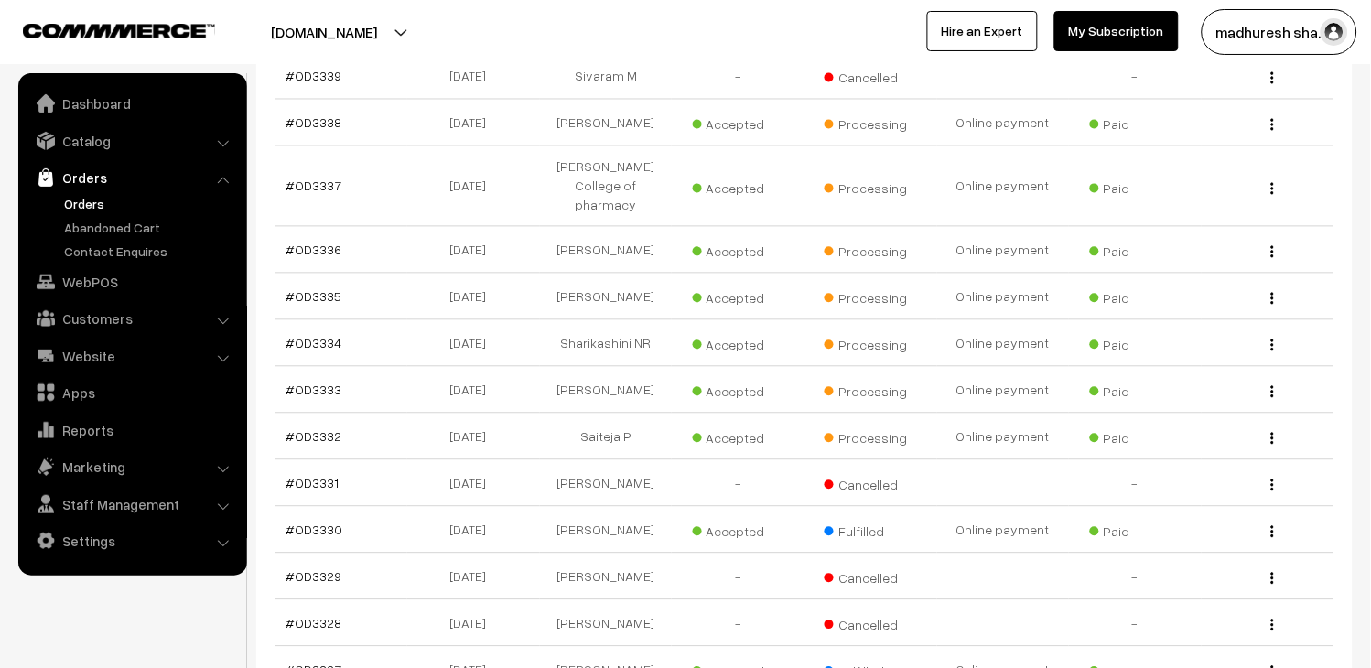
scroll to position [610, 0]
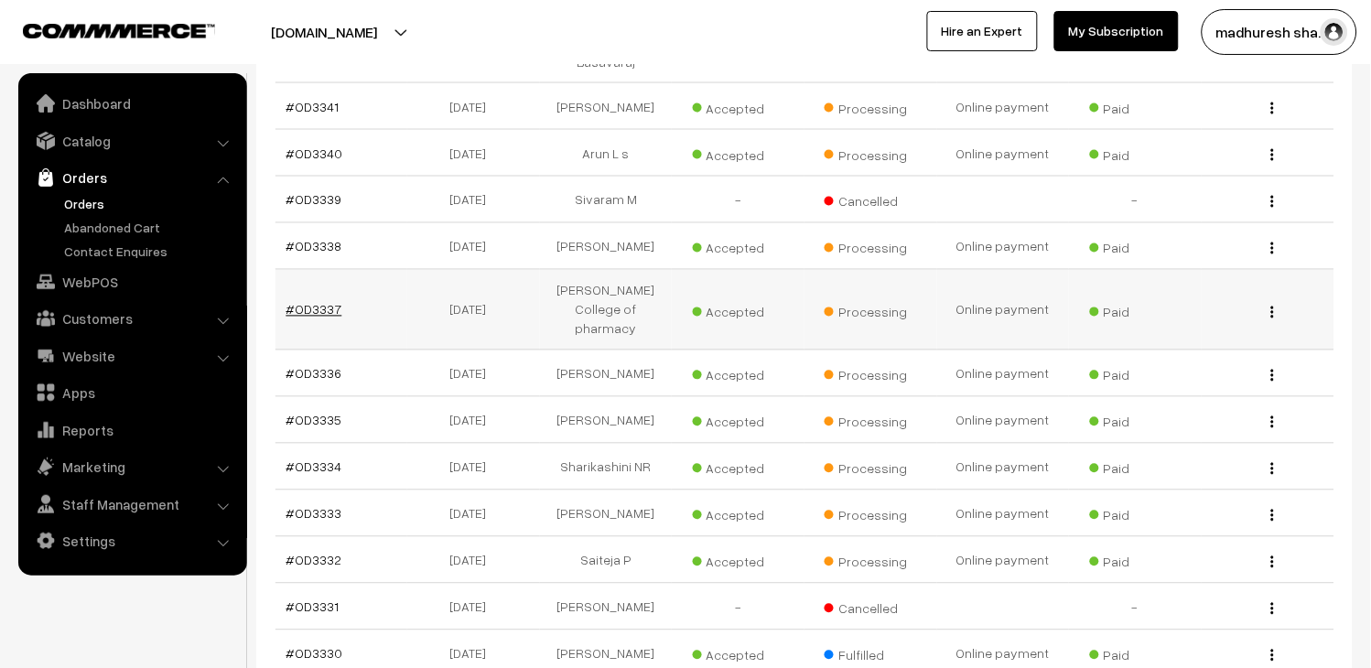
click at [313, 302] on link "#OD3337" at bounding box center [314, 310] width 56 height 16
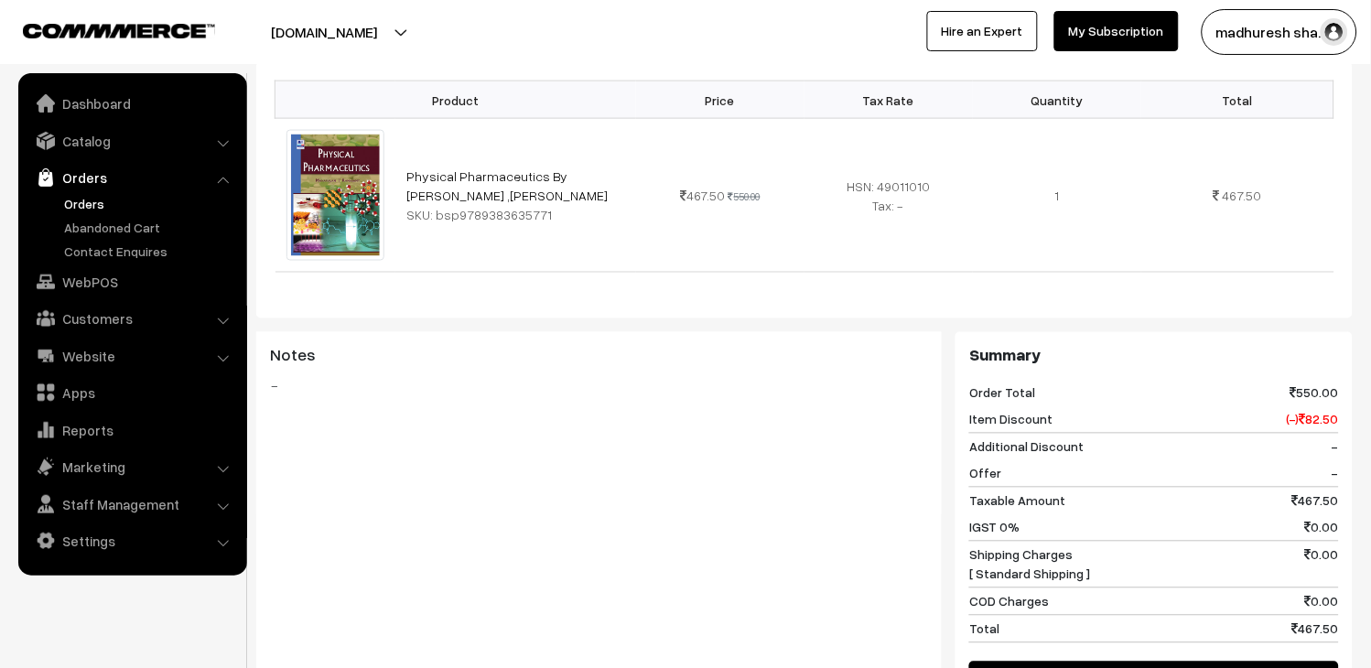
scroll to position [711, 0]
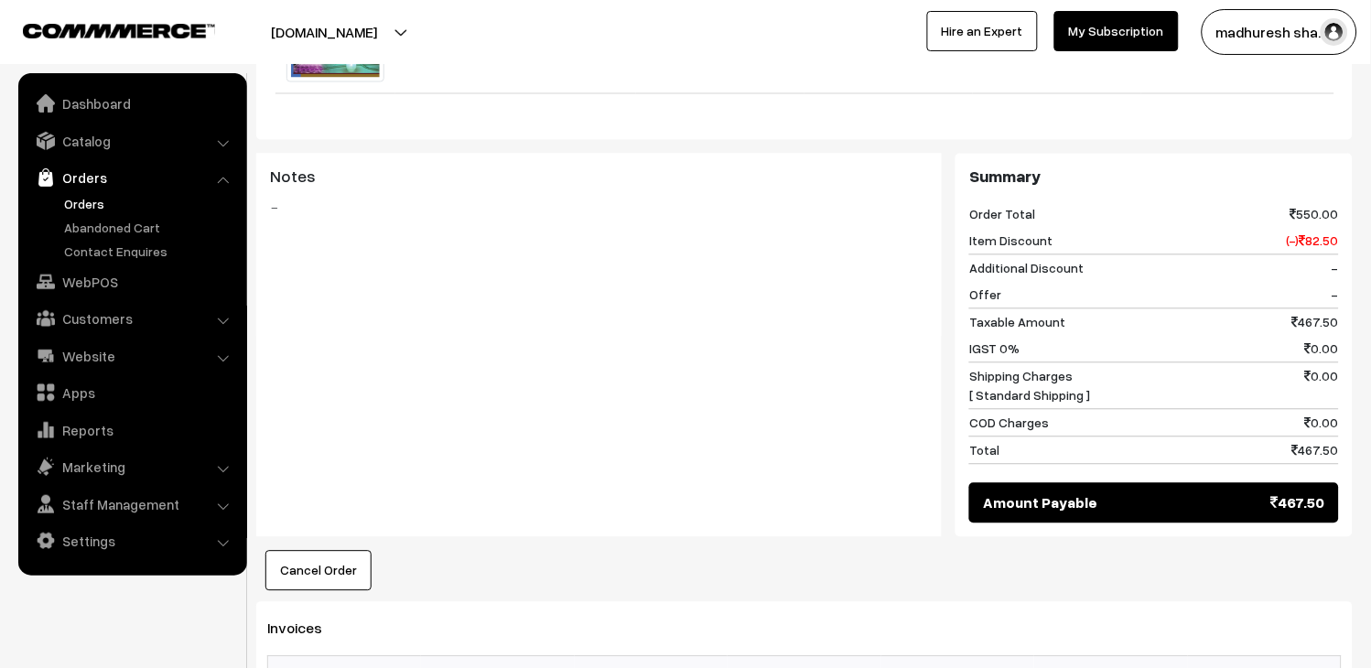
click at [103, 200] on link "Orders" at bounding box center [149, 203] width 181 height 19
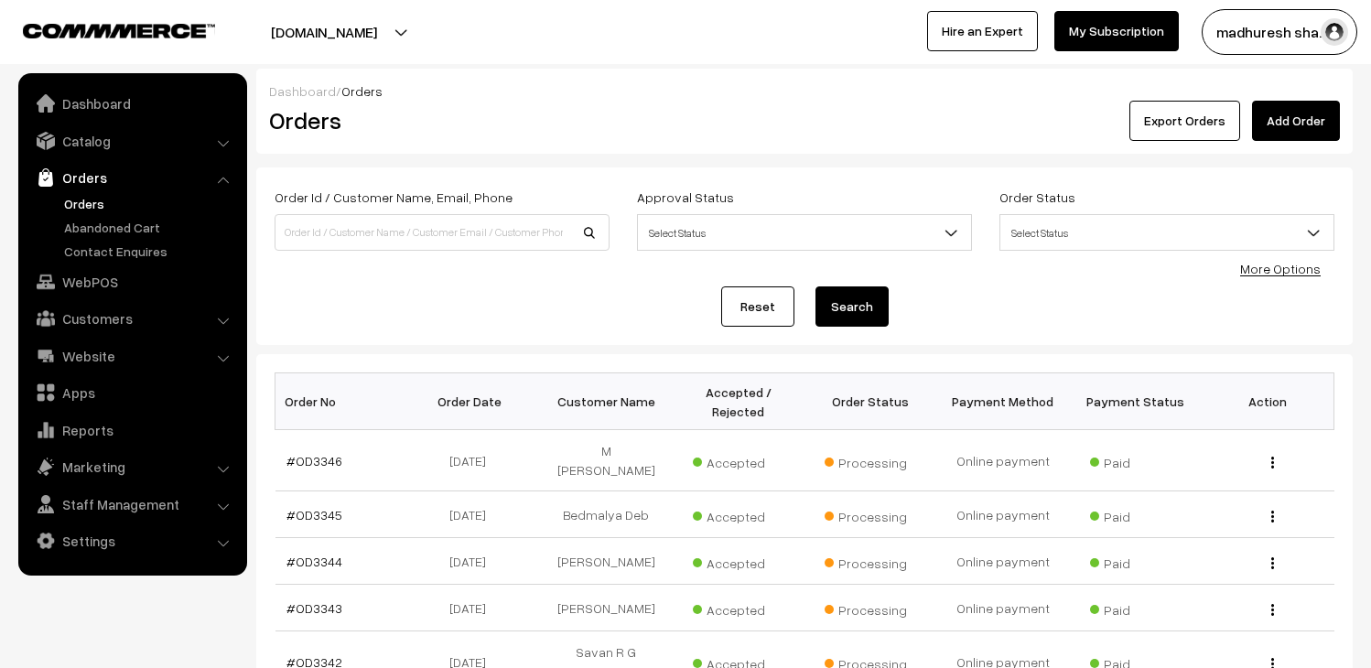
scroll to position [513, 0]
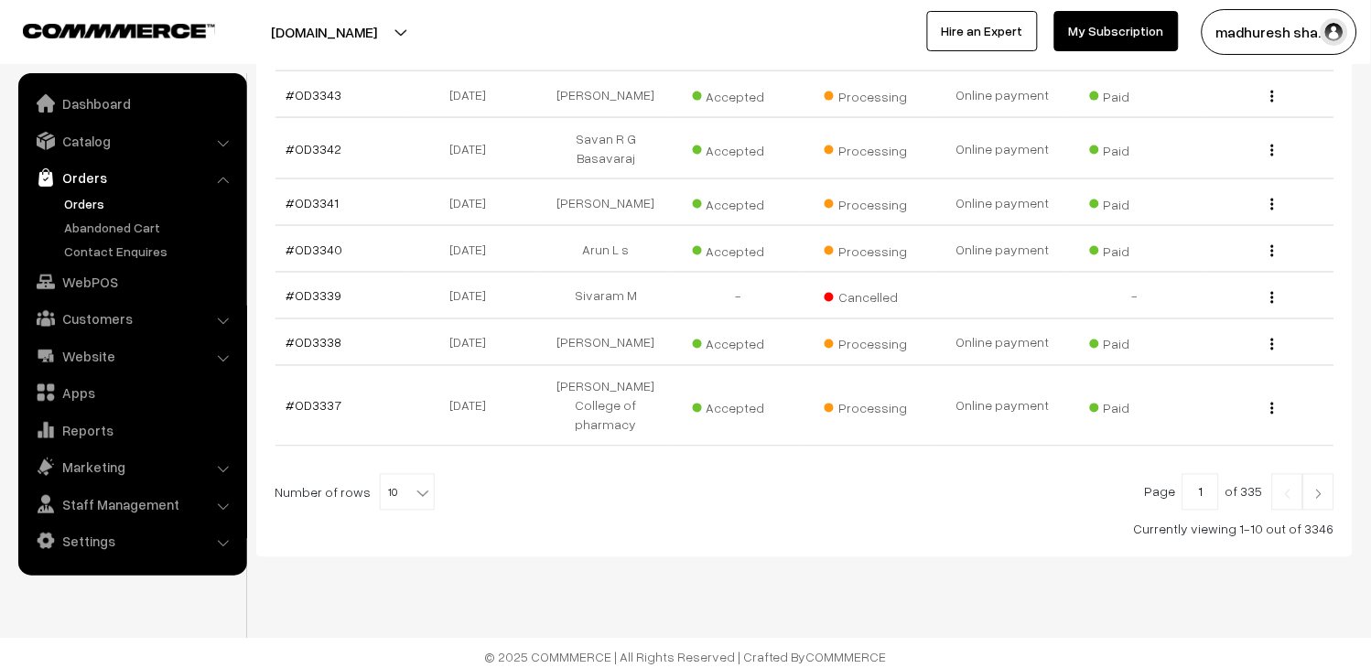
click at [416, 484] on b at bounding box center [423, 493] width 18 height 18
select select "100"
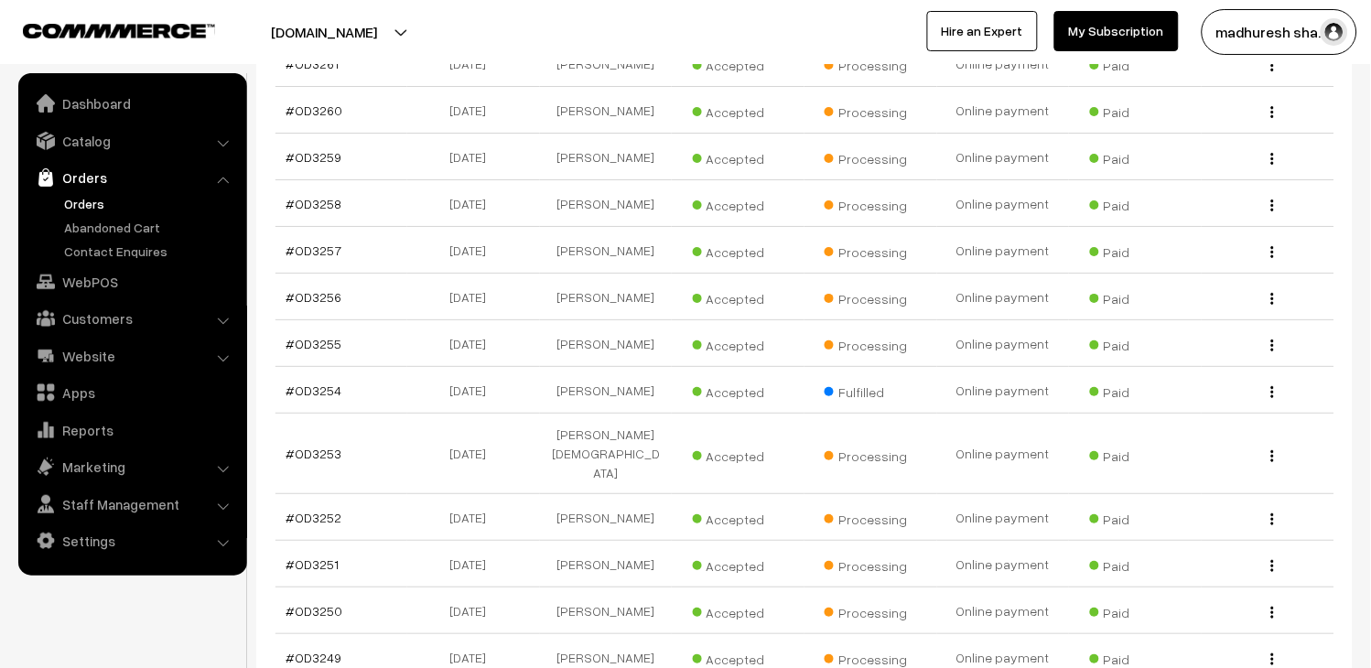
scroll to position [4470, 0]
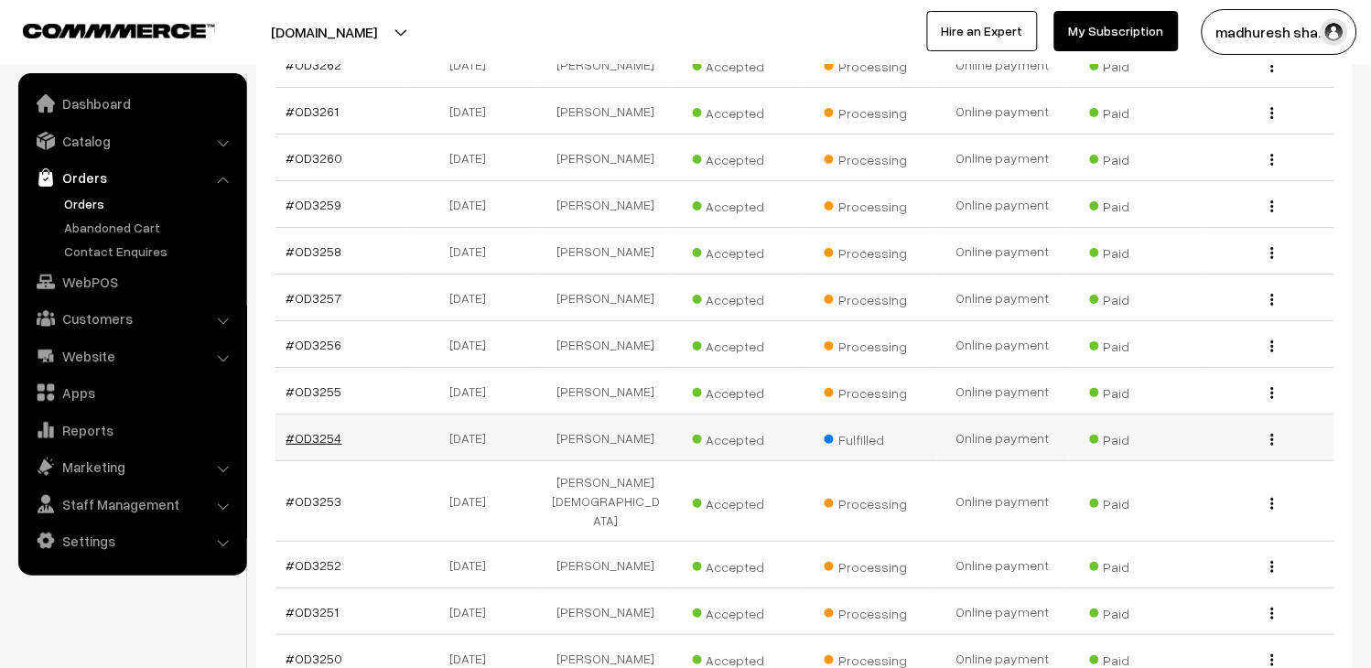
click at [327, 446] on link "#OD3254" at bounding box center [314, 438] width 56 height 16
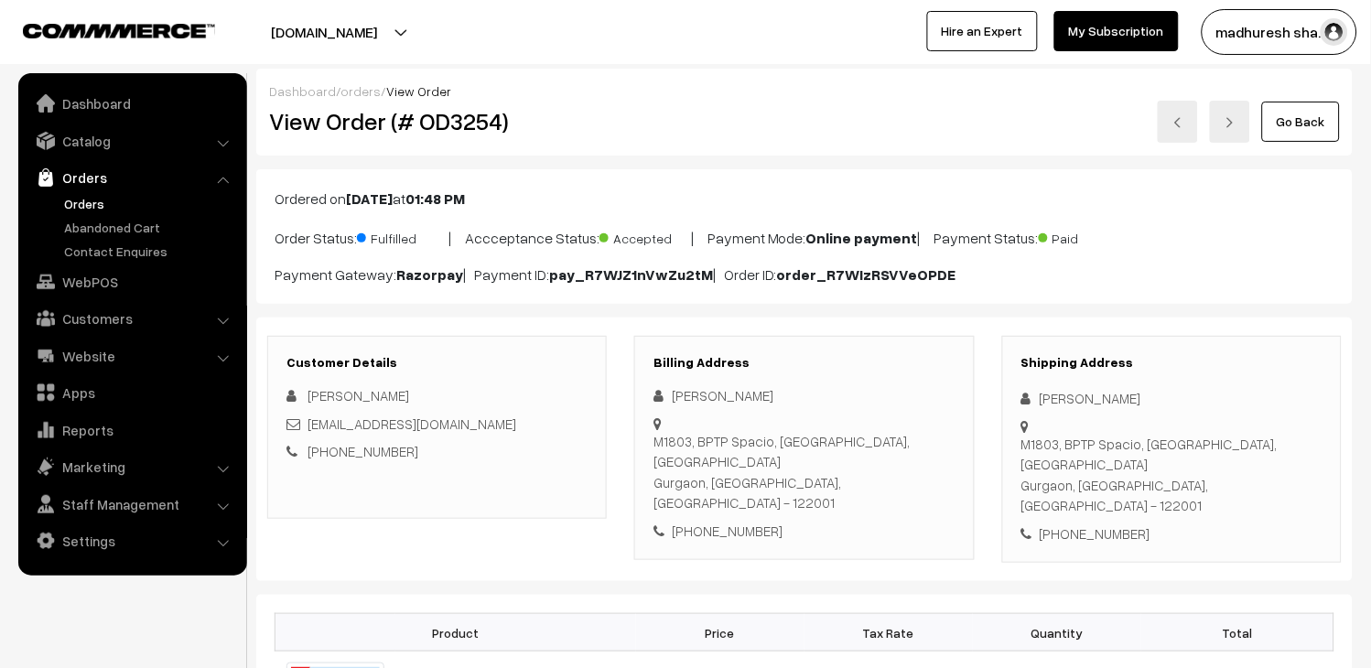
click at [1177, 125] on img at bounding box center [1178, 122] width 11 height 11
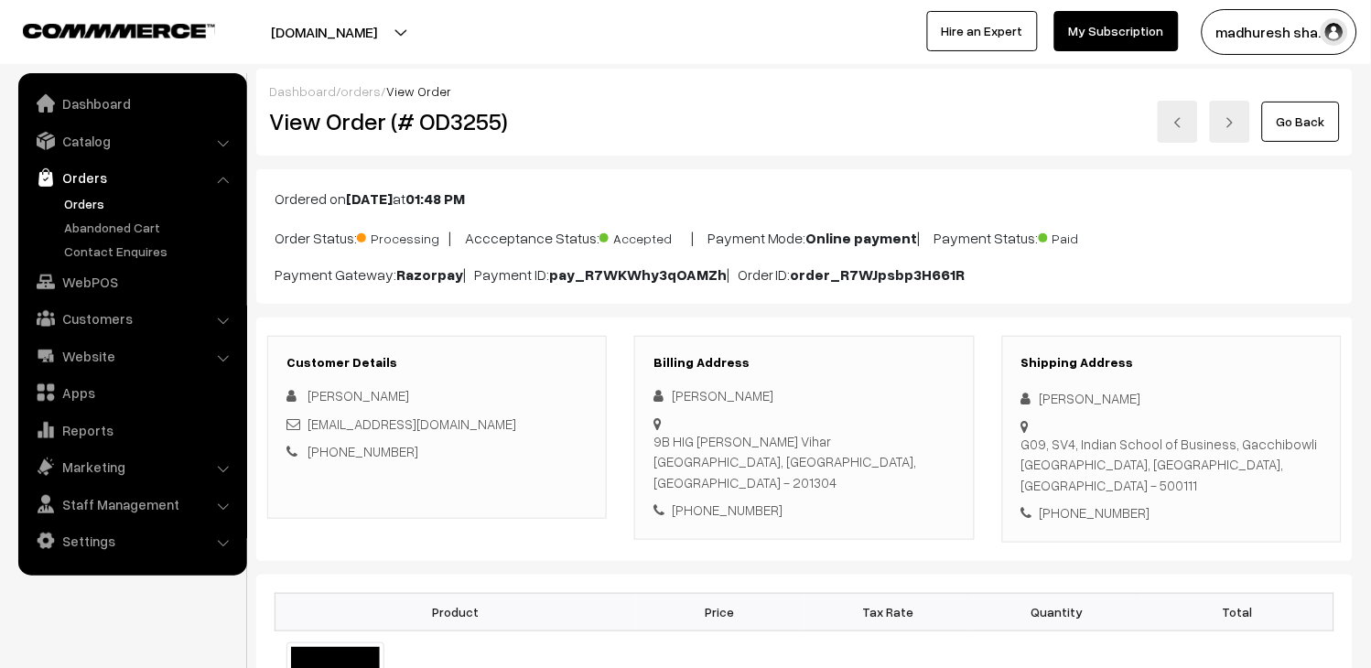
click at [1191, 130] on link at bounding box center [1178, 122] width 40 height 42
click at [1175, 117] on img at bounding box center [1178, 122] width 11 height 11
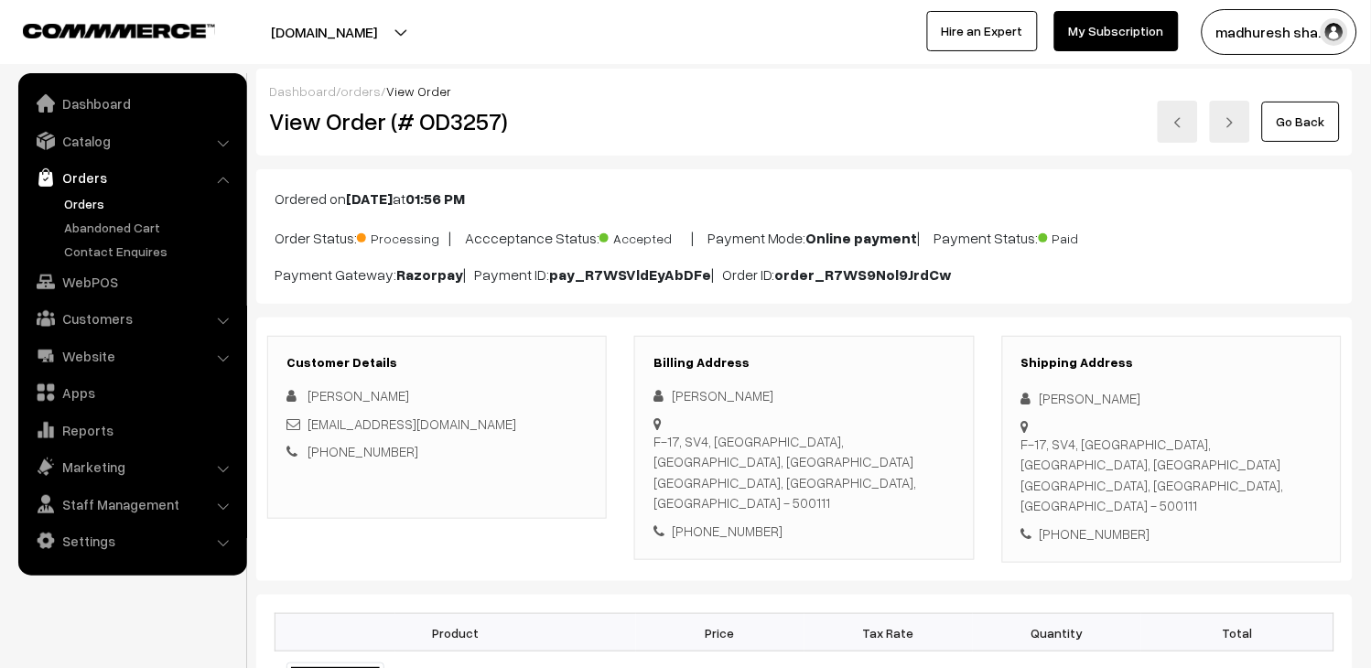
click at [1182, 137] on link at bounding box center [1178, 122] width 40 height 42
click at [1182, 135] on link at bounding box center [1178, 122] width 40 height 42
click at [1170, 124] on link at bounding box center [1178, 122] width 40 height 42
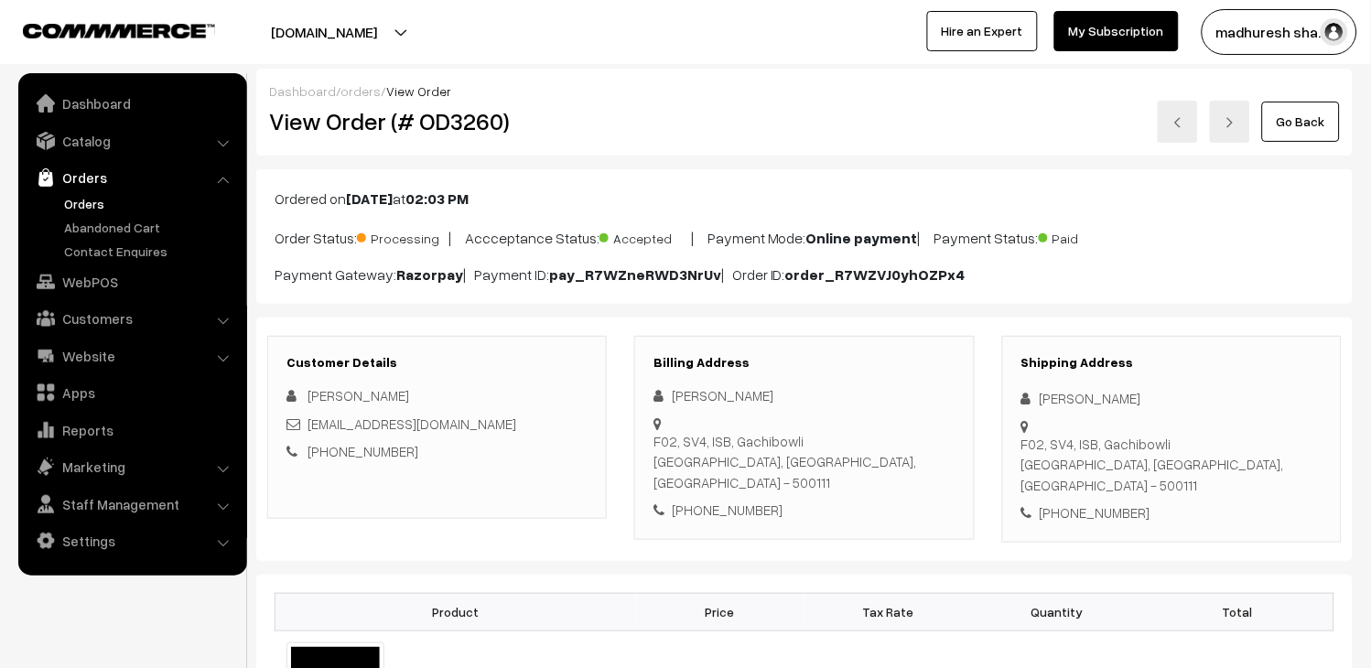
click at [1185, 130] on link at bounding box center [1178, 122] width 40 height 42
click at [1173, 104] on link at bounding box center [1178, 122] width 40 height 42
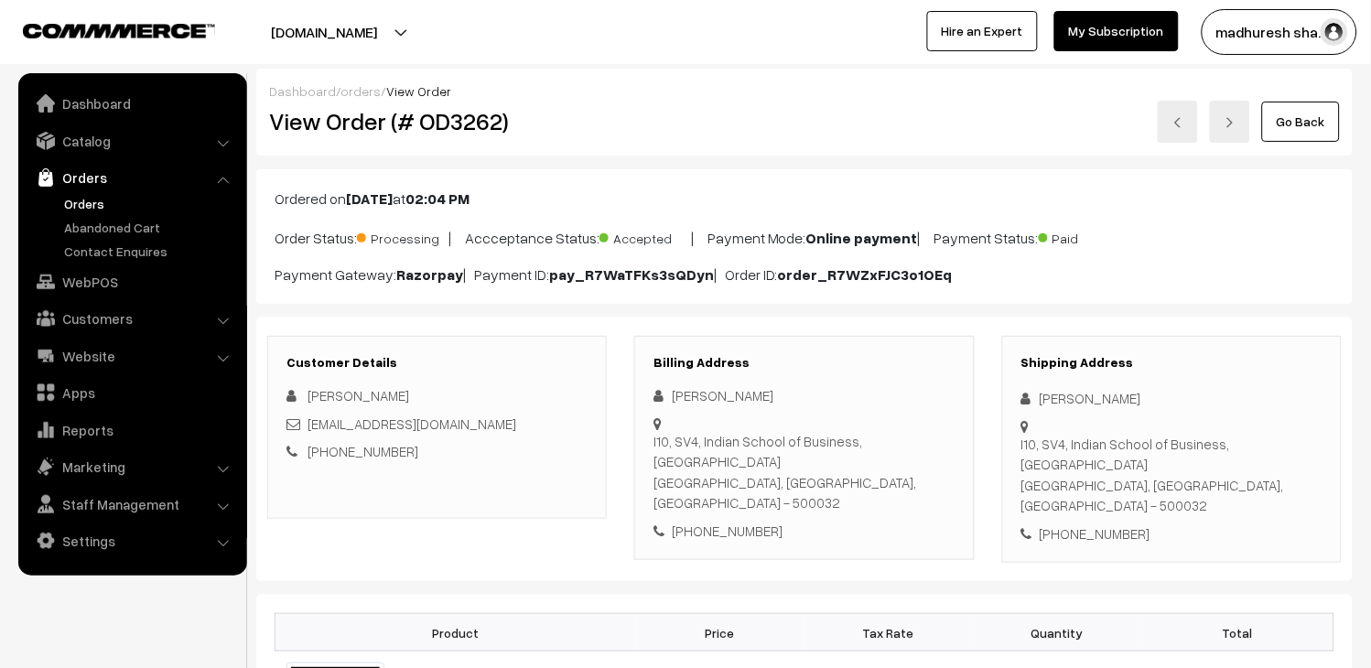
click at [1173, 104] on link at bounding box center [1178, 122] width 40 height 42
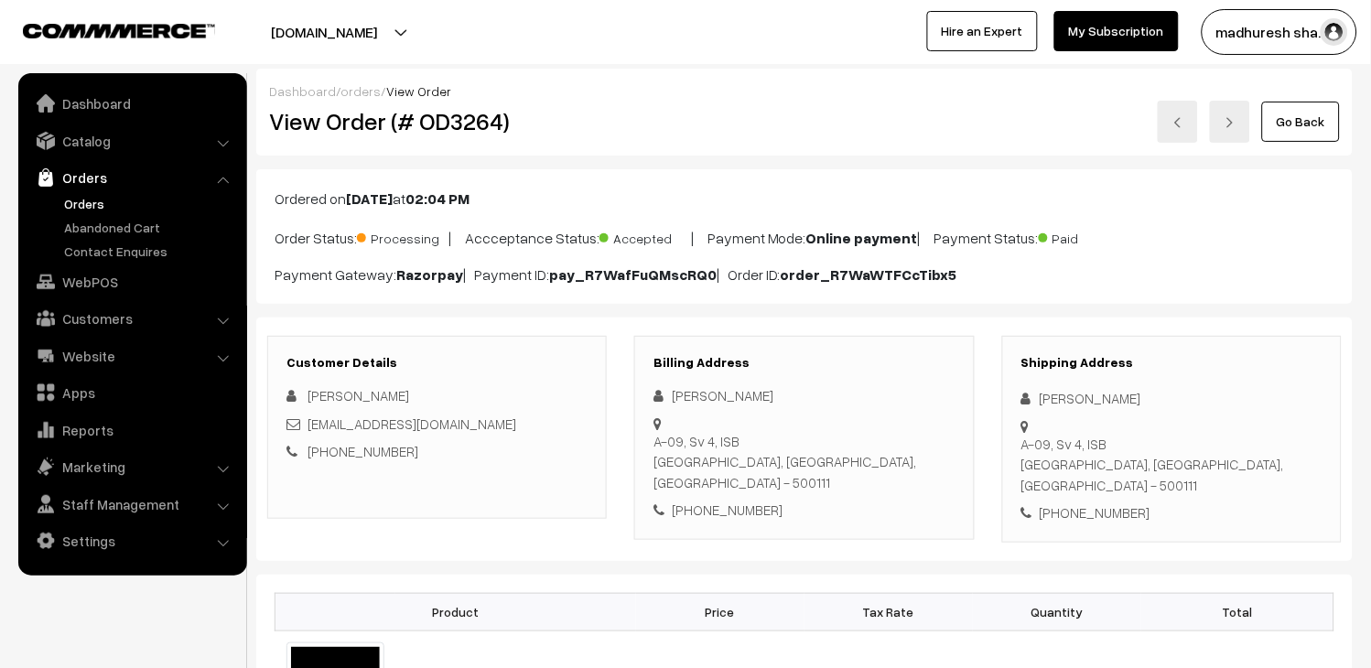
click at [1173, 104] on link at bounding box center [1178, 122] width 40 height 42
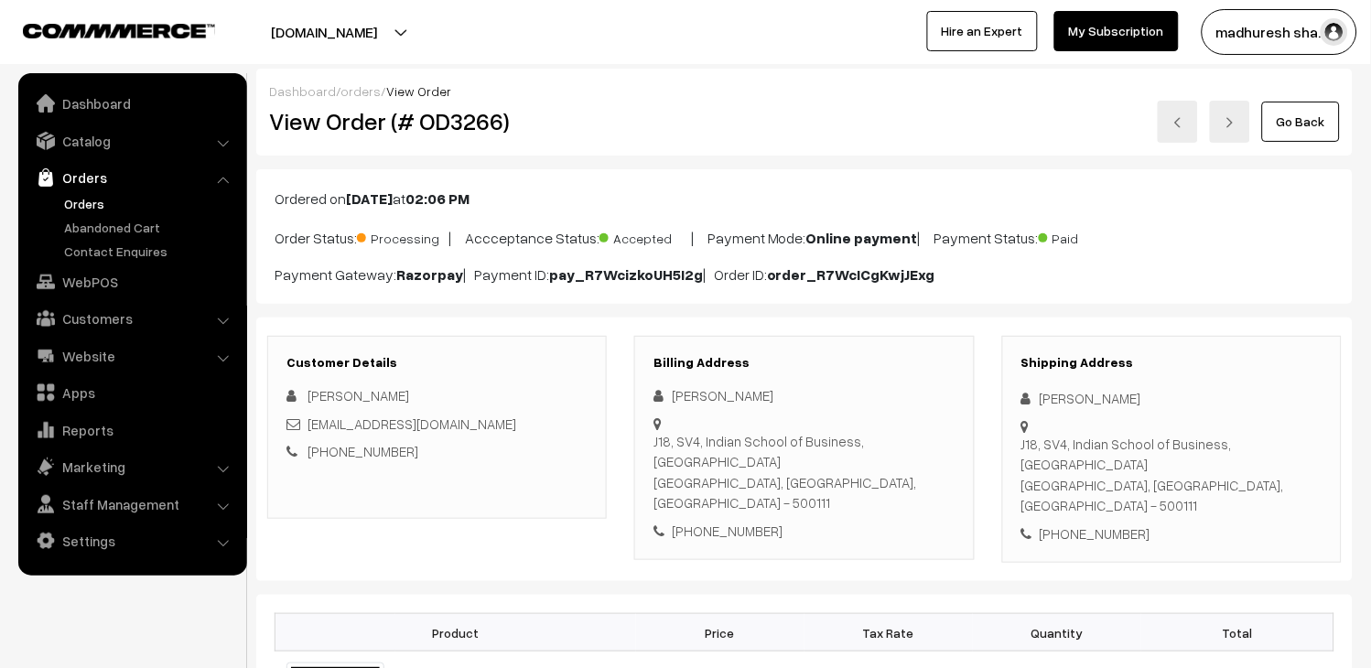
click at [1173, 104] on link at bounding box center [1178, 122] width 40 height 42
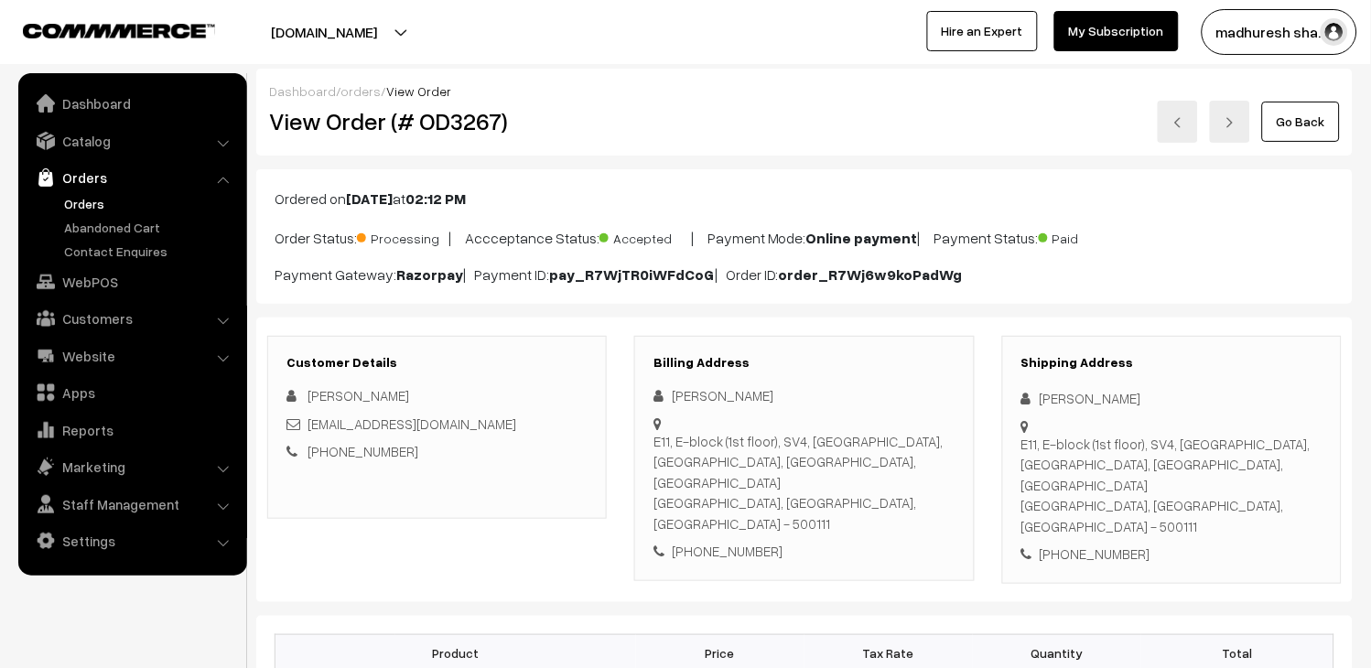
click at [1174, 105] on link at bounding box center [1178, 122] width 40 height 42
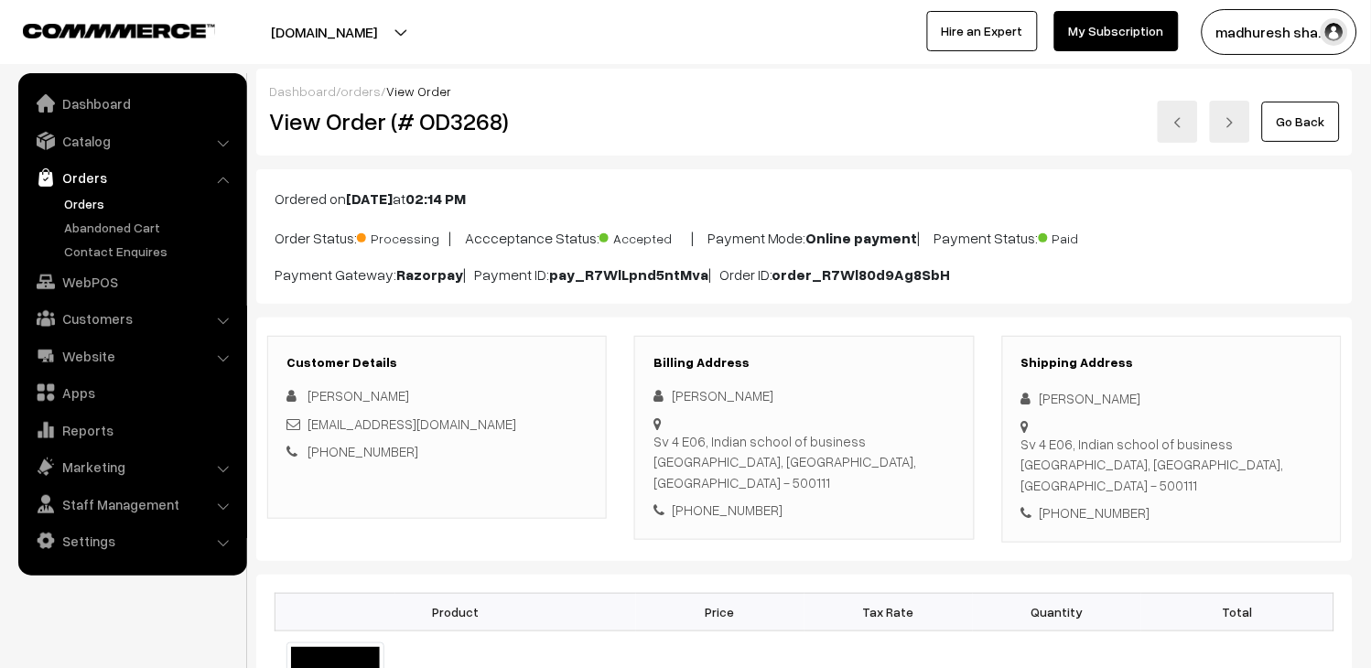
click at [1174, 105] on link at bounding box center [1178, 122] width 40 height 42
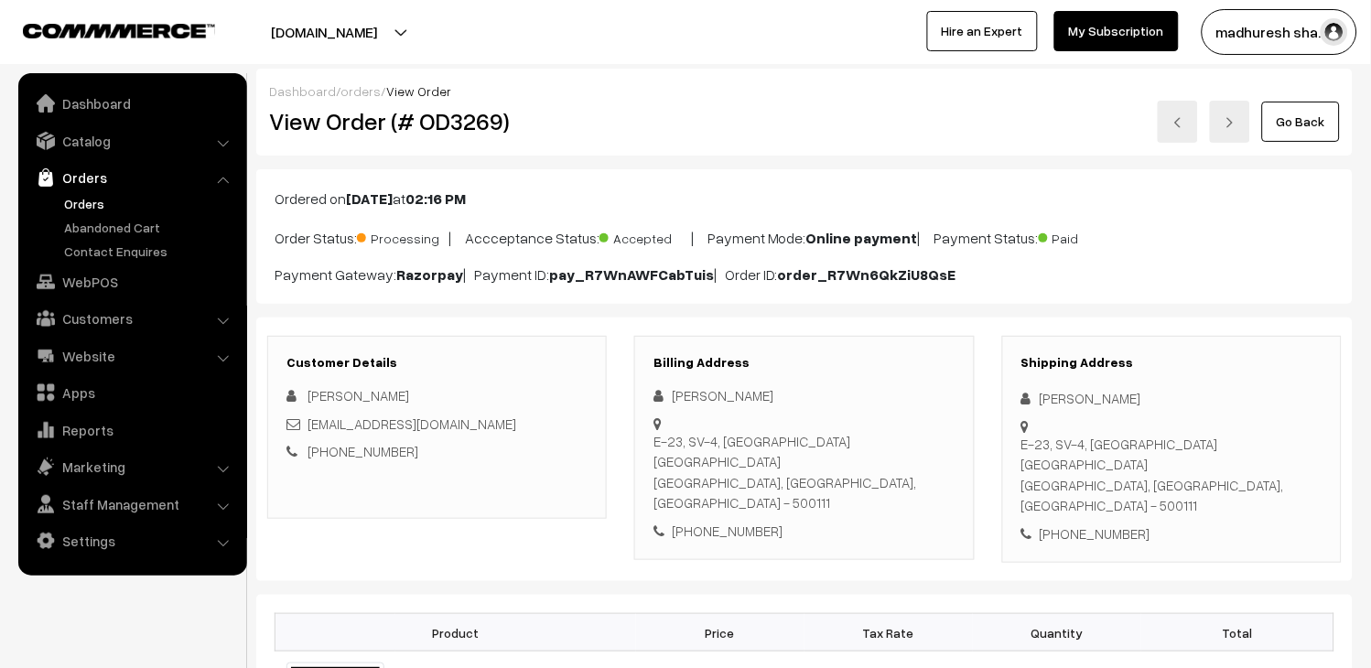
click at [1174, 105] on link at bounding box center [1178, 122] width 40 height 42
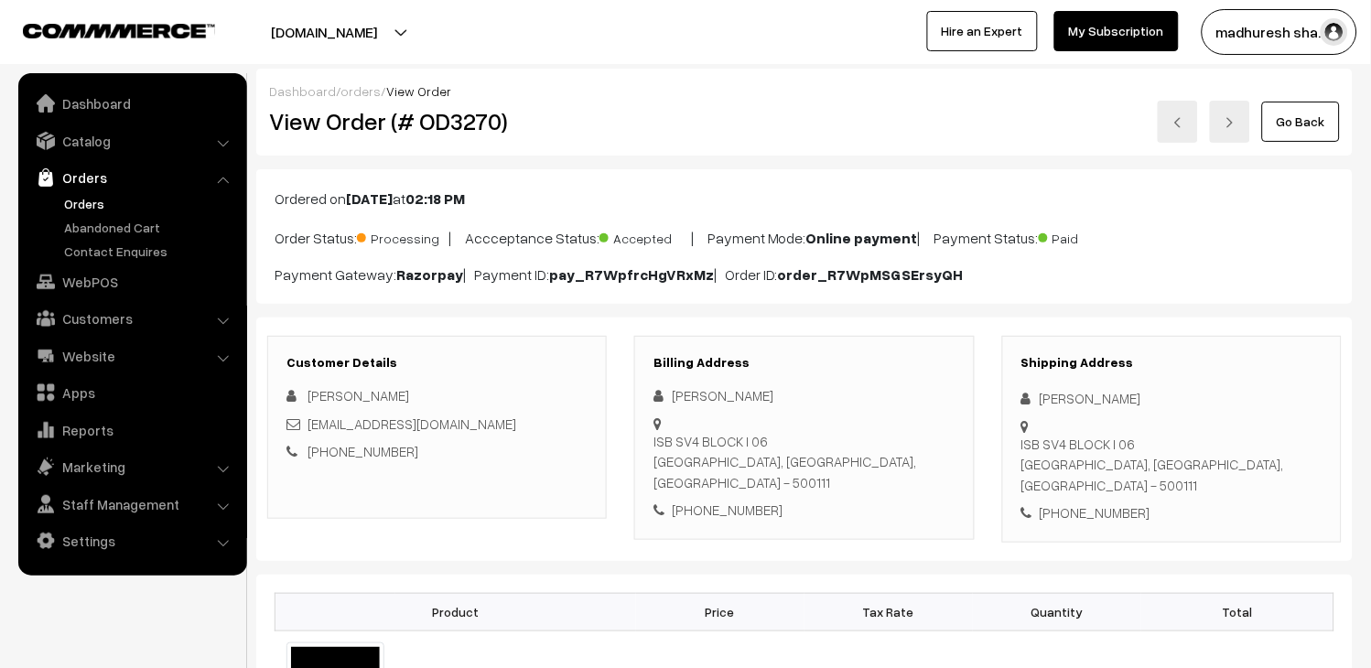
click at [1174, 105] on link at bounding box center [1178, 122] width 40 height 42
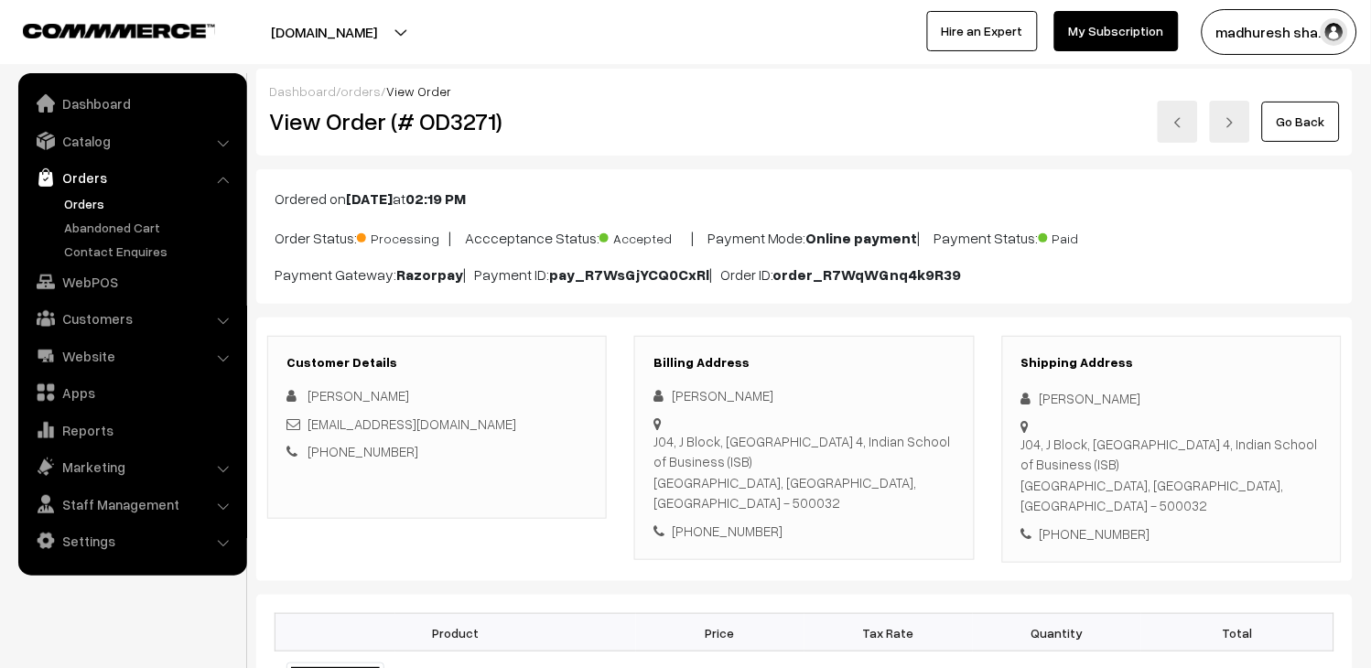
click at [1186, 124] on link at bounding box center [1178, 122] width 40 height 42
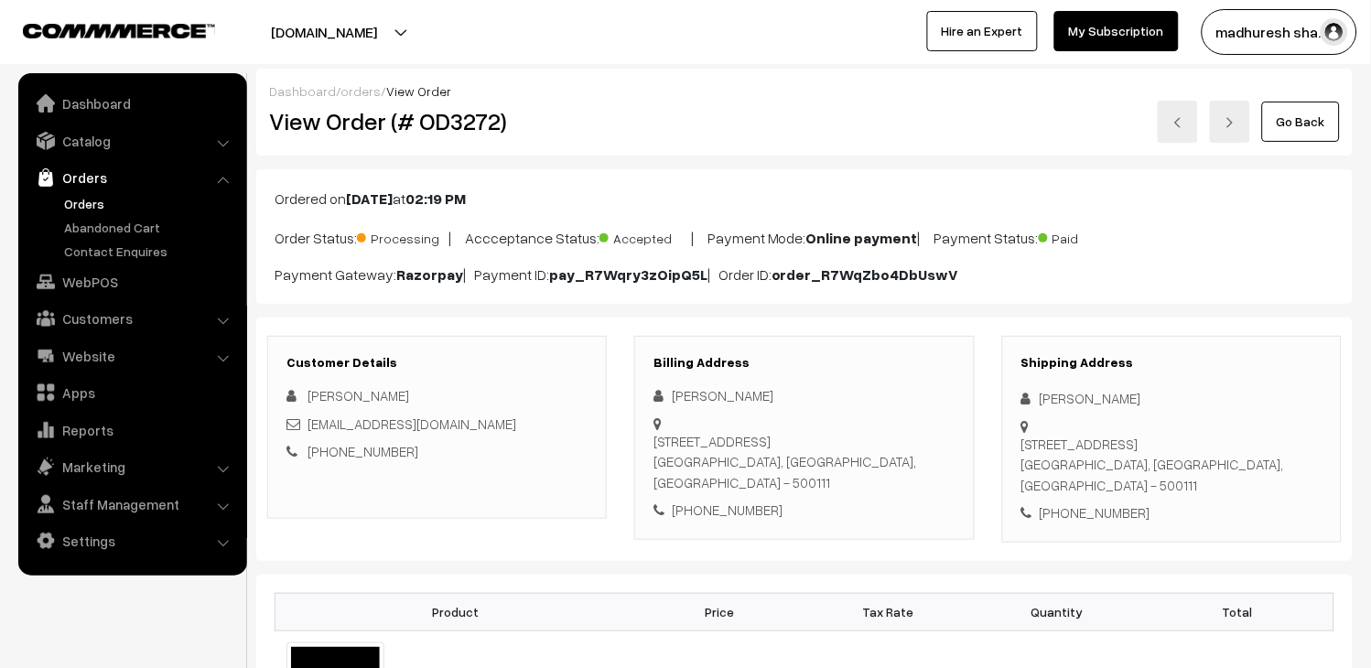
click at [1155, 122] on div "Go Back" at bounding box center [987, 122] width 705 height 42
click at [1193, 131] on link at bounding box center [1178, 122] width 40 height 42
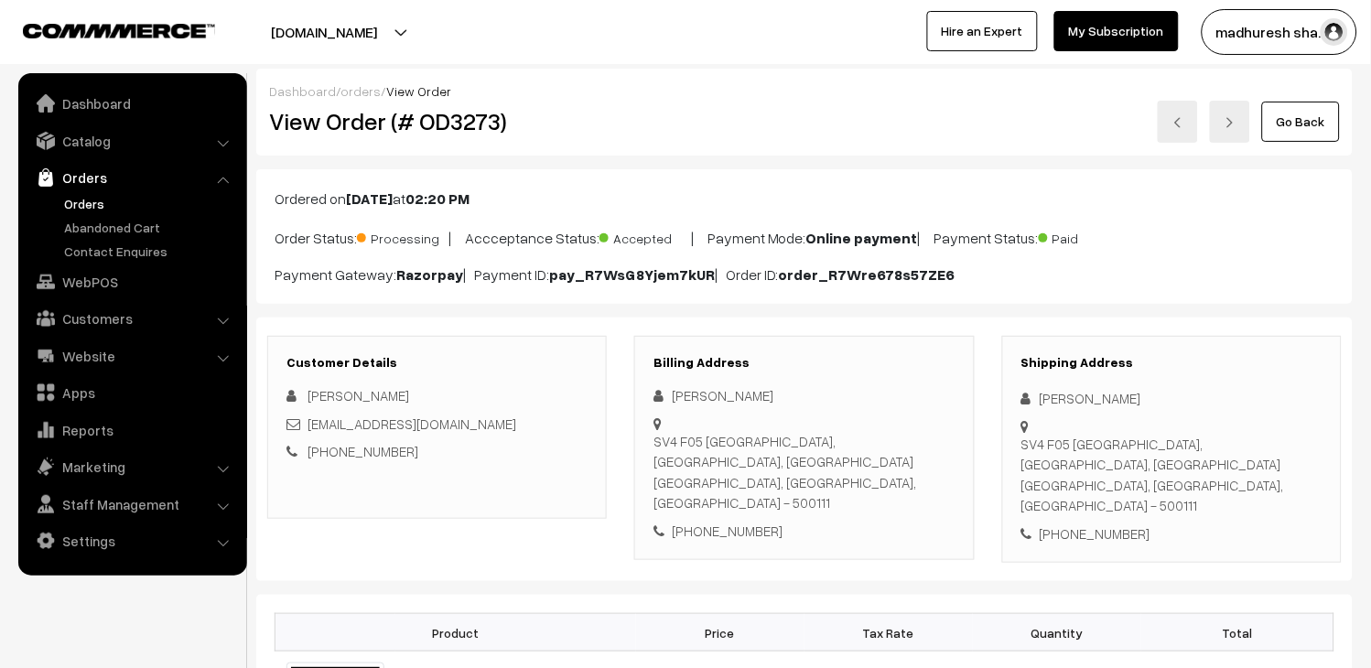
click at [1190, 131] on link at bounding box center [1178, 122] width 40 height 42
click at [1168, 117] on link at bounding box center [1178, 122] width 40 height 42
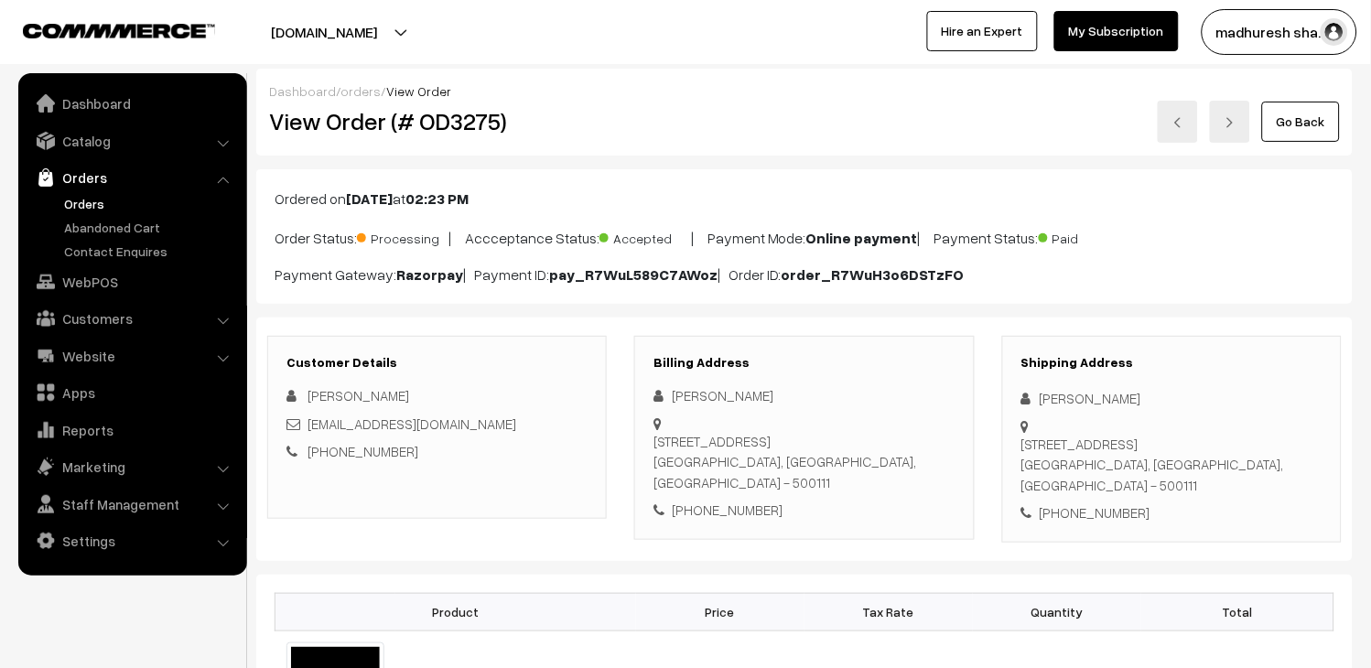
click at [1176, 123] on img at bounding box center [1178, 122] width 11 height 11
click at [1182, 142] on link at bounding box center [1178, 122] width 40 height 42
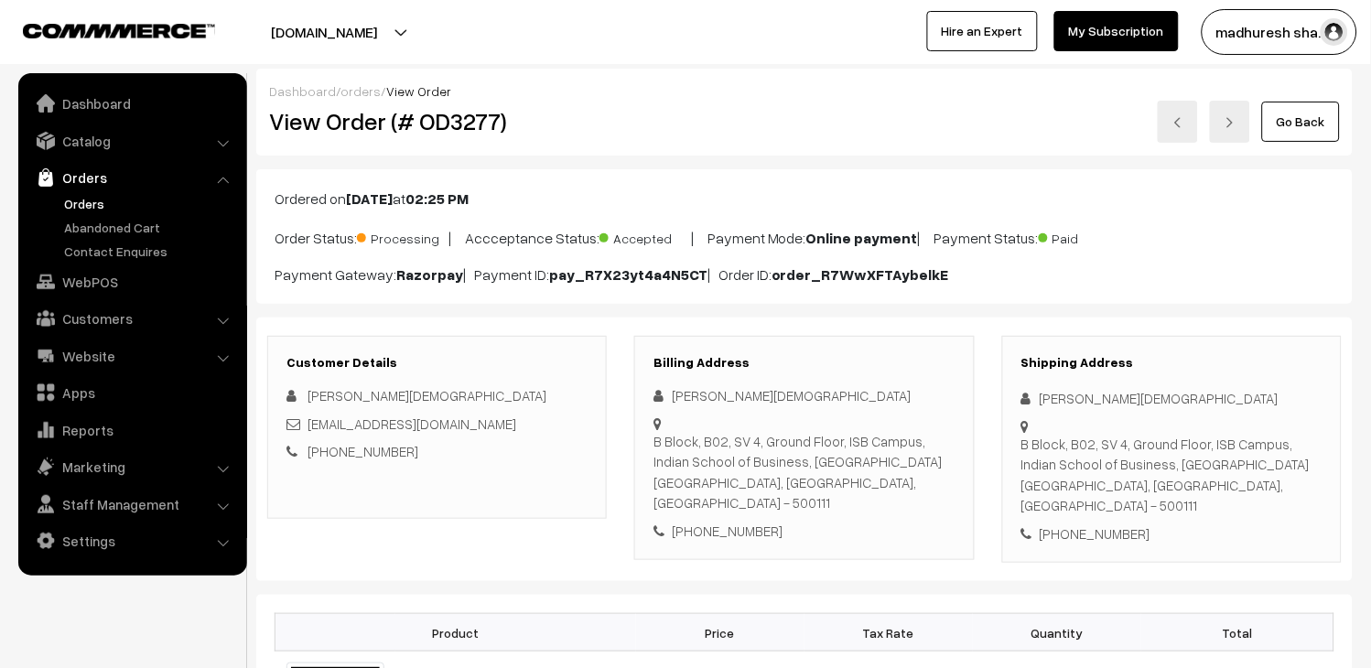
click at [1179, 126] on img at bounding box center [1178, 122] width 11 height 11
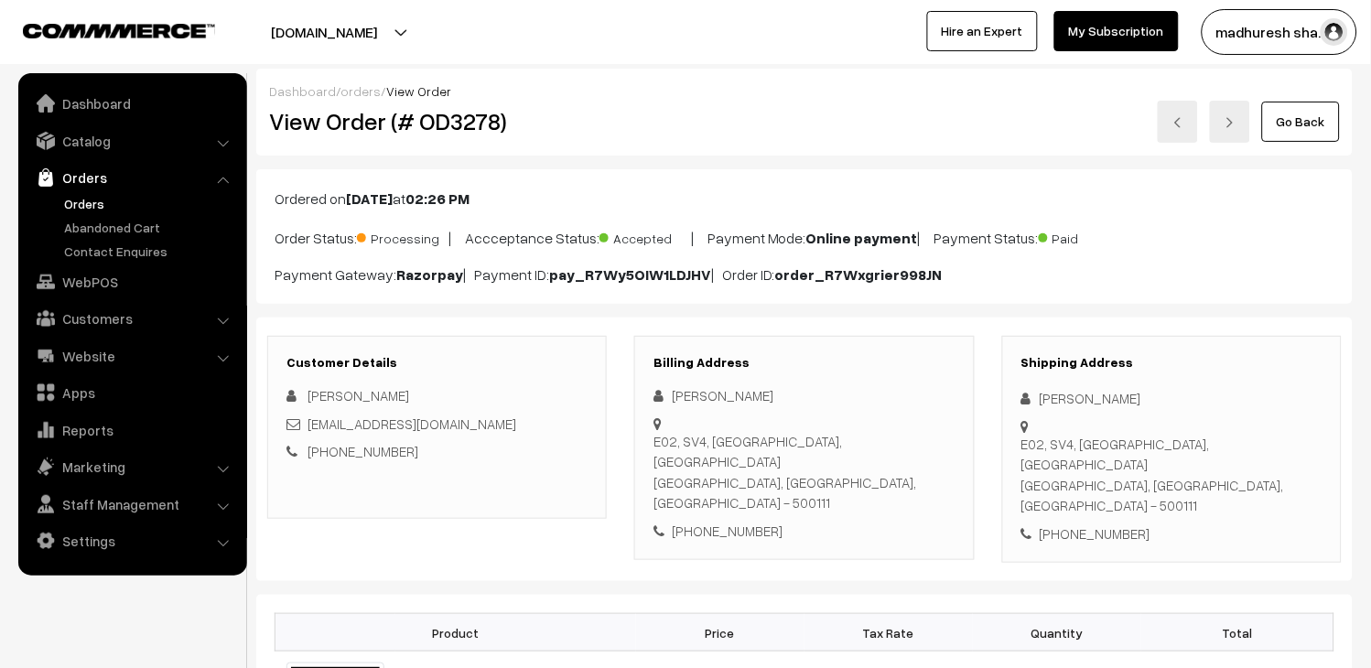
click at [1178, 101] on link at bounding box center [1178, 122] width 40 height 42
click at [1176, 131] on link at bounding box center [1178, 122] width 40 height 42
click at [1175, 137] on link at bounding box center [1178, 122] width 40 height 42
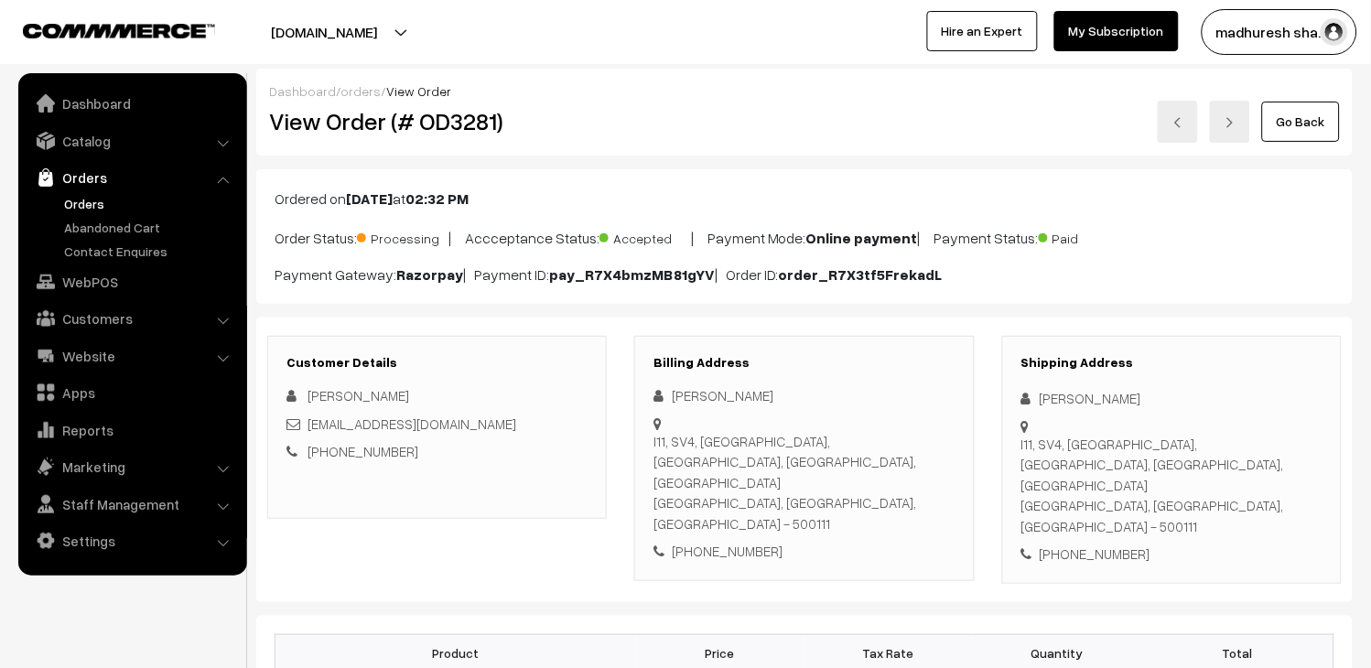
click at [1170, 110] on link at bounding box center [1178, 122] width 40 height 42
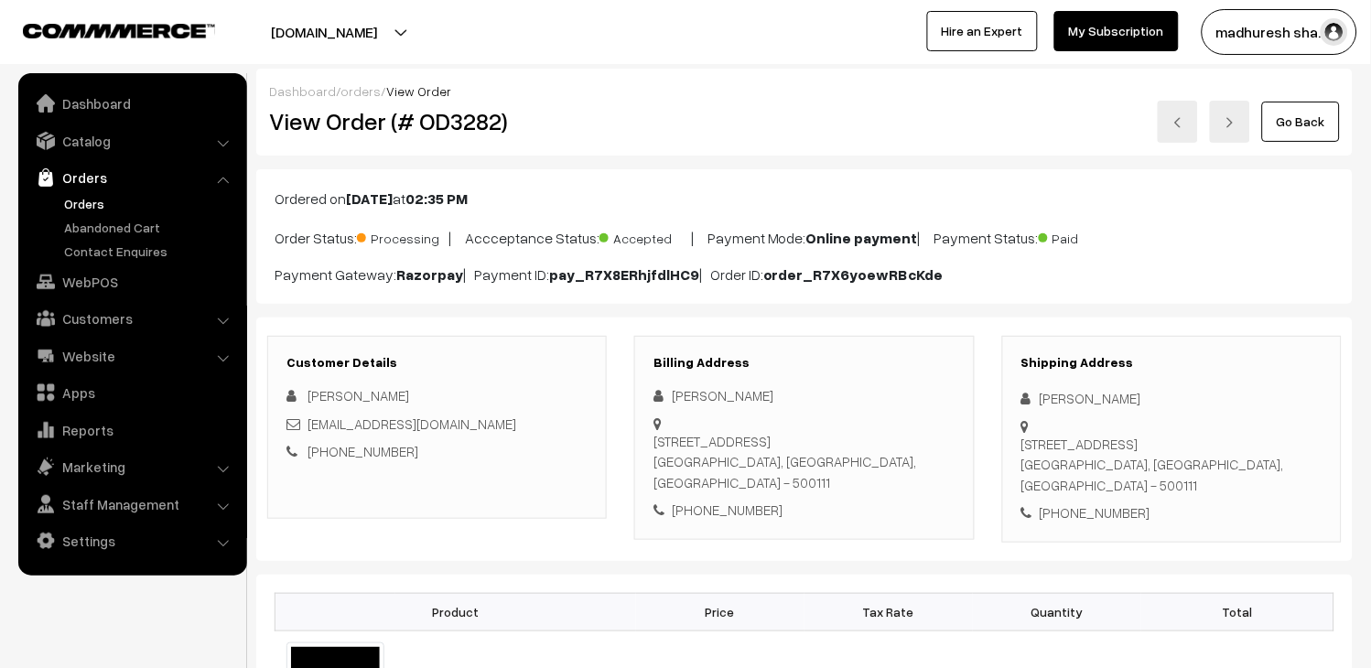
click at [1173, 122] on link at bounding box center [1178, 122] width 40 height 42
click at [1185, 125] on link at bounding box center [1178, 122] width 40 height 42
click at [1186, 113] on link at bounding box center [1178, 122] width 40 height 42
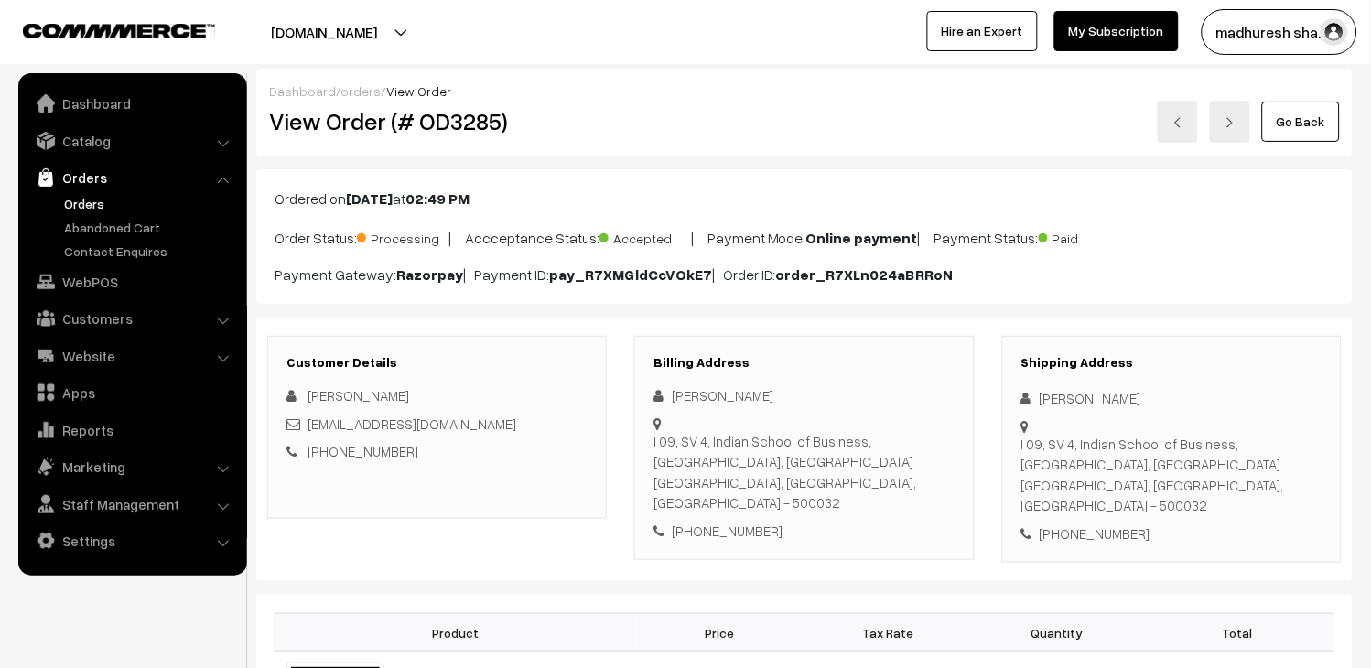
click at [1185, 122] on link at bounding box center [1178, 122] width 40 height 42
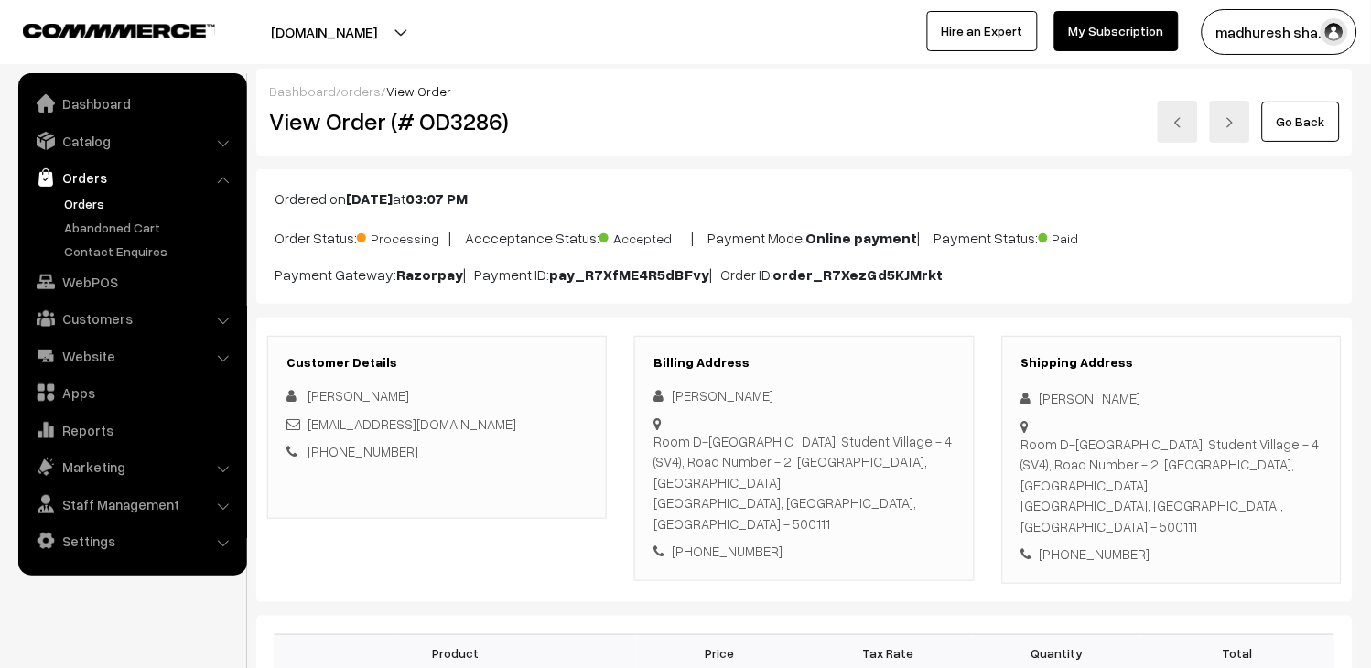
click at [1185, 122] on link at bounding box center [1178, 122] width 40 height 42
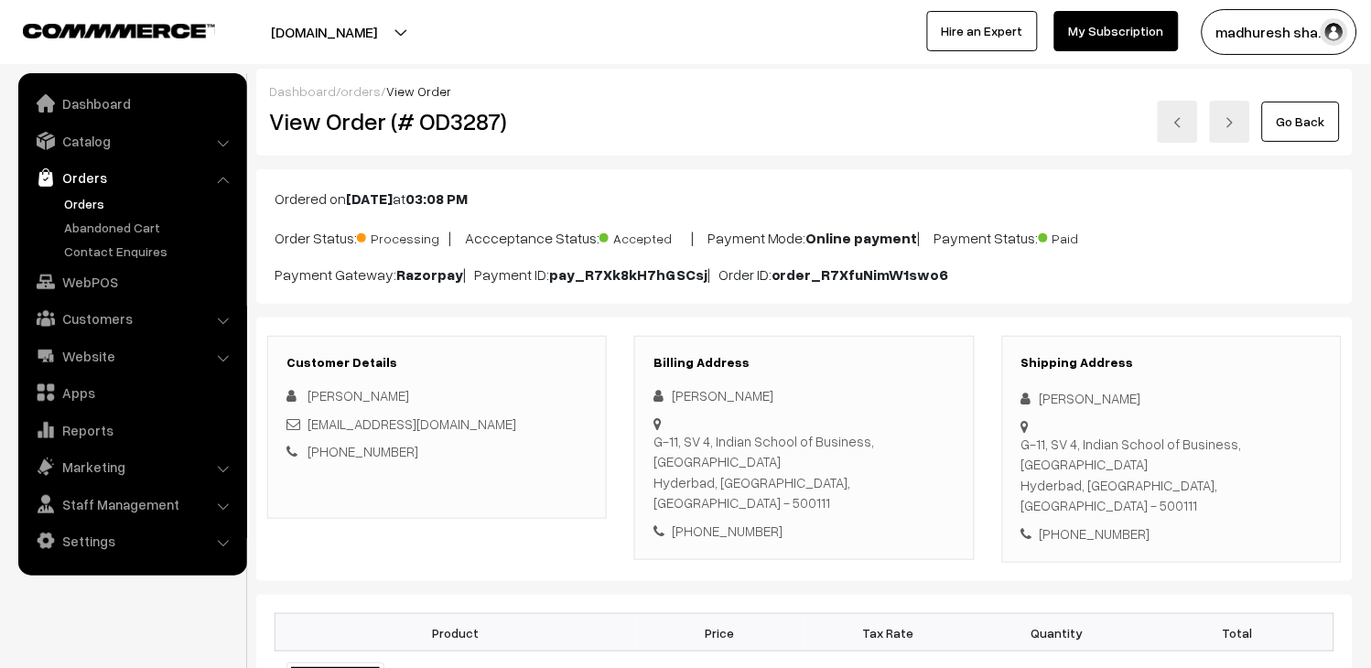
click at [1185, 122] on link at bounding box center [1178, 122] width 40 height 42
click at [1185, 117] on link at bounding box center [1178, 122] width 40 height 42
click at [1168, 135] on link at bounding box center [1178, 122] width 40 height 42
click at [1164, 120] on link at bounding box center [1178, 122] width 40 height 42
click at [1187, 120] on link at bounding box center [1178, 122] width 40 height 42
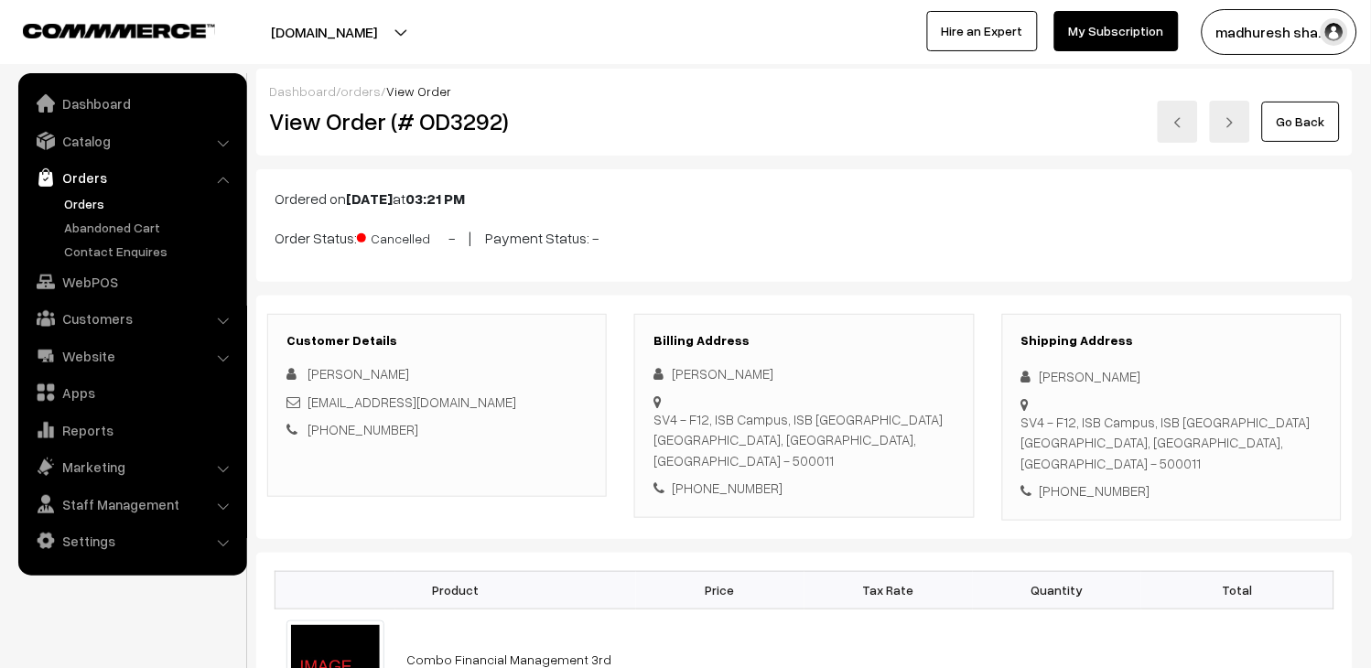
click at [1190, 133] on link at bounding box center [1178, 122] width 40 height 42
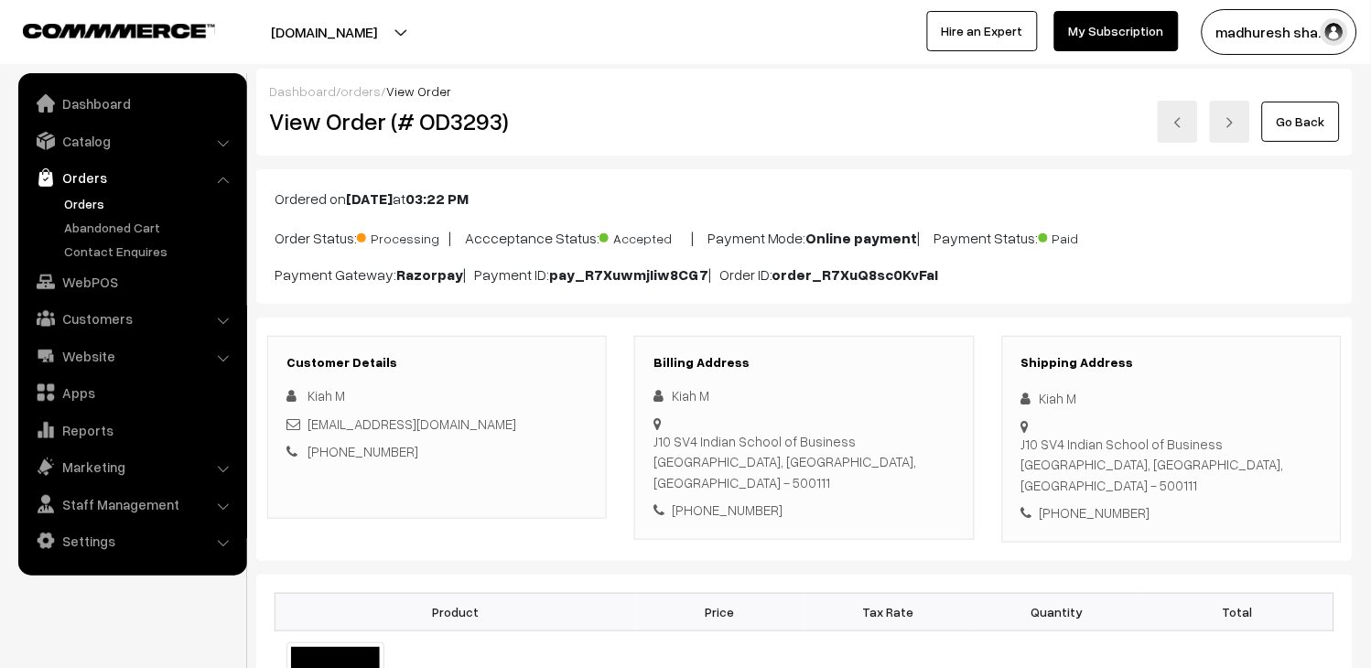
click at [1173, 114] on link at bounding box center [1178, 122] width 40 height 42
click at [1166, 128] on link at bounding box center [1178, 122] width 40 height 42
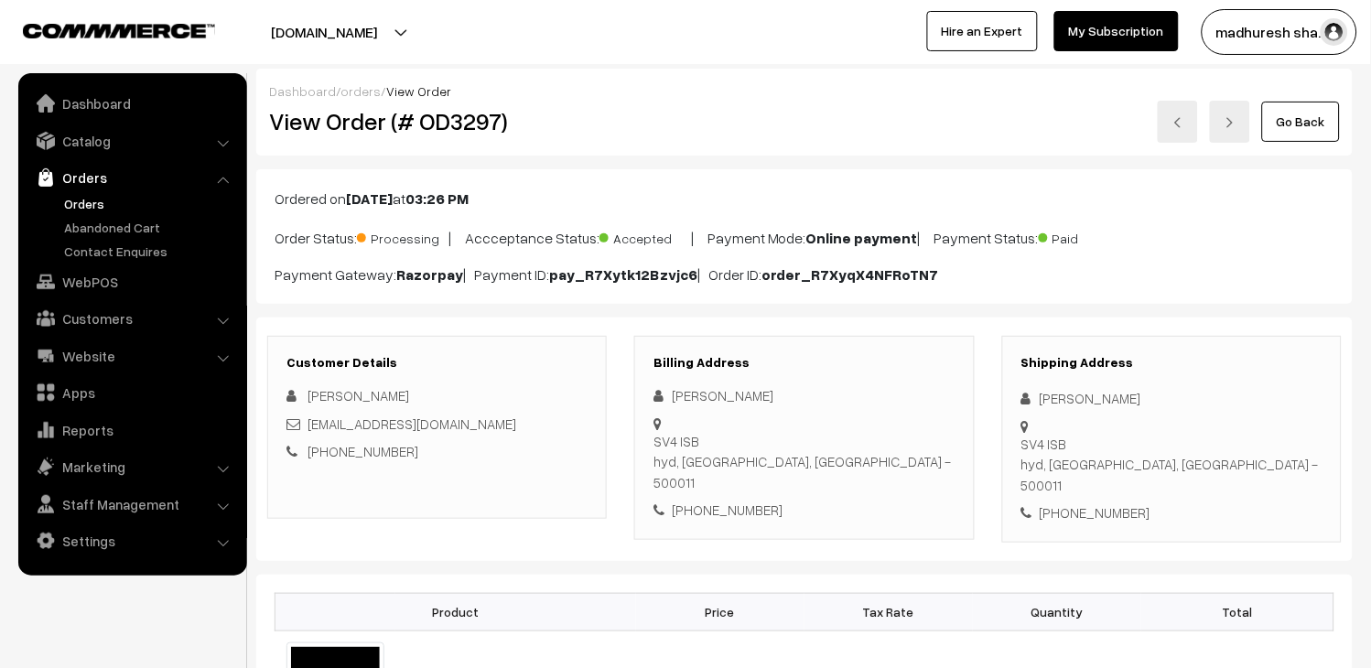
click at [1181, 131] on link at bounding box center [1178, 122] width 40 height 42
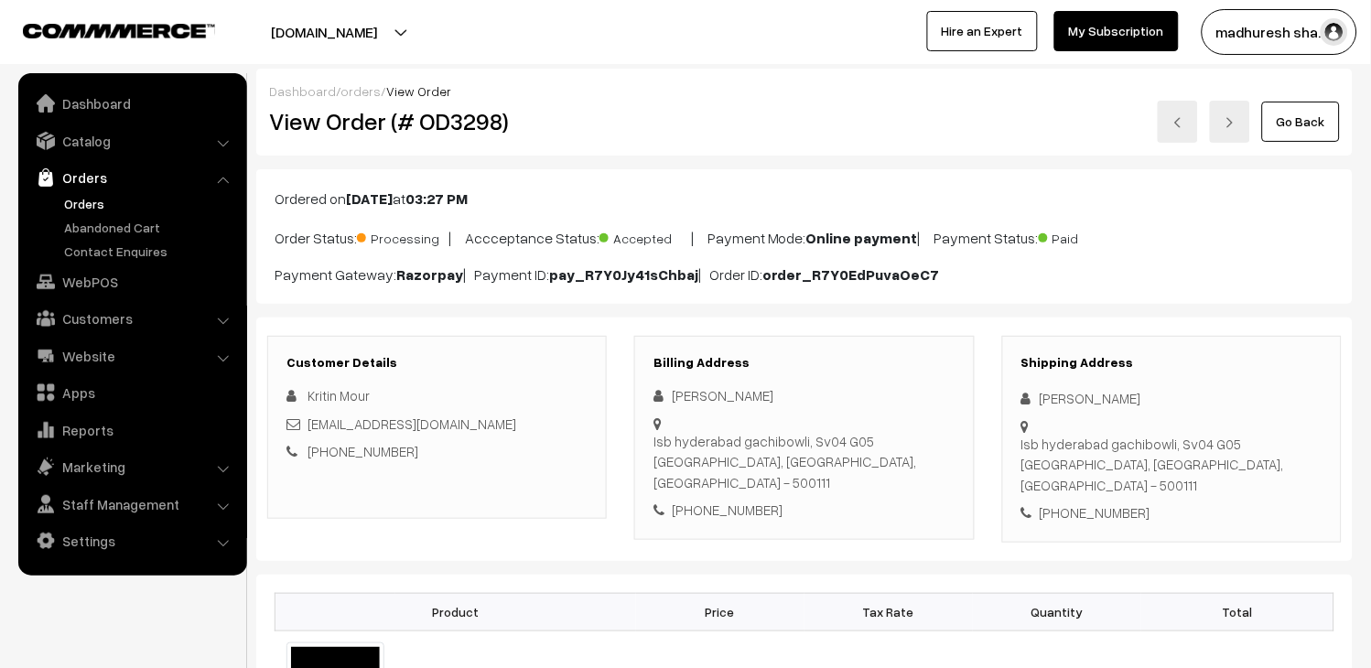
click at [1181, 131] on link at bounding box center [1178, 122] width 40 height 42
click at [1169, 132] on link at bounding box center [1178, 122] width 40 height 42
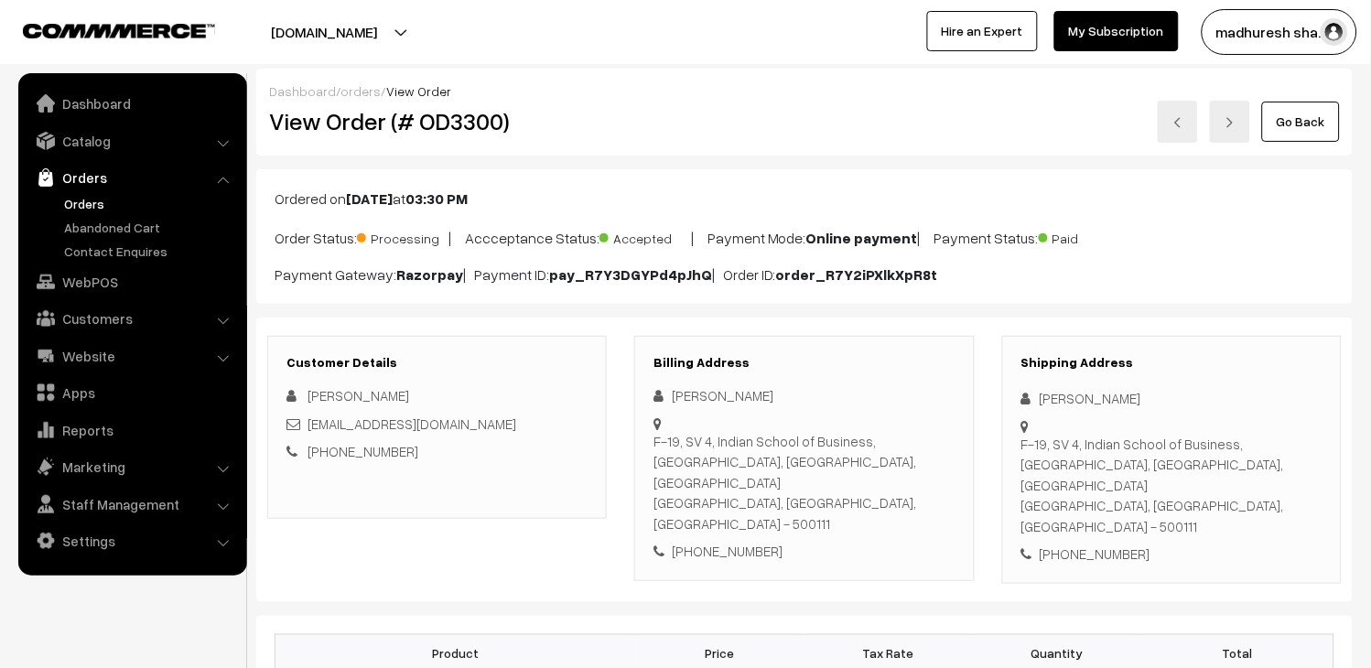
click at [1193, 121] on link at bounding box center [1178, 122] width 40 height 42
click at [1175, 133] on link at bounding box center [1178, 122] width 40 height 42
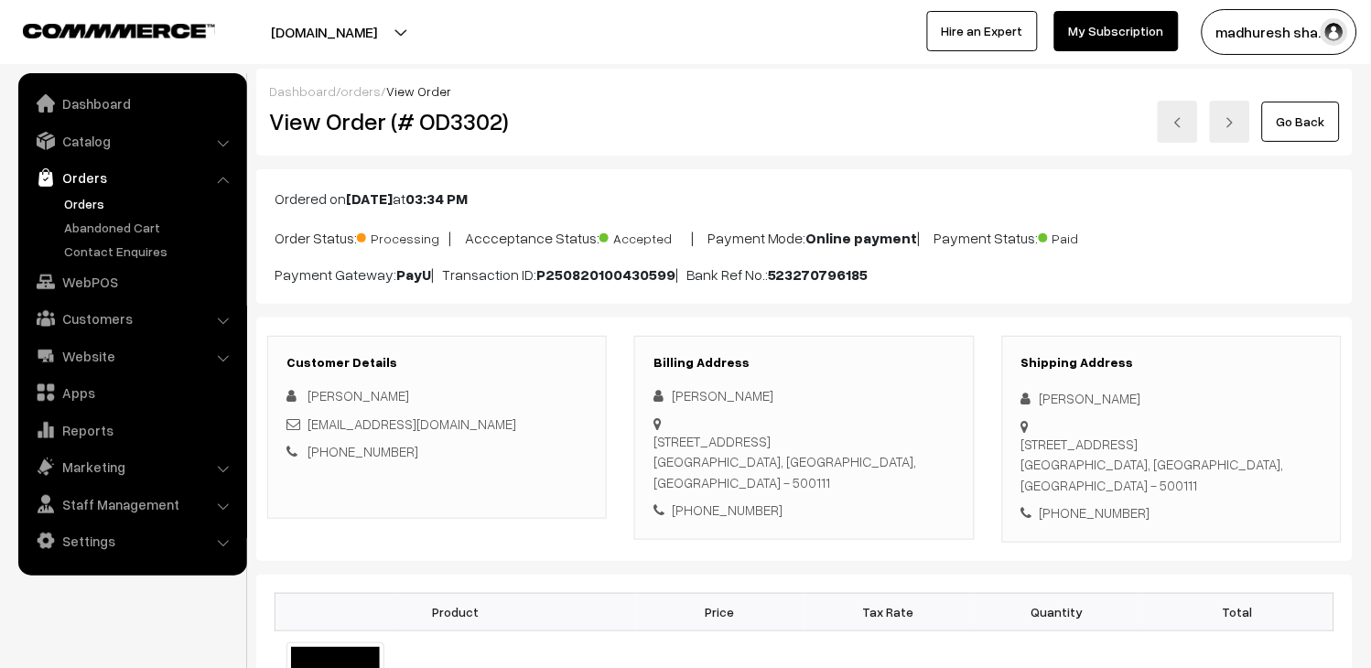
click at [1172, 123] on link at bounding box center [1178, 122] width 40 height 42
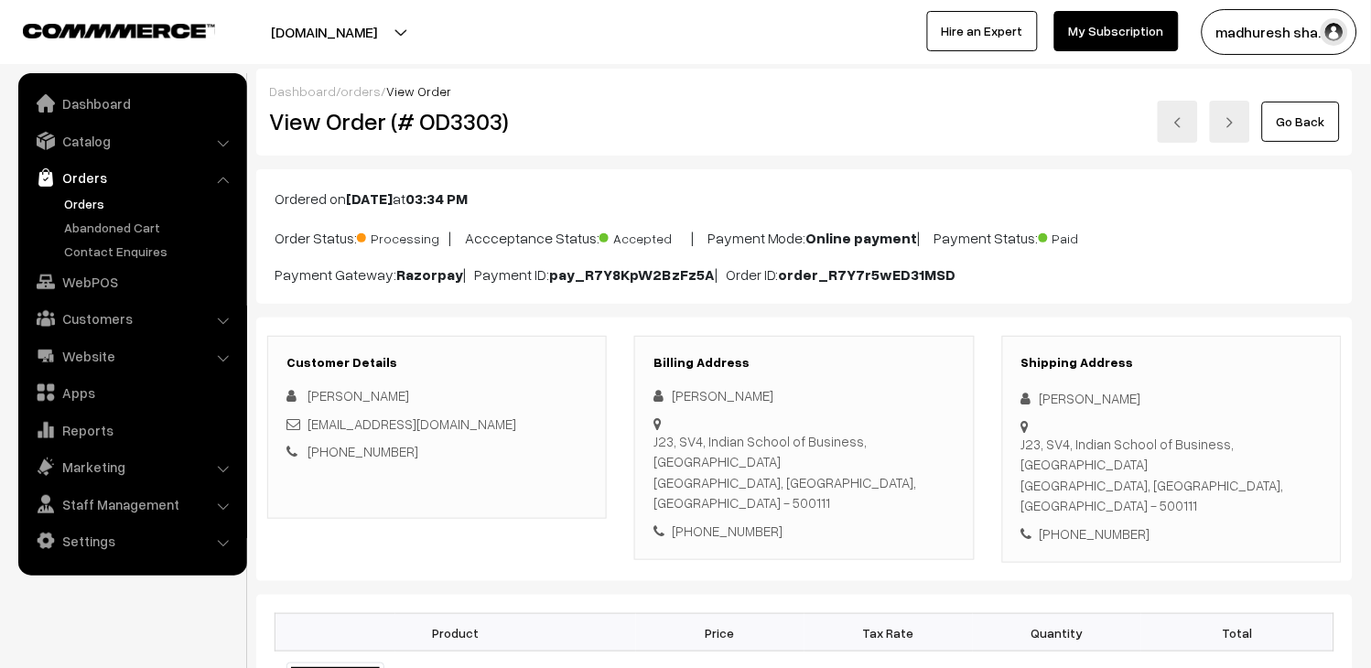
click at [1191, 123] on link at bounding box center [1178, 122] width 40 height 42
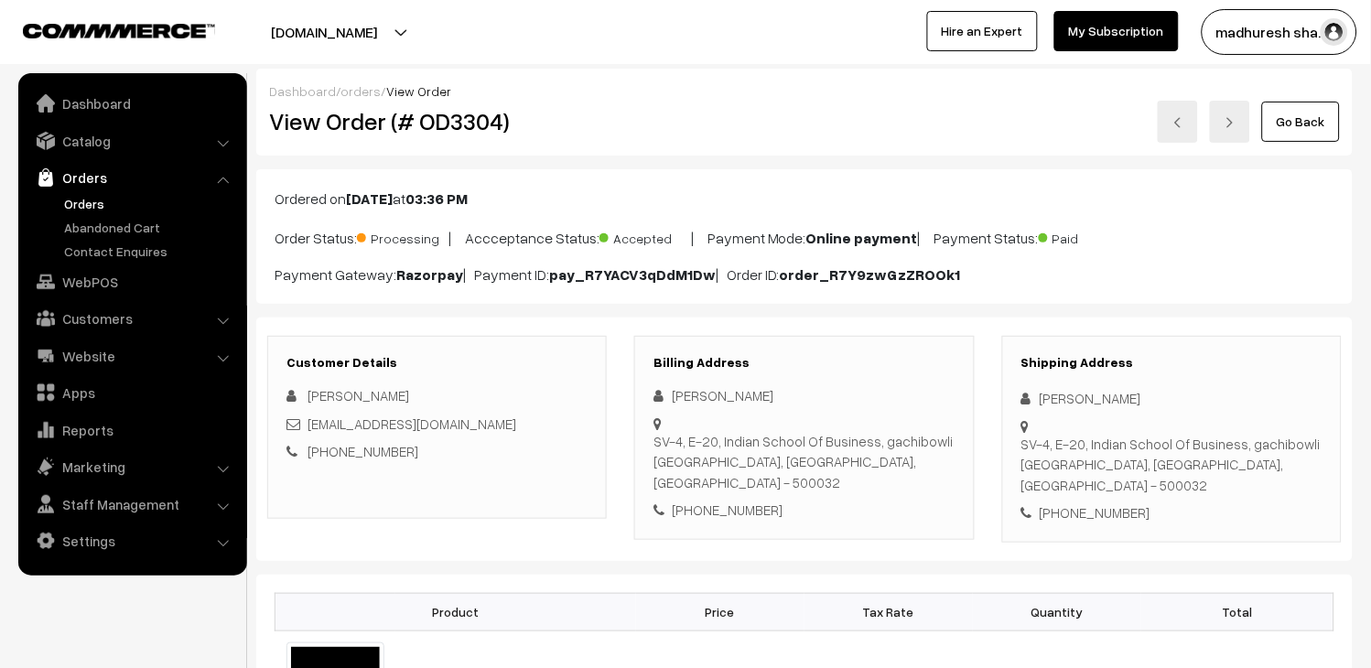
click at [1184, 120] on img at bounding box center [1178, 122] width 11 height 11
click at [1181, 124] on img at bounding box center [1178, 122] width 11 height 11
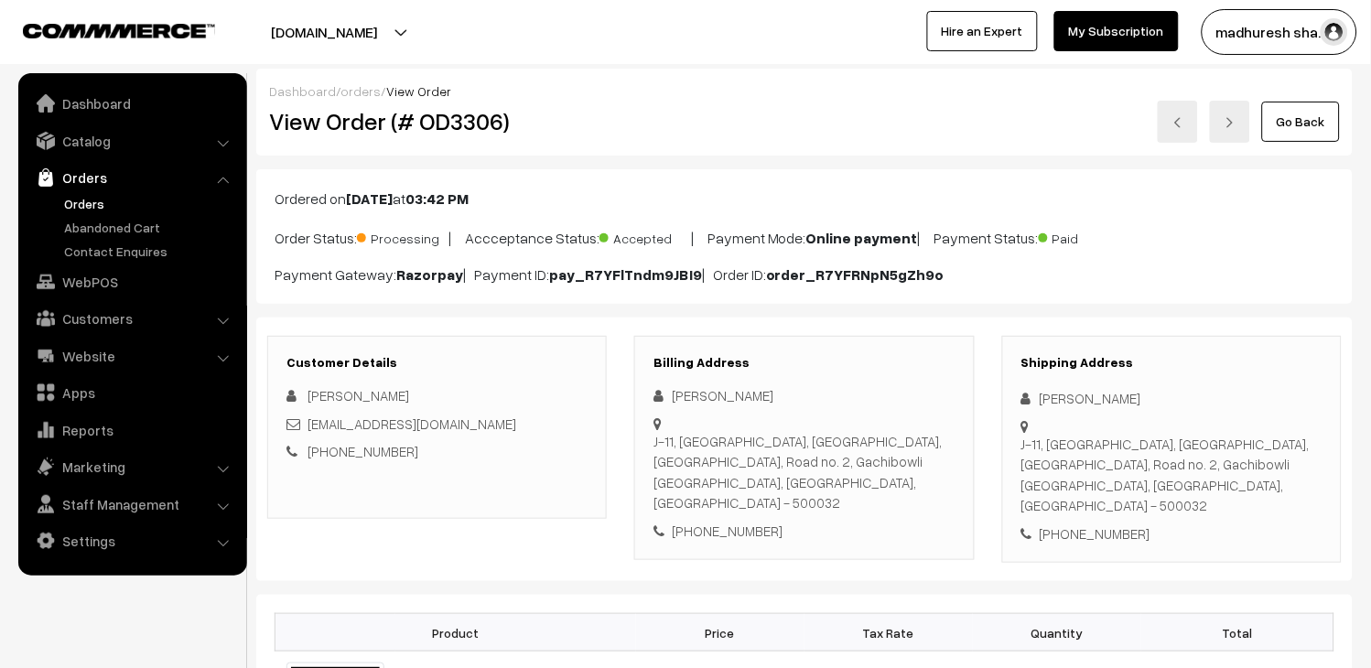
click at [1195, 133] on link at bounding box center [1178, 122] width 40 height 42
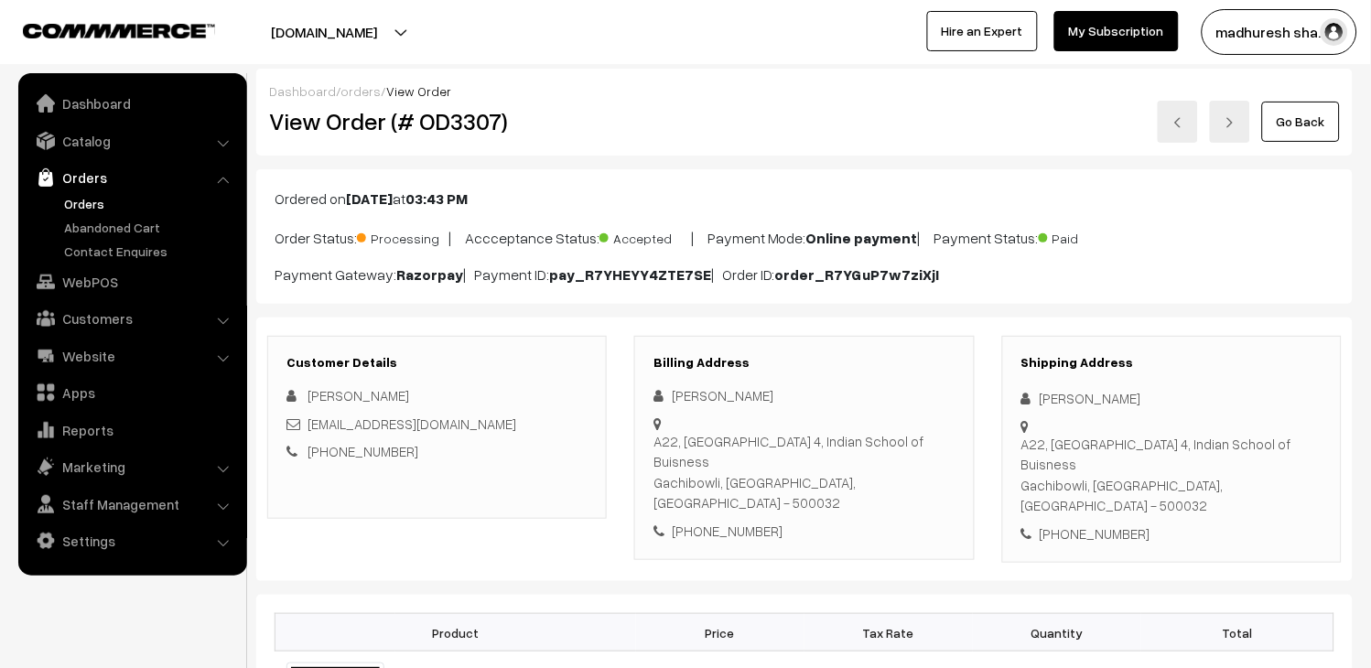
click at [1177, 114] on link at bounding box center [1178, 122] width 40 height 42
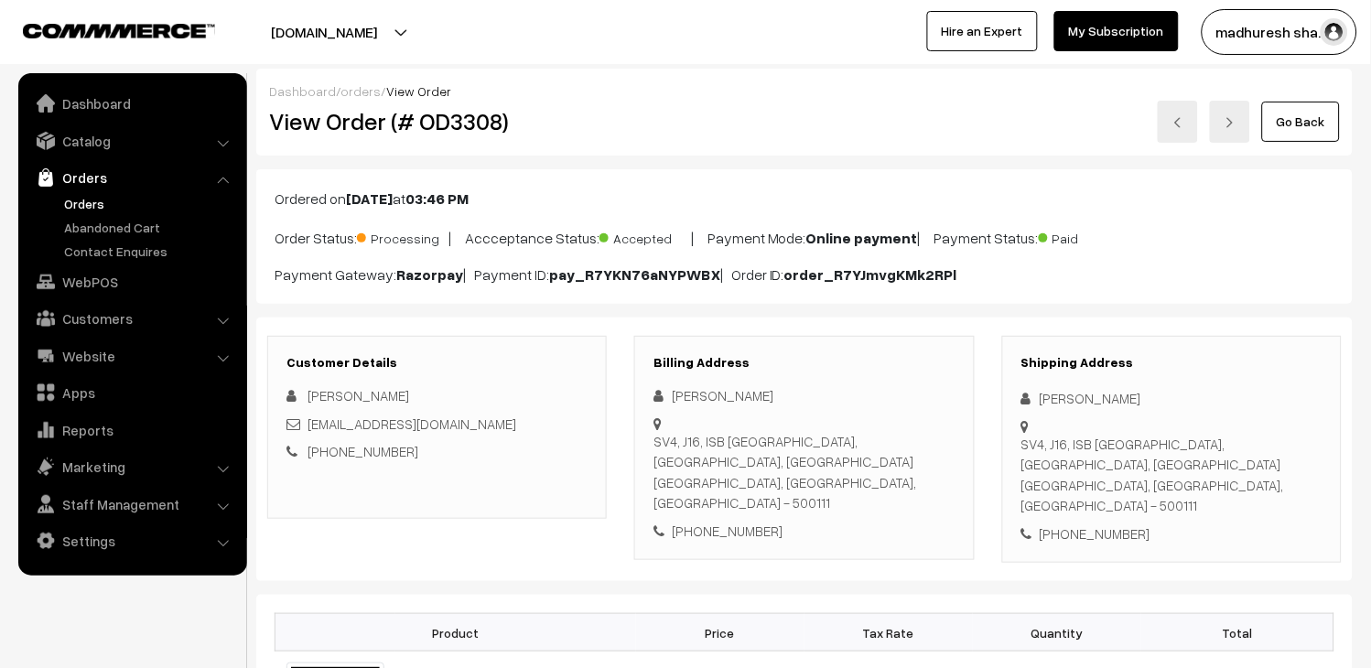
click at [1192, 125] on link at bounding box center [1178, 122] width 40 height 42
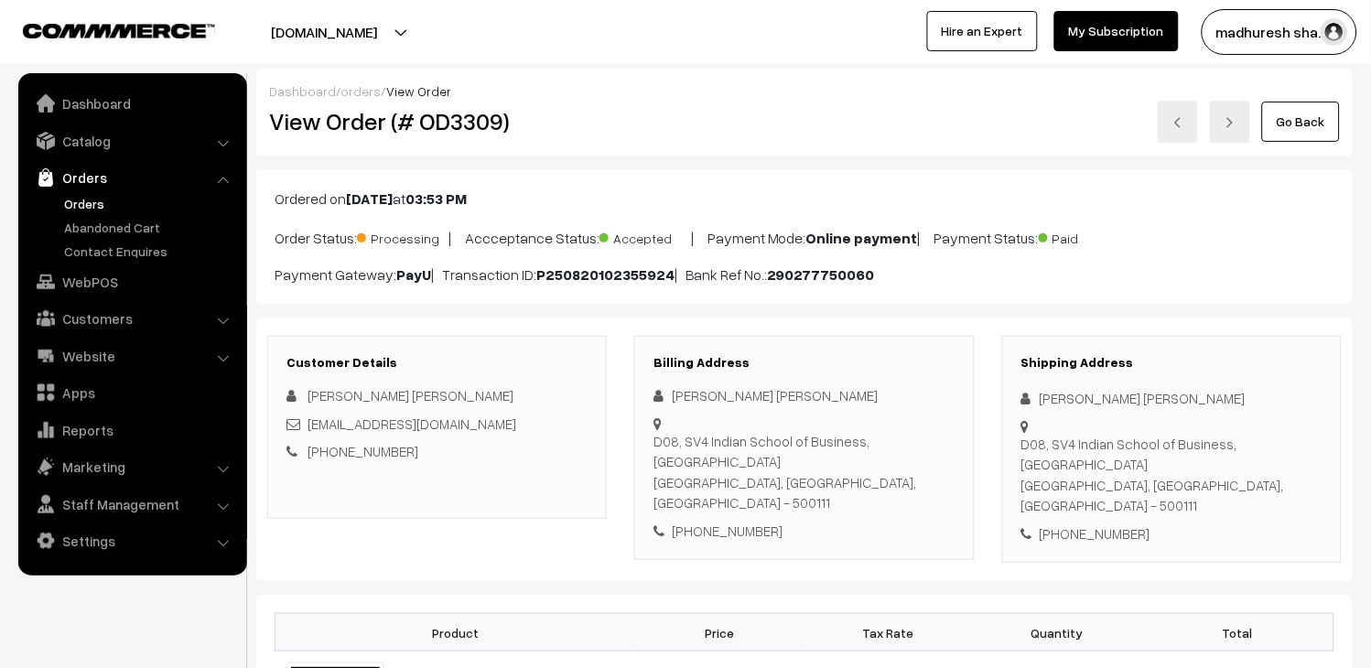
click at [1175, 103] on link at bounding box center [1178, 122] width 40 height 42
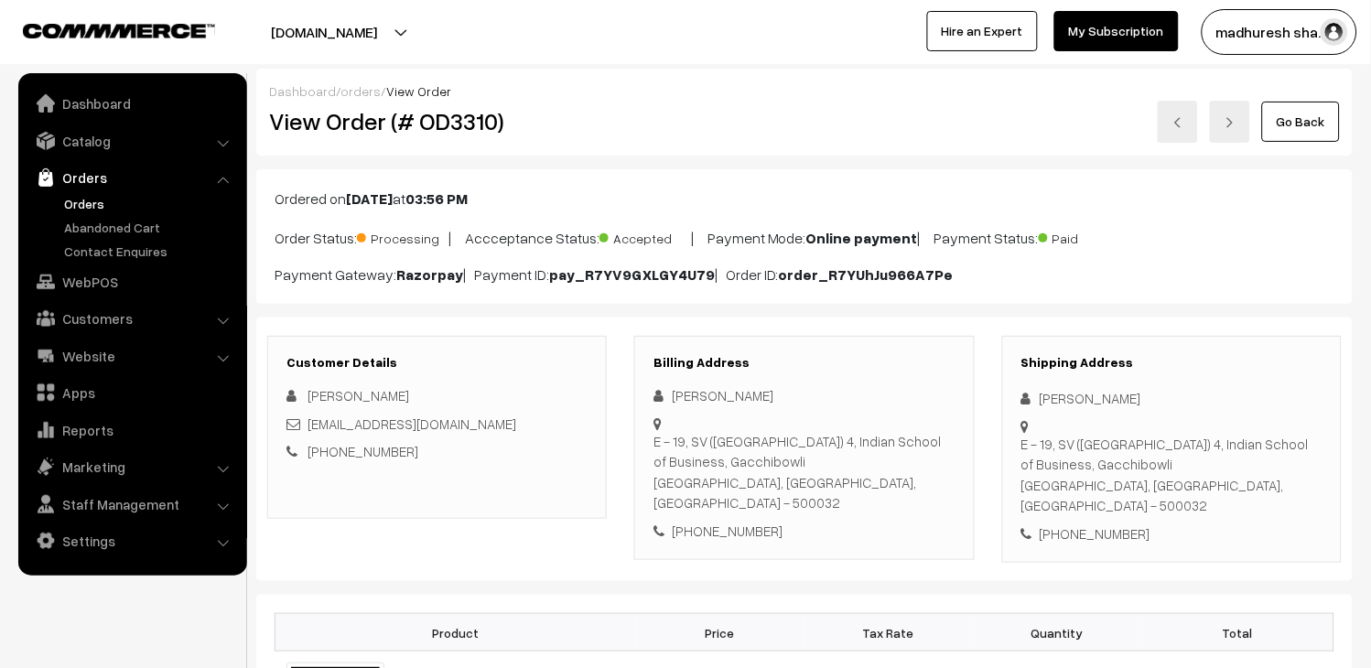
click at [1187, 124] on link at bounding box center [1178, 122] width 40 height 42
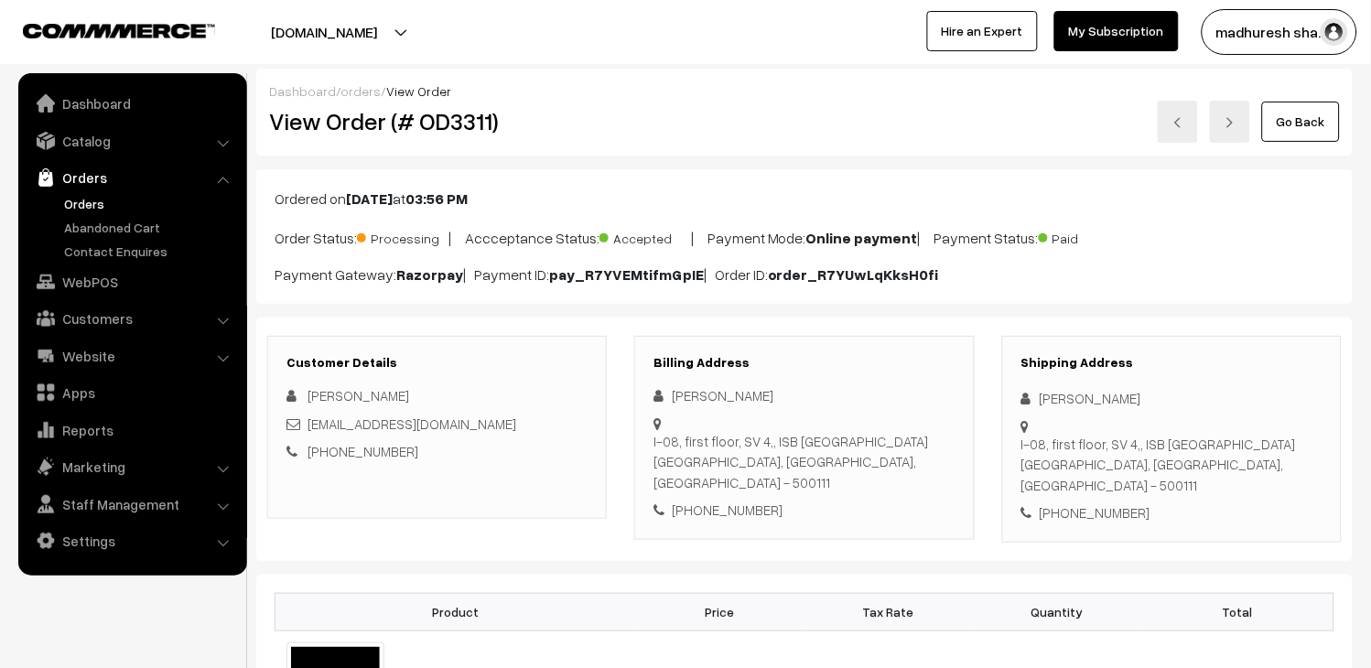
click at [1197, 131] on link at bounding box center [1178, 122] width 40 height 42
click at [1186, 123] on link at bounding box center [1178, 122] width 40 height 42
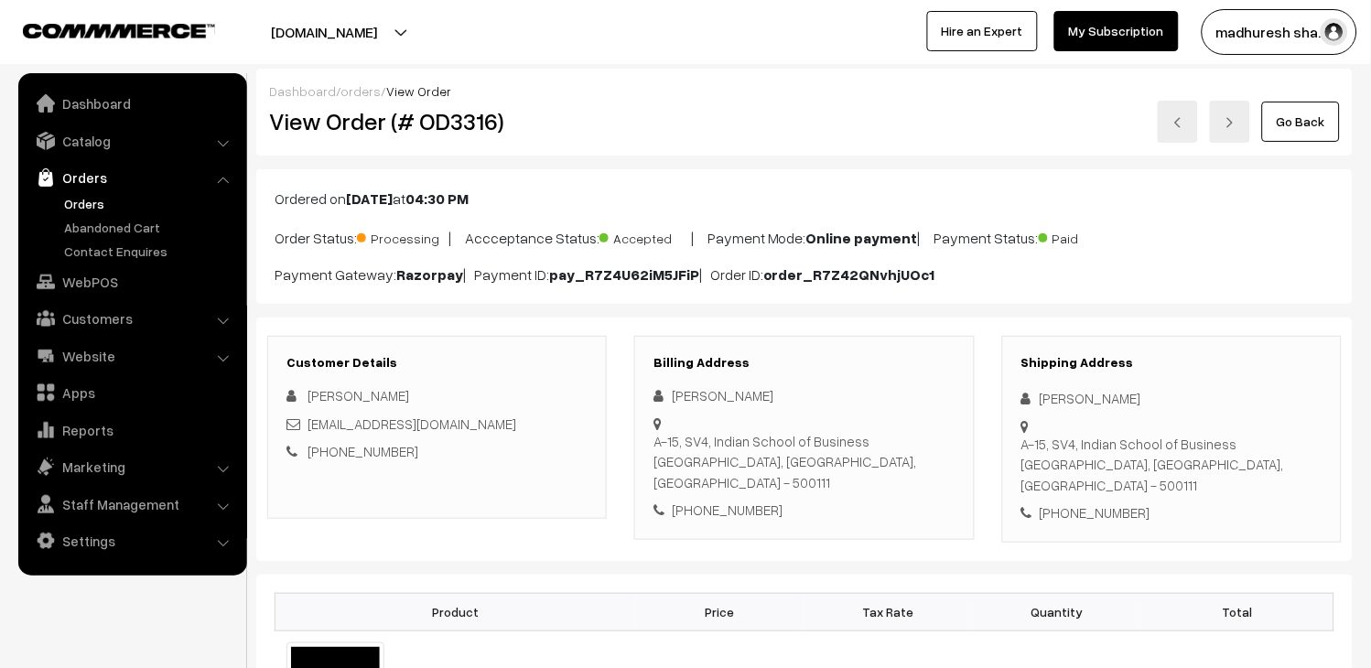
click at [1186, 123] on link at bounding box center [1178, 122] width 40 height 42
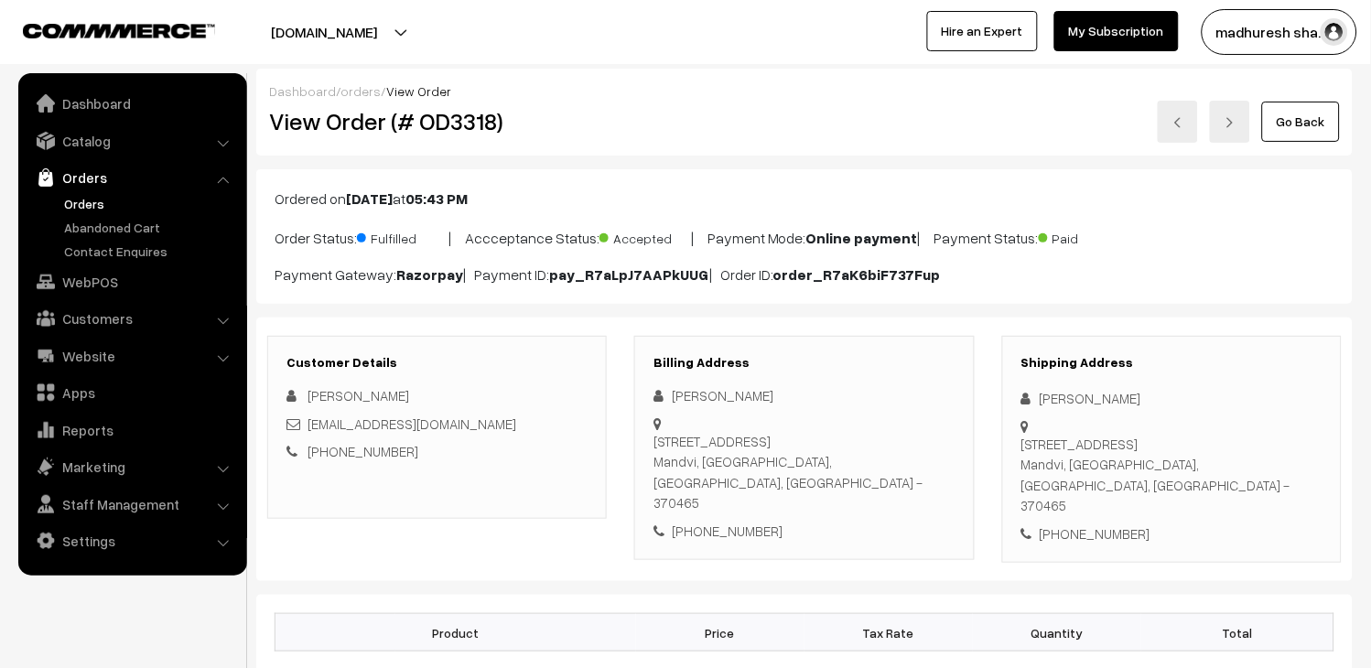
click at [1185, 123] on link at bounding box center [1178, 122] width 40 height 42
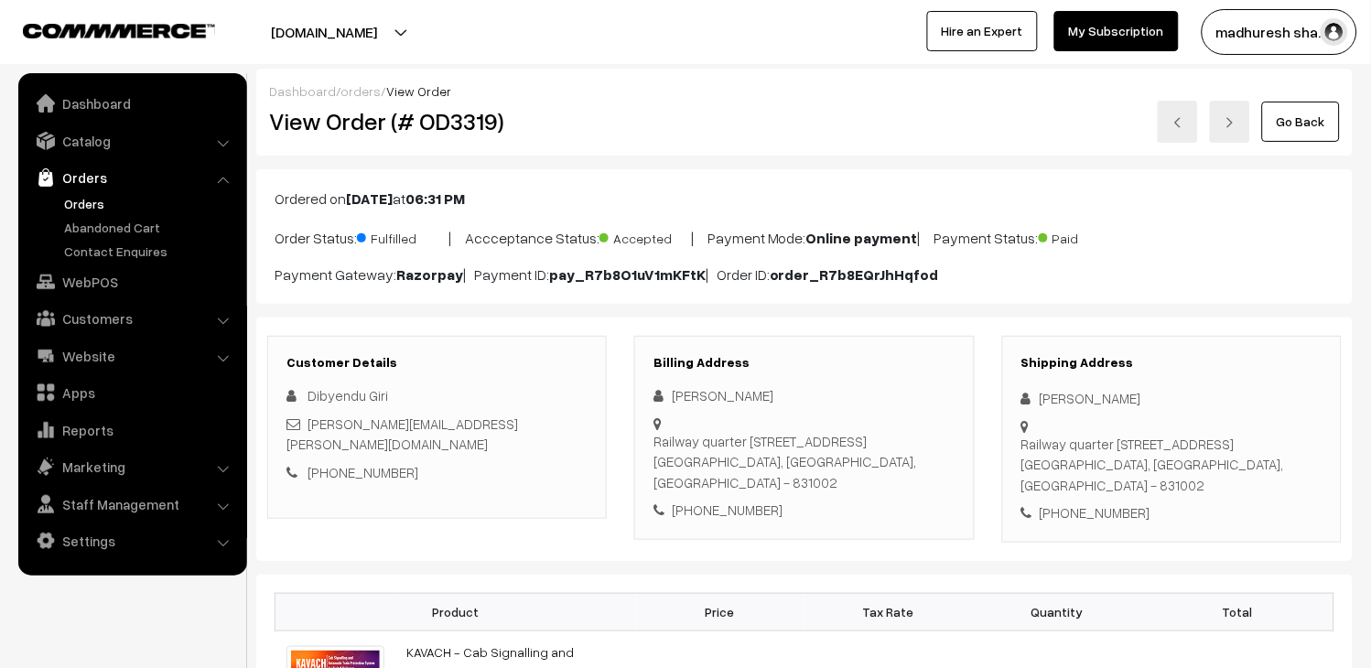
click at [1191, 123] on link at bounding box center [1178, 122] width 40 height 42
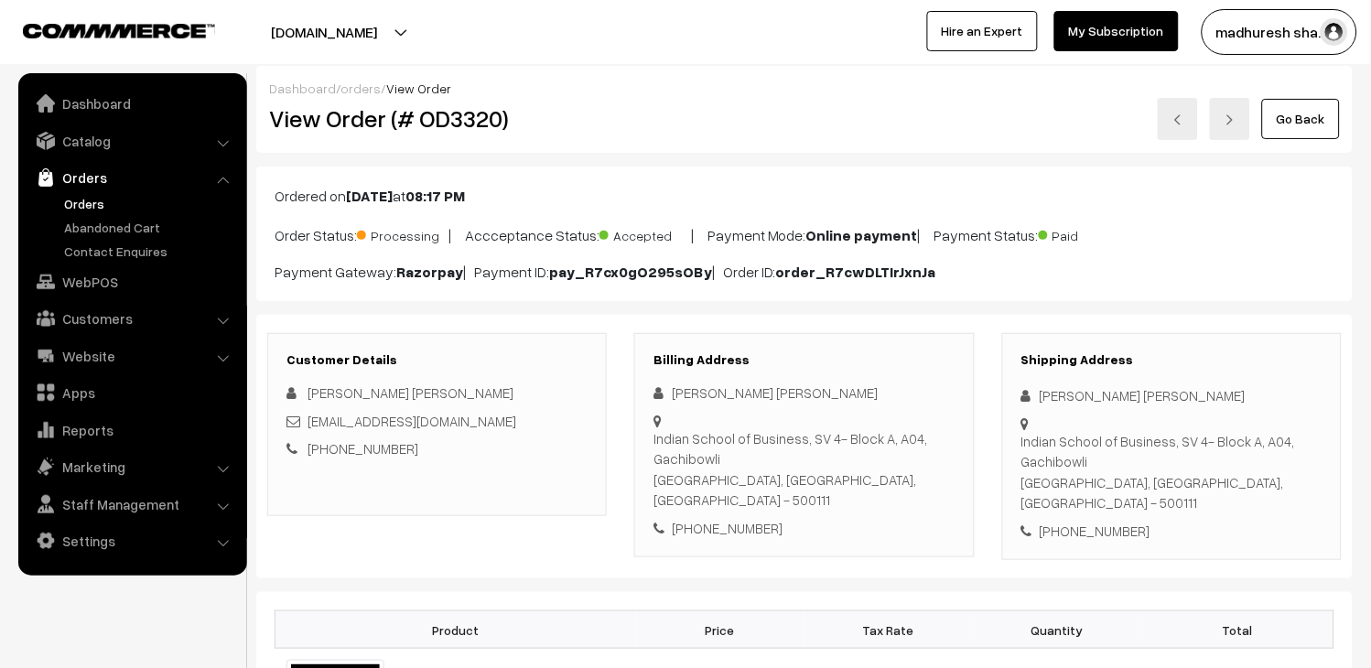
scroll to position [41, 0]
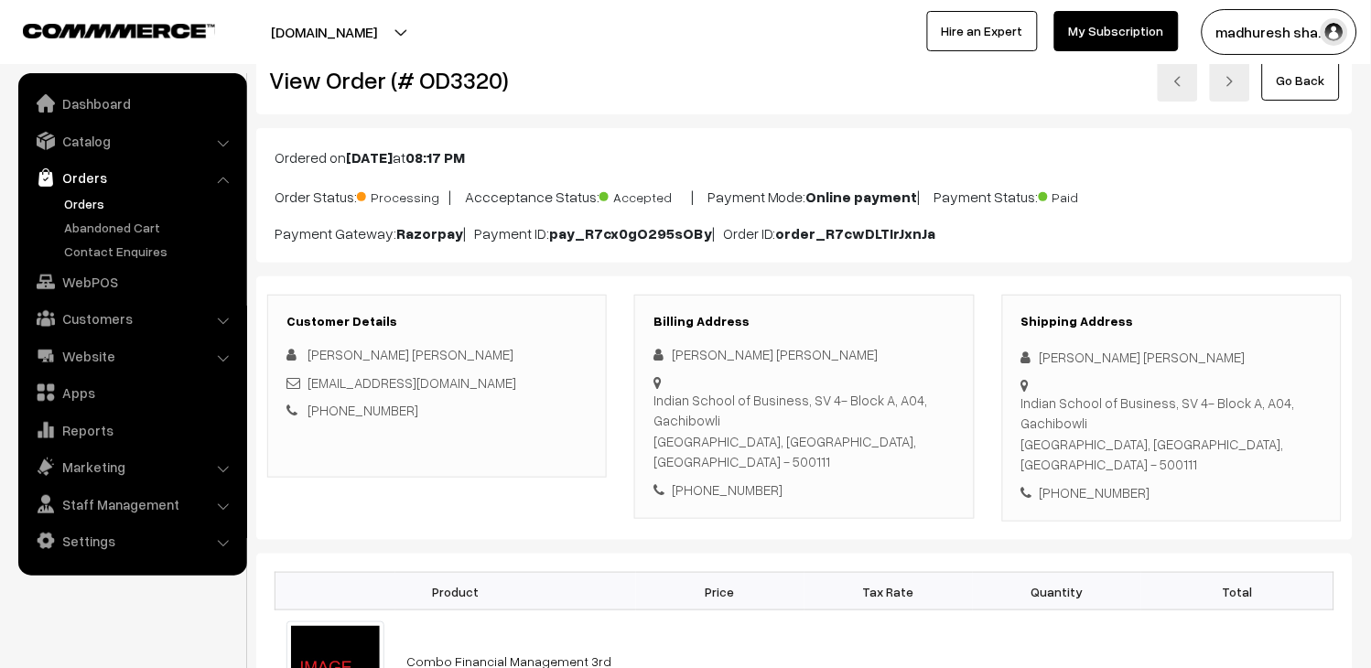
click at [1184, 82] on img at bounding box center [1178, 81] width 11 height 11
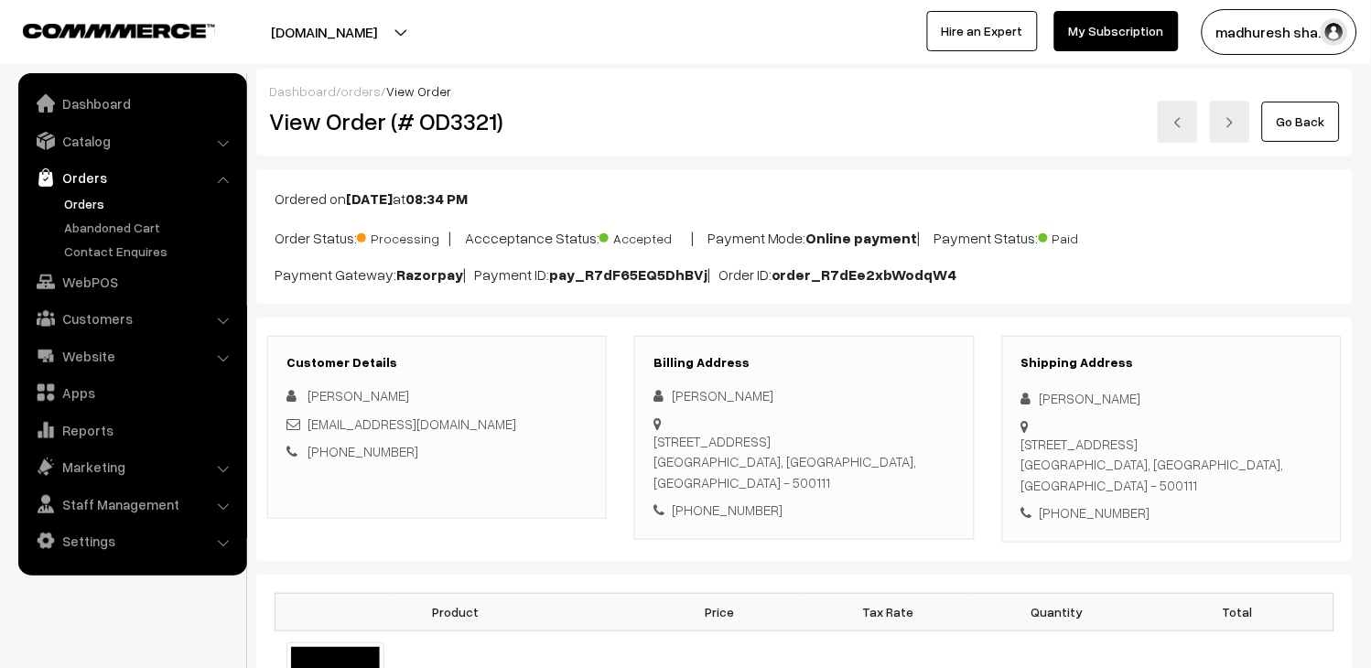
click at [1188, 119] on link at bounding box center [1178, 122] width 40 height 42
click at [1174, 124] on img at bounding box center [1178, 122] width 11 height 11
click at [1195, 116] on link at bounding box center [1178, 122] width 40 height 42
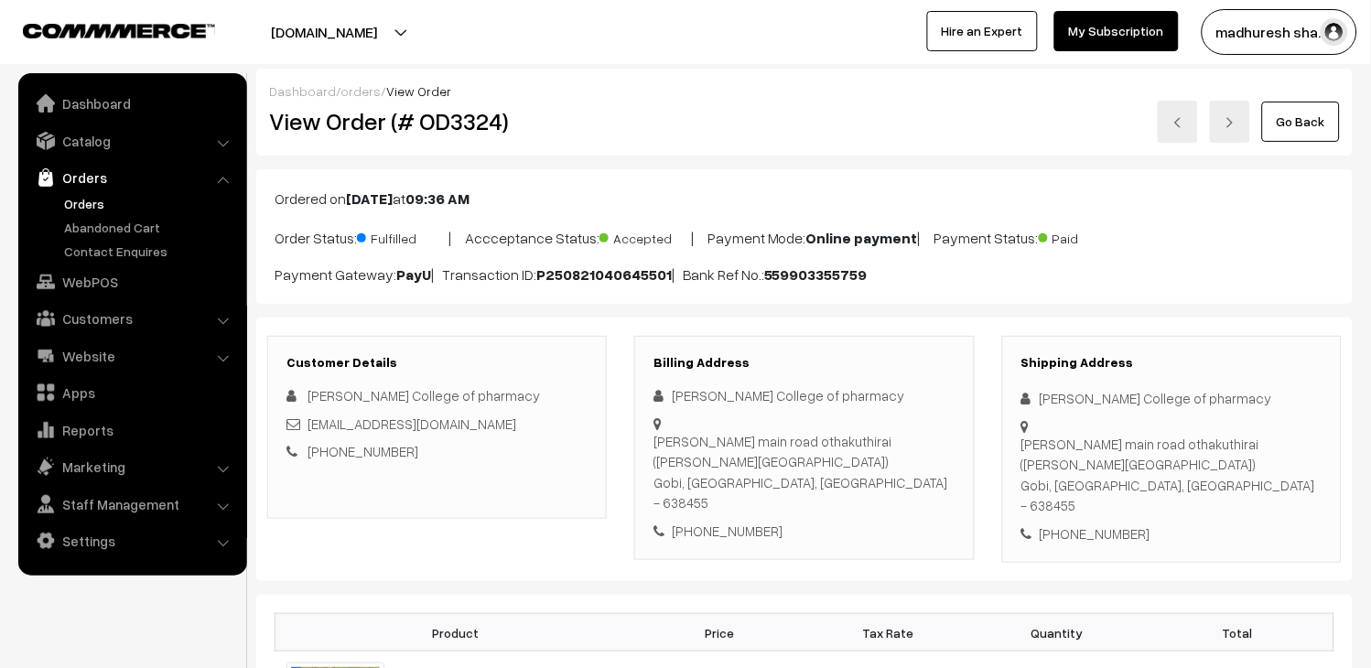
click at [1176, 134] on link at bounding box center [1178, 122] width 40 height 42
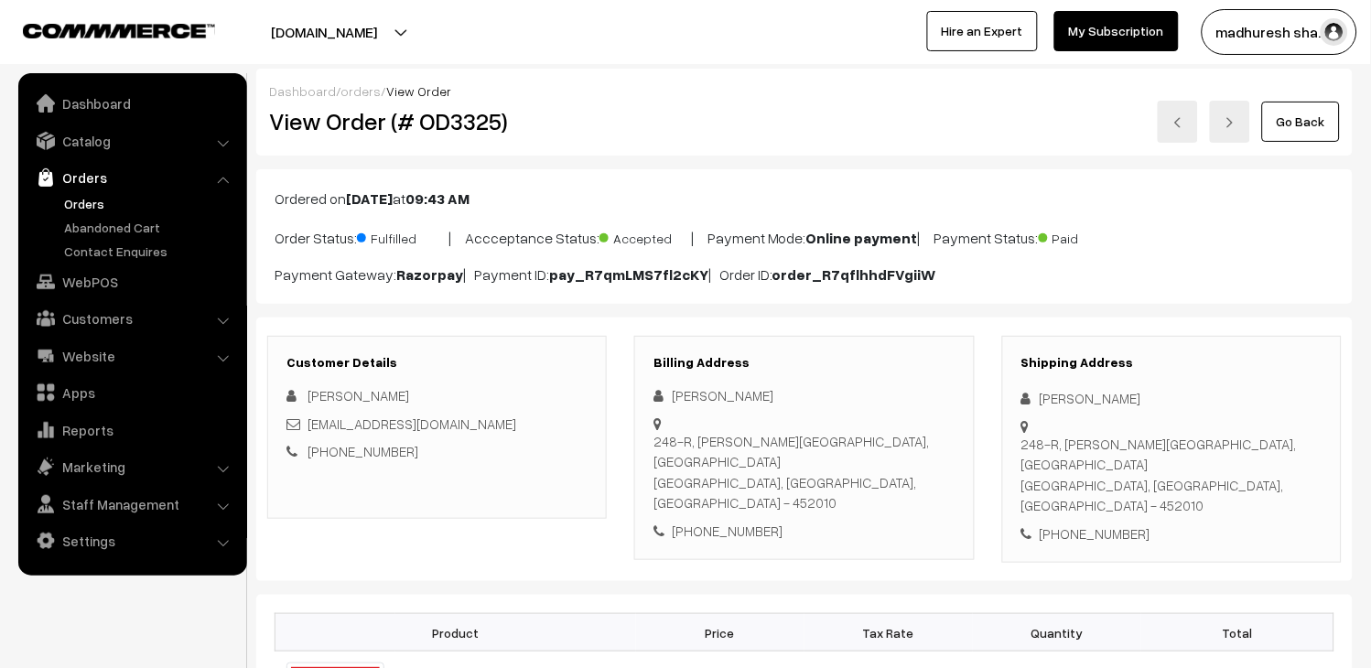
click at [1165, 134] on link at bounding box center [1178, 122] width 40 height 42
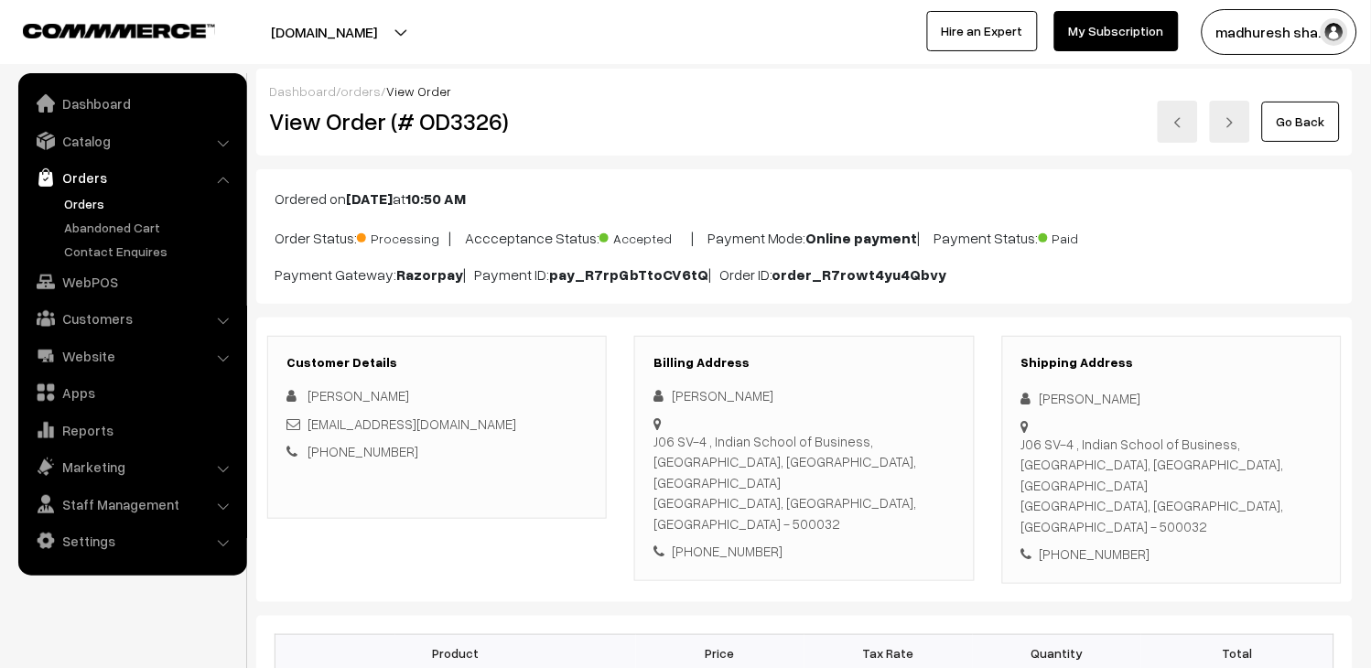
click at [1173, 117] on img at bounding box center [1178, 122] width 11 height 11
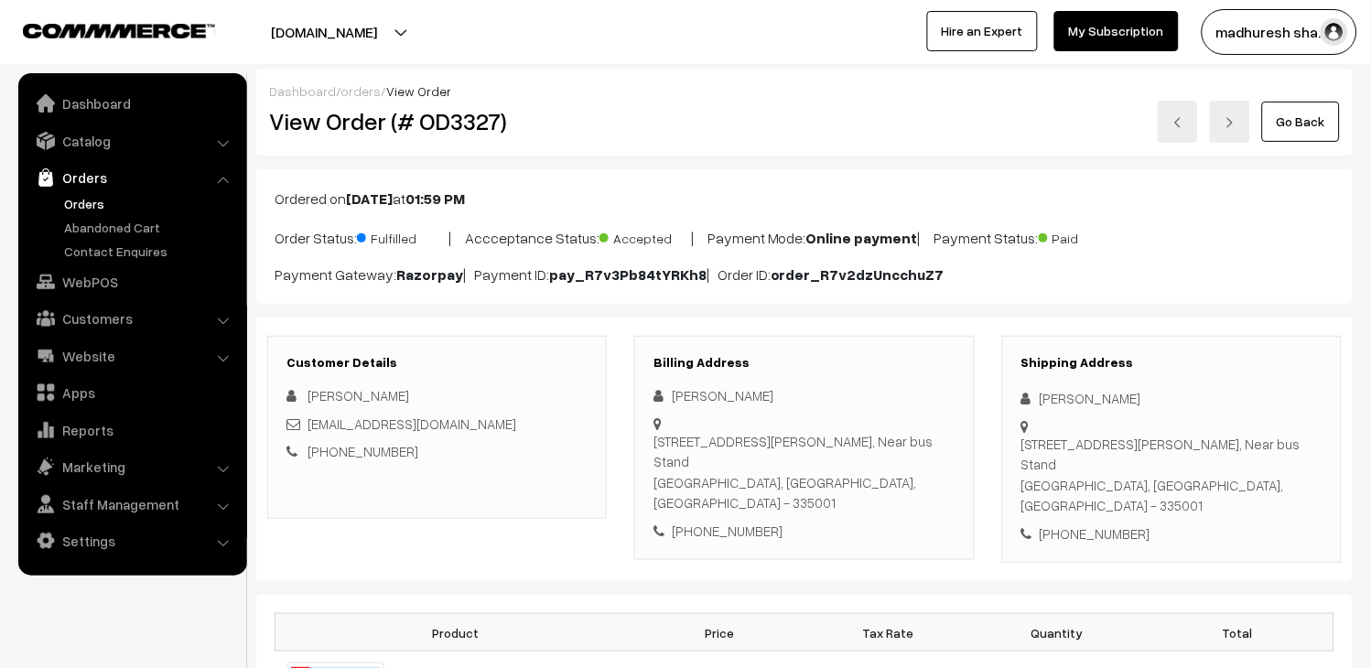
click at [1170, 129] on link at bounding box center [1178, 122] width 40 height 42
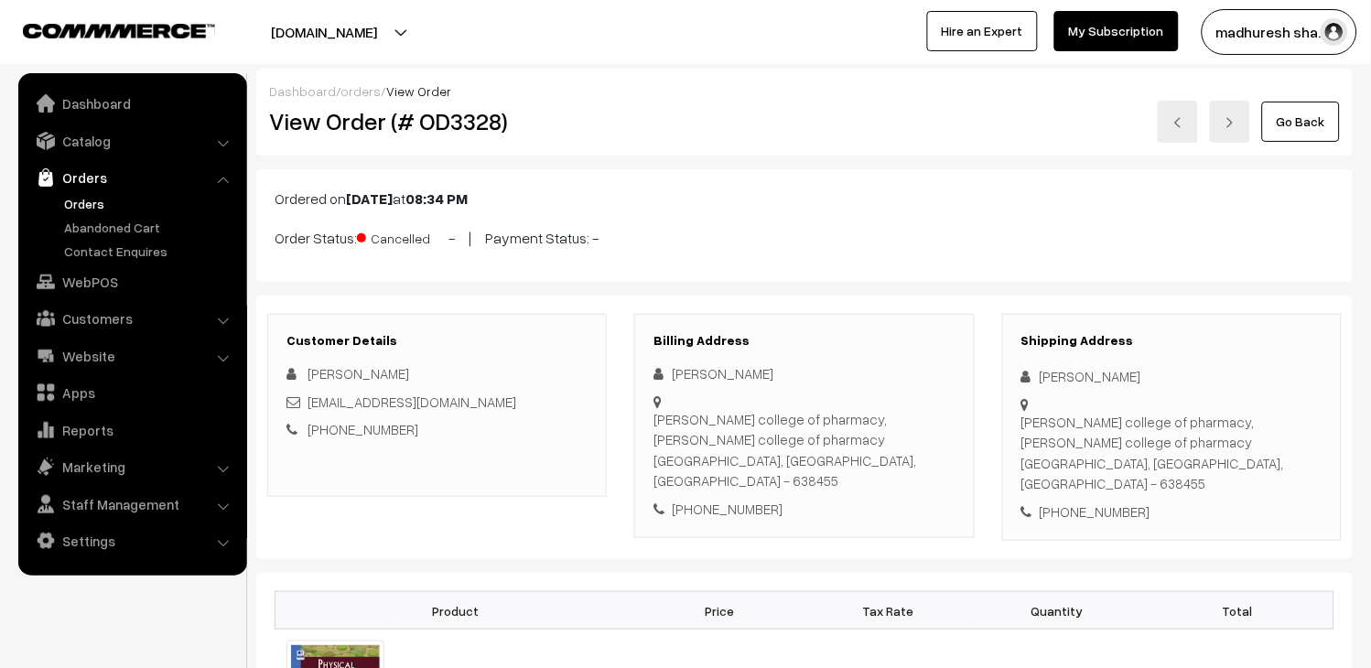
click at [1184, 117] on img at bounding box center [1178, 122] width 11 height 11
click at [1185, 117] on link at bounding box center [1178, 122] width 40 height 42
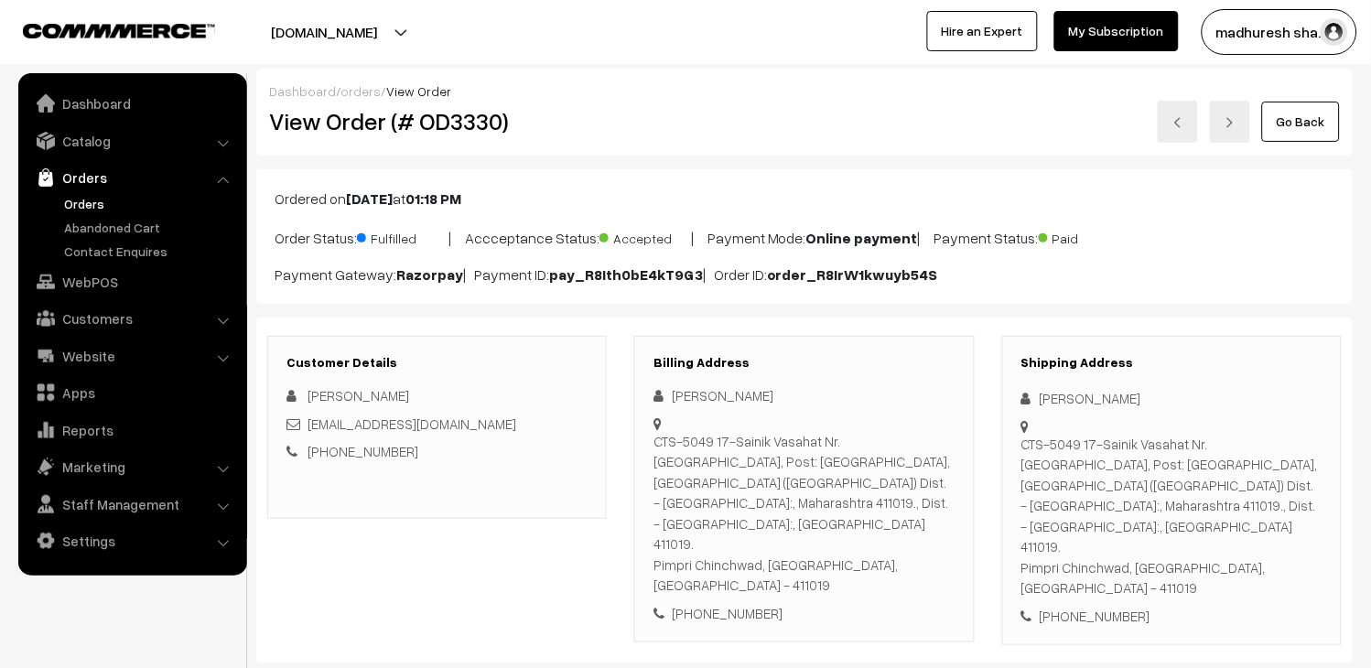
click at [1182, 133] on link at bounding box center [1178, 122] width 40 height 42
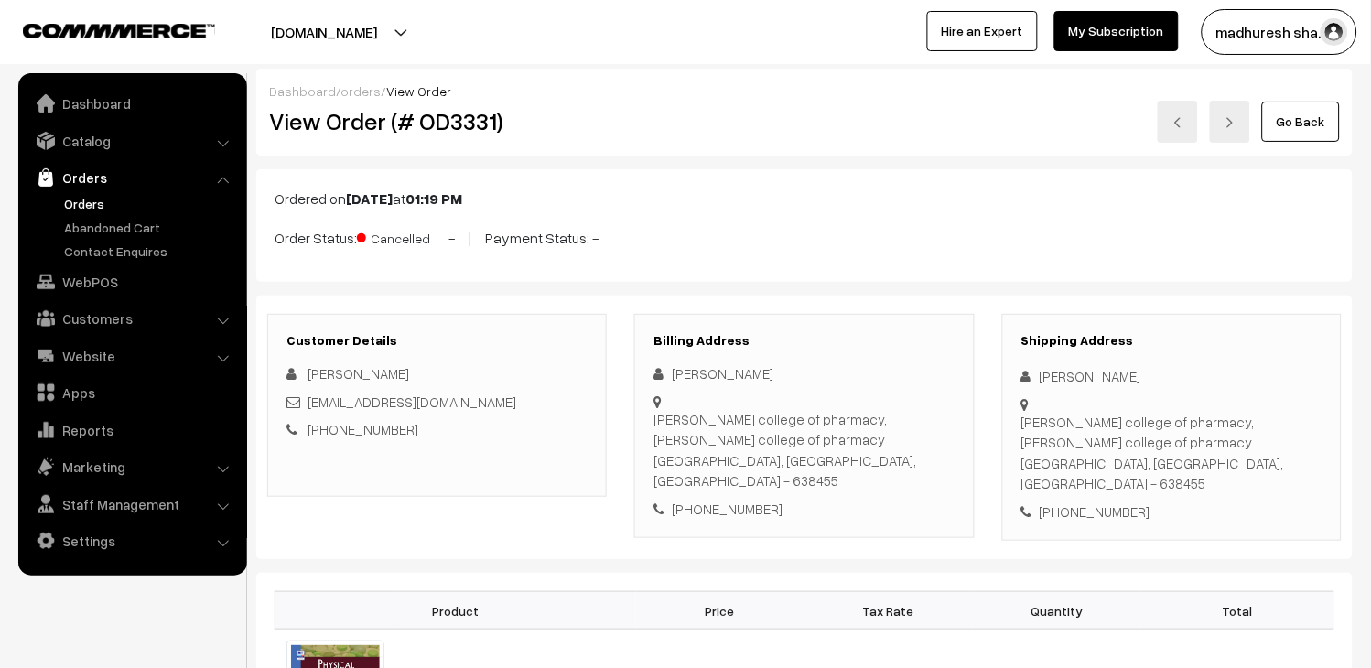
click at [1174, 123] on img at bounding box center [1178, 122] width 11 height 11
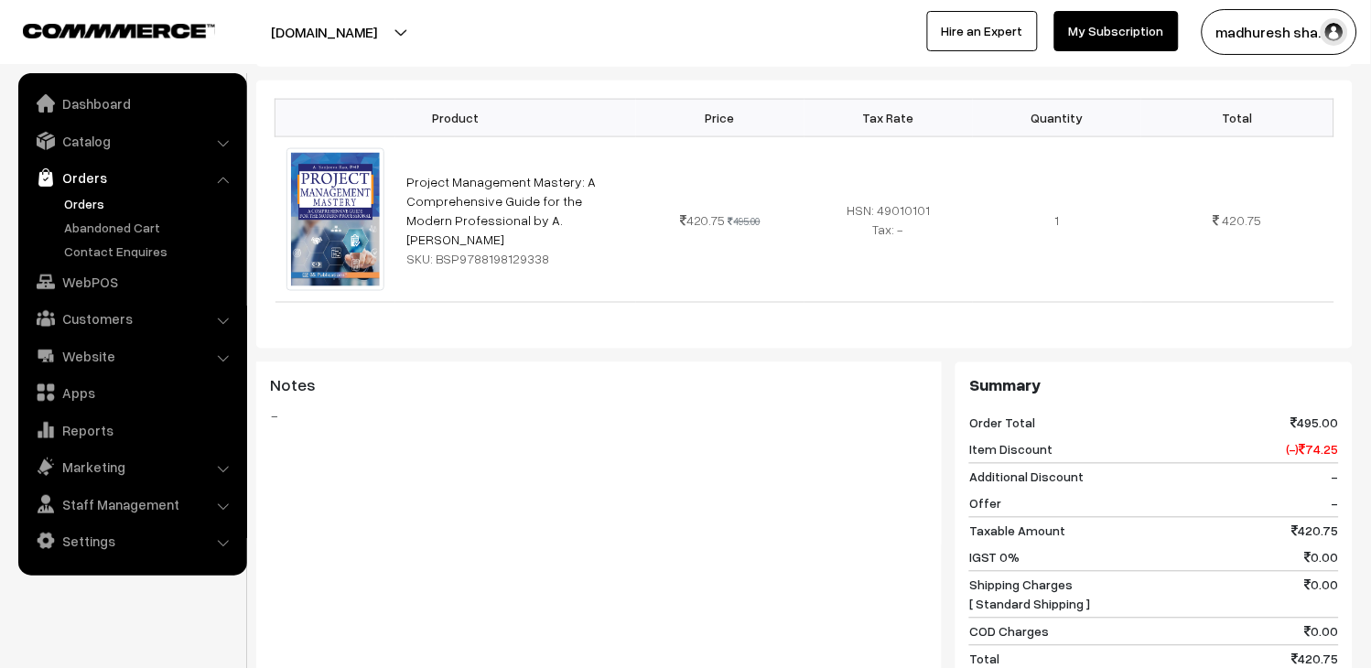
scroll to position [711, 0]
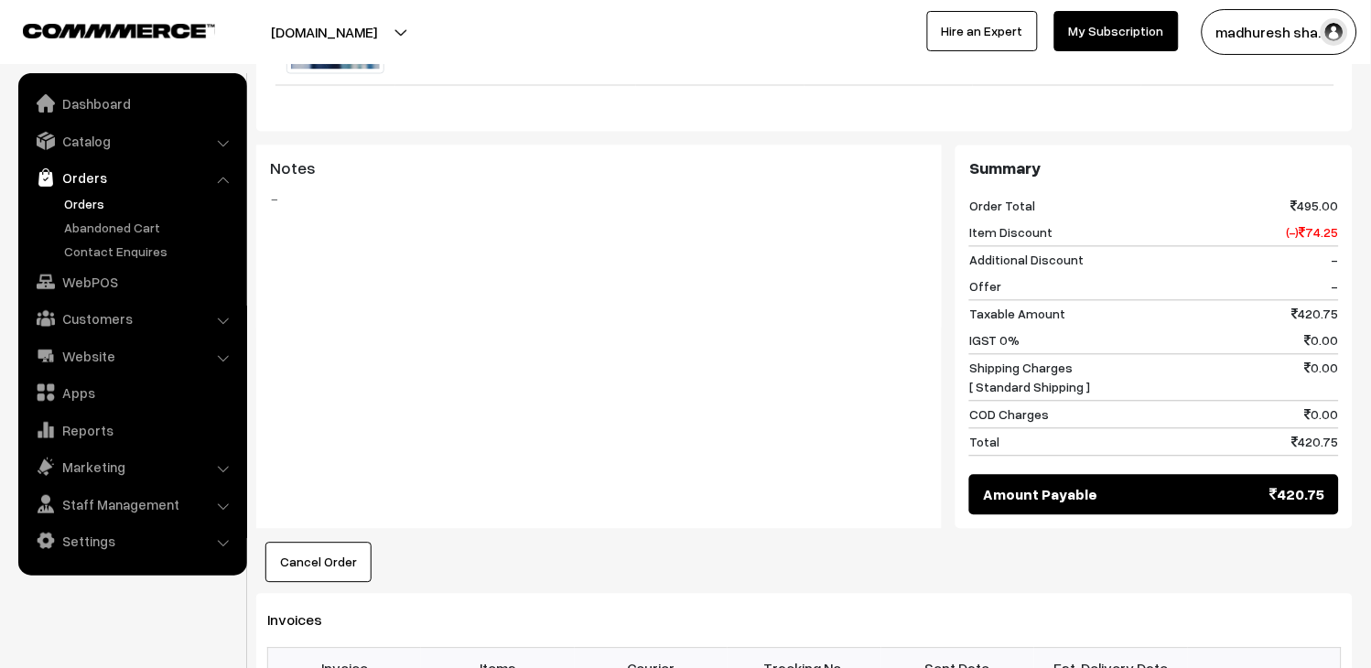
click at [93, 205] on link "Orders" at bounding box center [149, 203] width 181 height 19
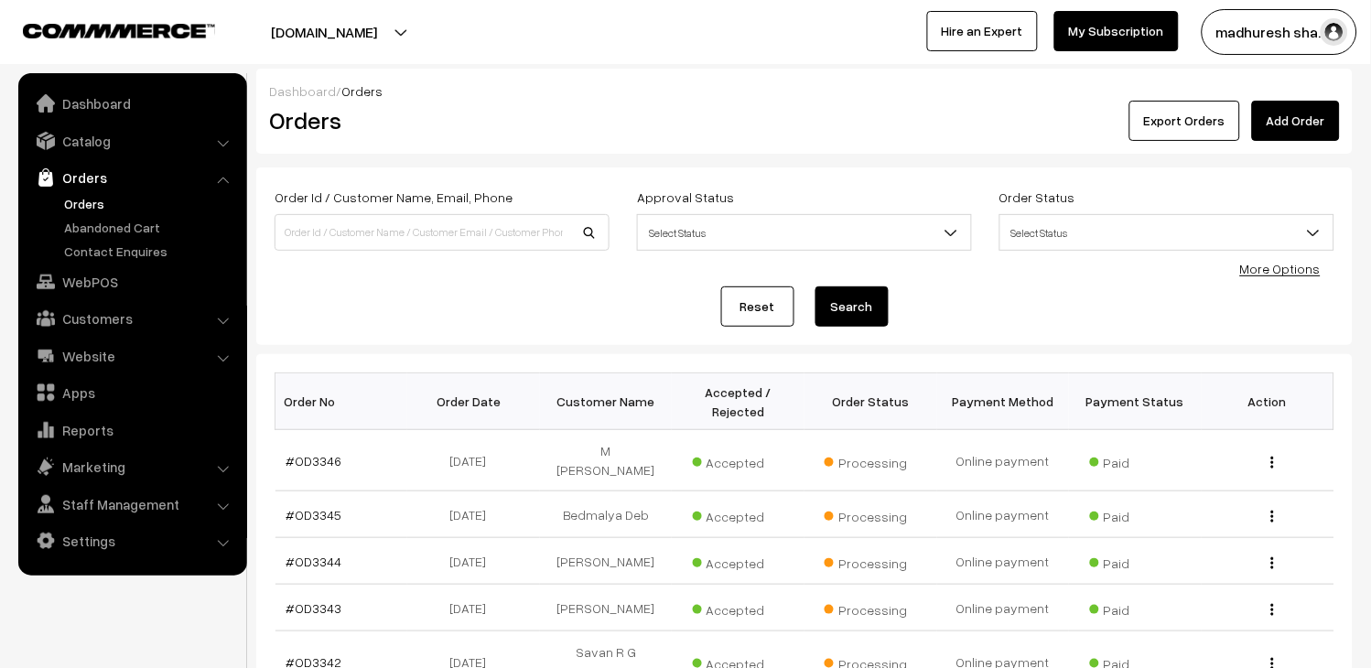
click at [87, 198] on link "Orders" at bounding box center [149, 203] width 181 height 19
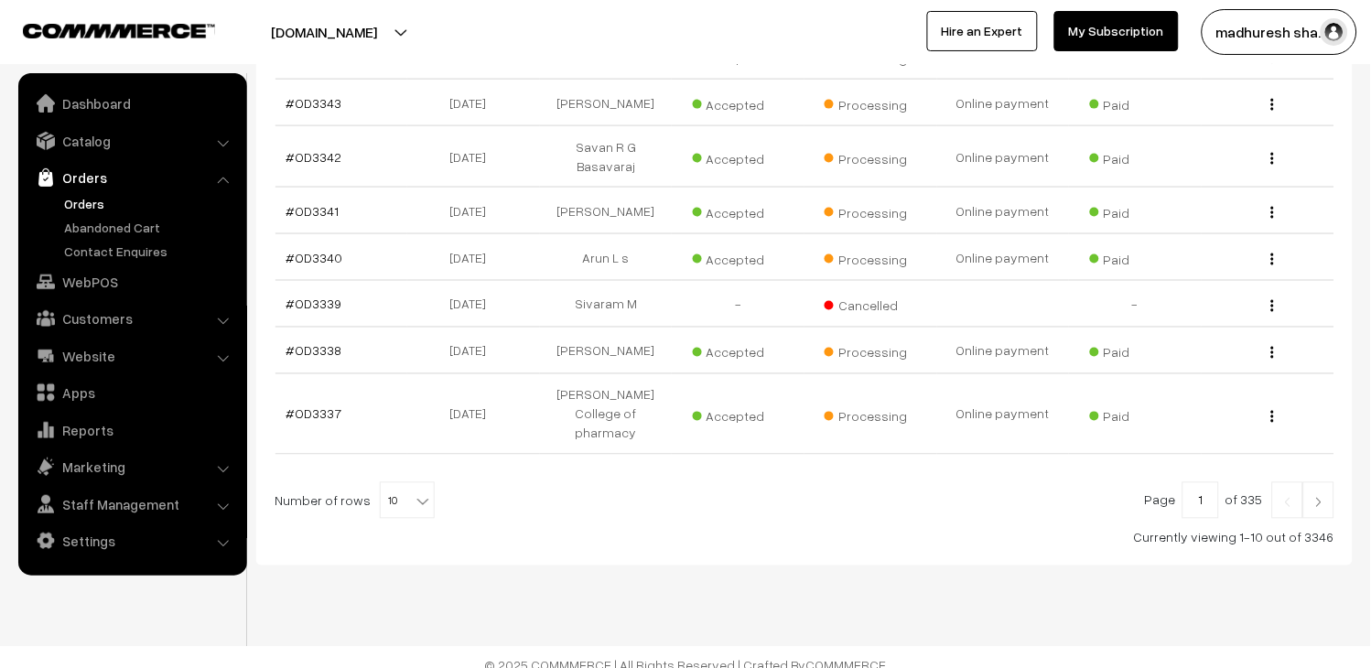
scroll to position [508, 0]
click at [414, 490] on b at bounding box center [423, 499] width 18 height 18
select select "20"
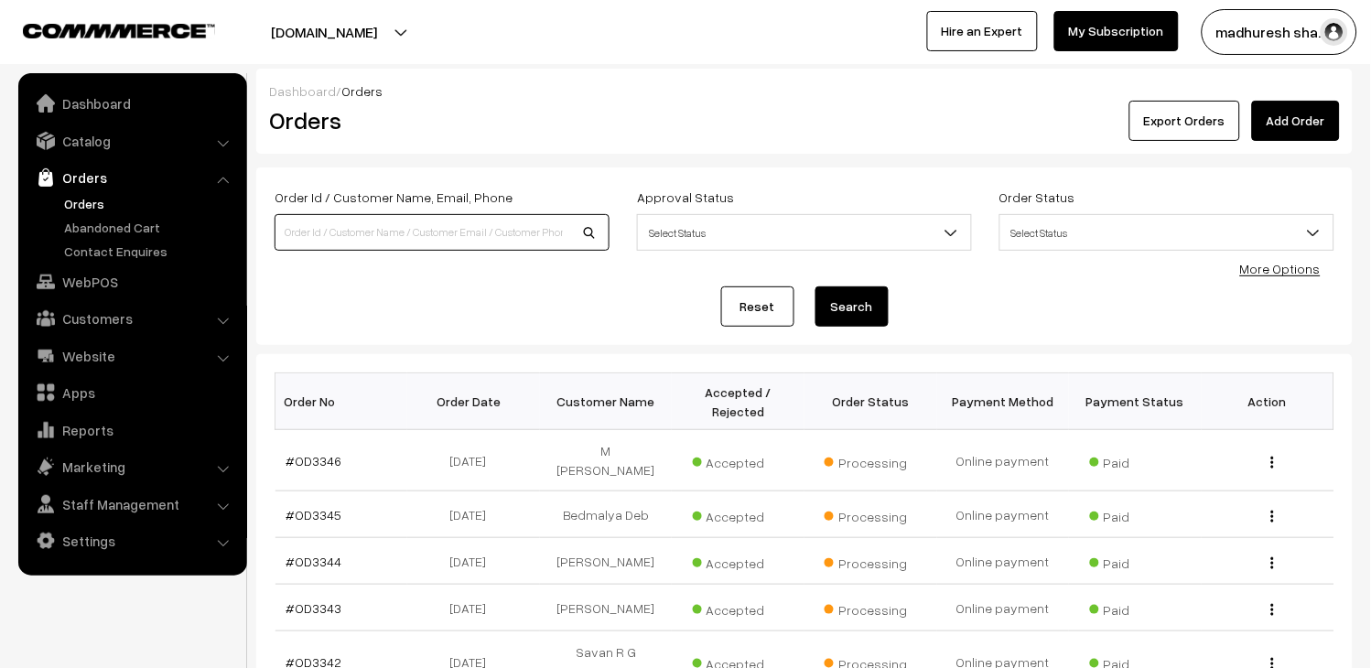
click at [358, 230] on input at bounding box center [442, 232] width 335 height 37
type input "OD3330"
click at [819, 303] on button "Search" at bounding box center [852, 306] width 73 height 40
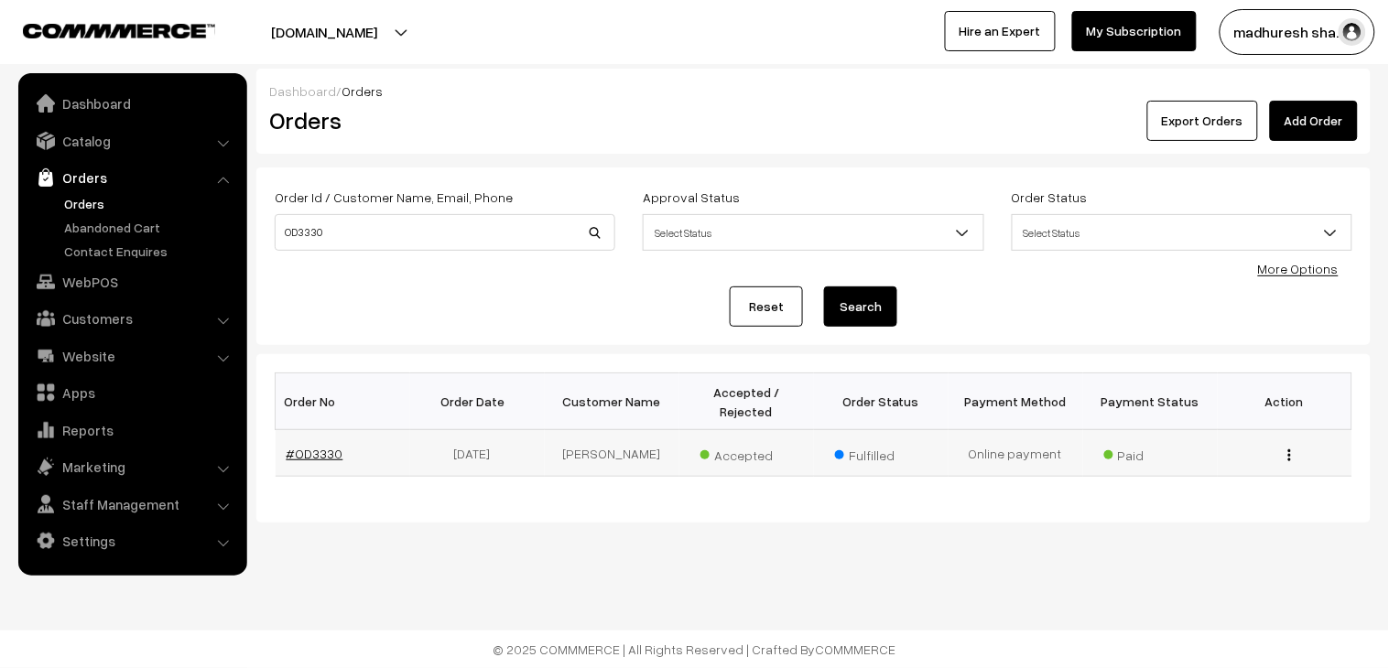
click at [321, 446] on link "#OD3330" at bounding box center [314, 454] width 57 height 16
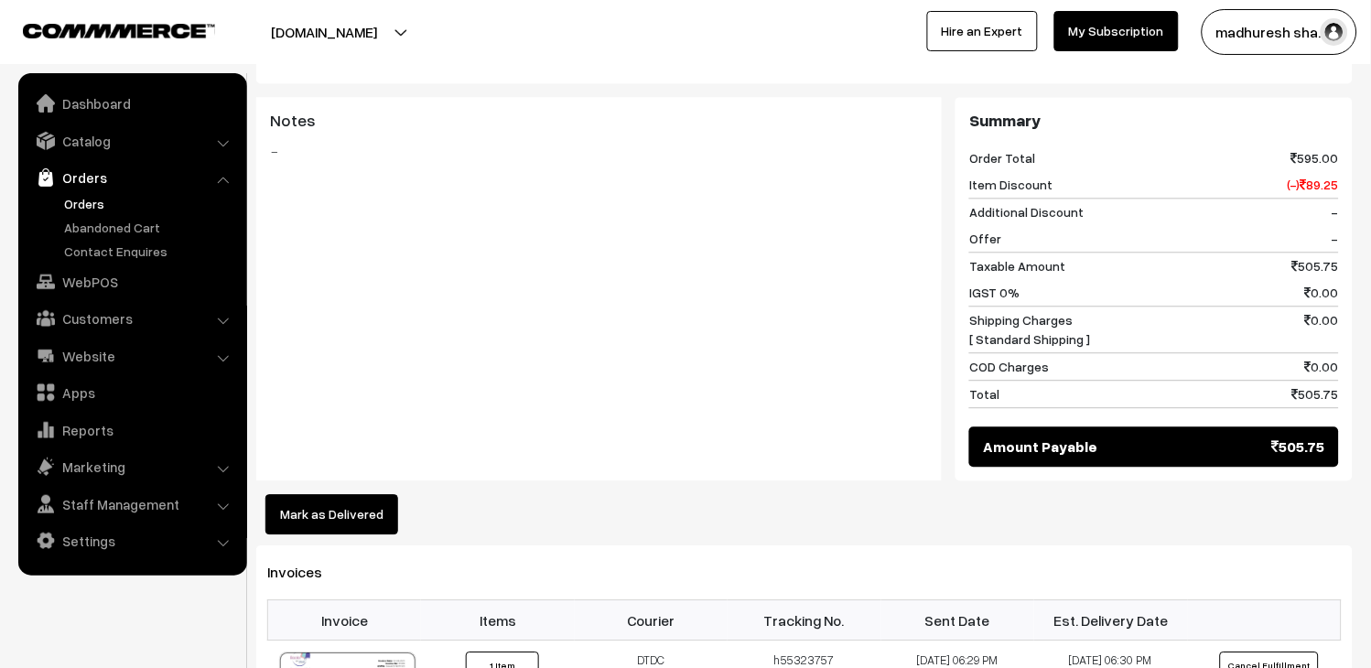
scroll to position [1017, 0]
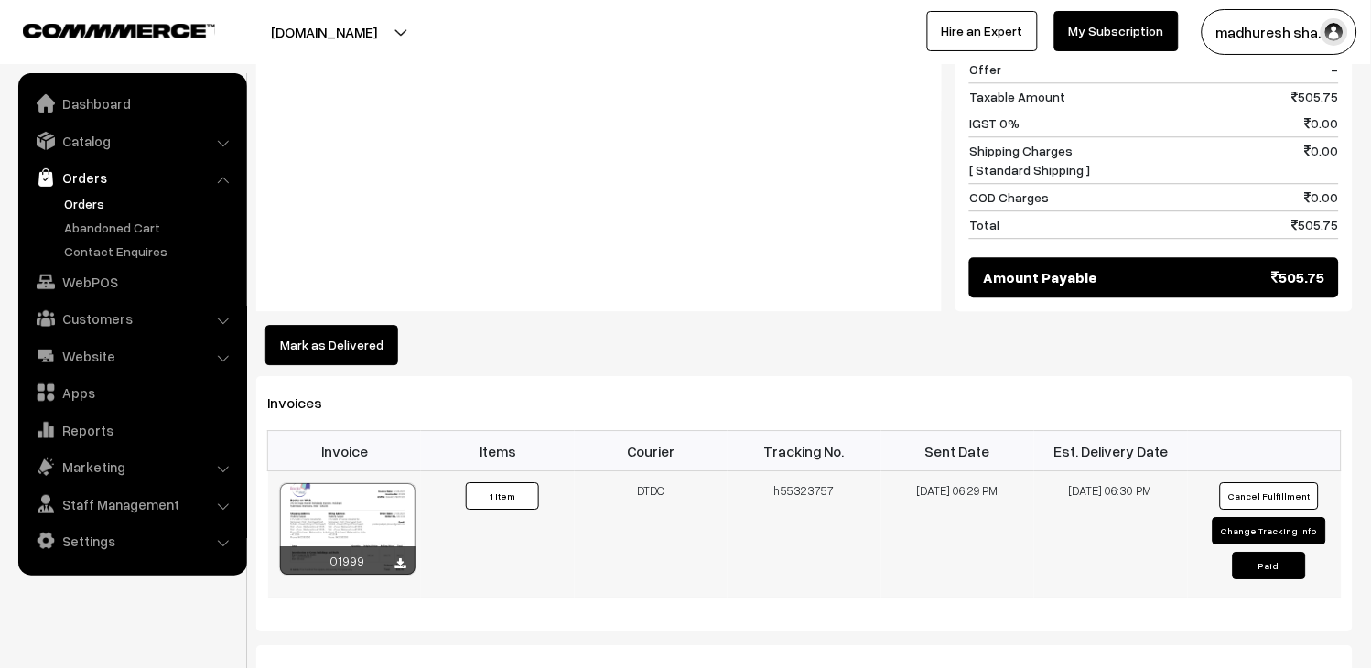
drag, startPoint x: 834, startPoint y: 427, endPoint x: 773, endPoint y: 435, distance: 61.0
click at [773, 471] on td "h55323757" at bounding box center [805, 534] width 154 height 127
copy td "h55323757"
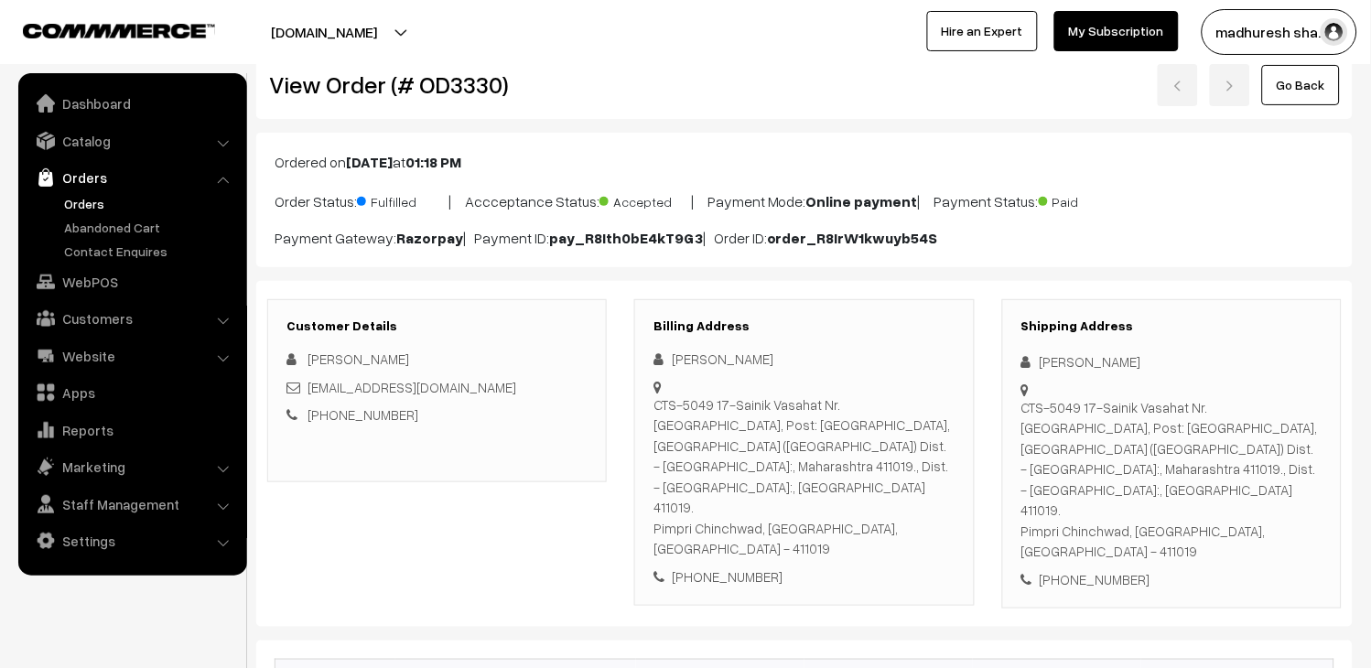
scroll to position [0, 0]
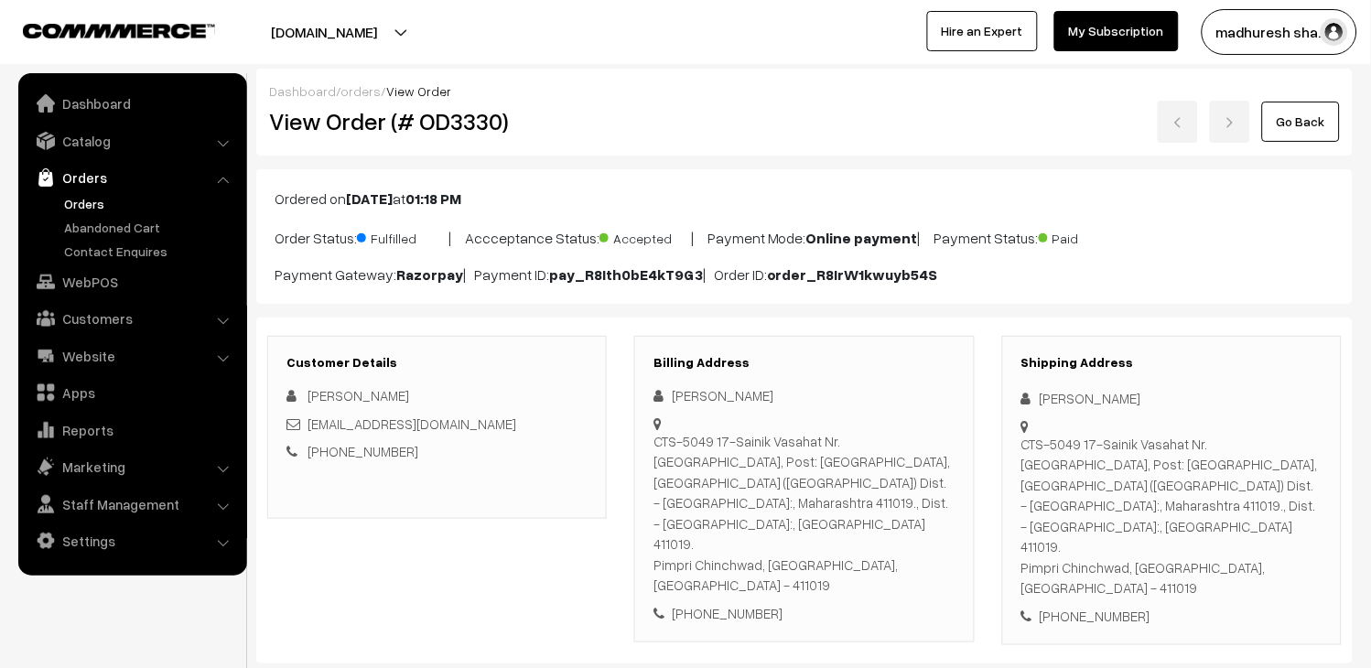
click at [89, 202] on link "Orders" at bounding box center [149, 203] width 181 height 19
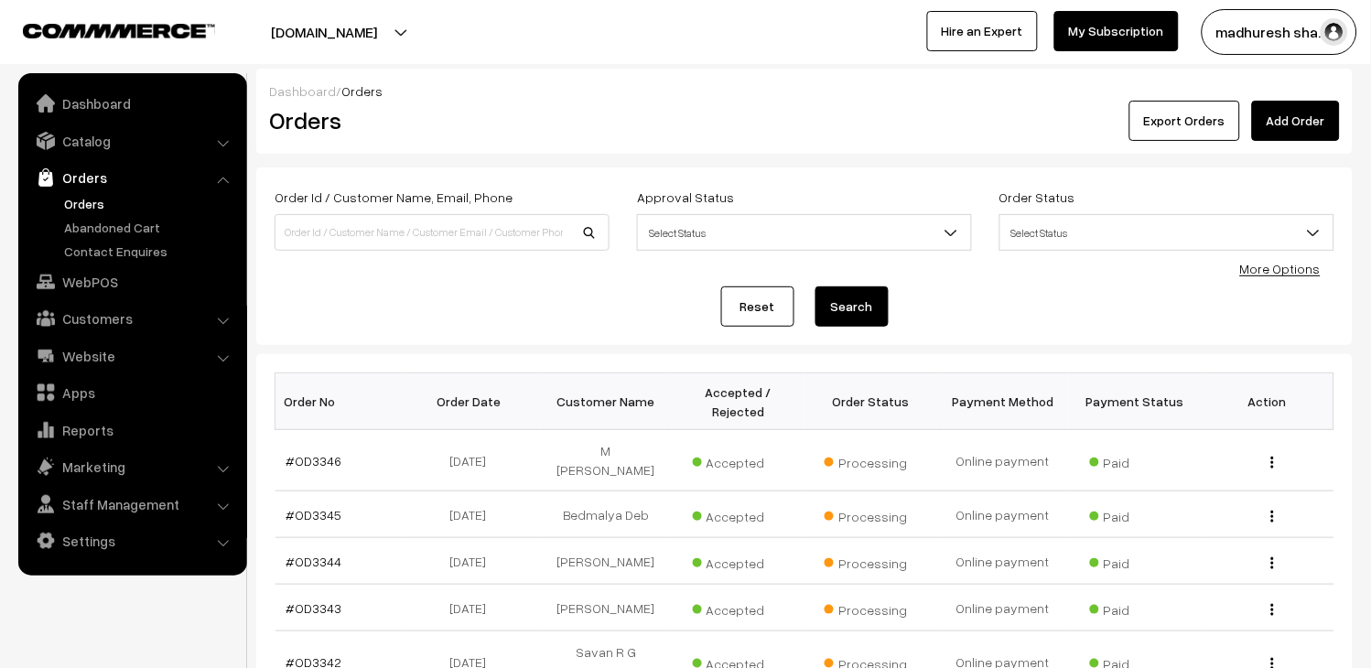
drag, startPoint x: 81, startPoint y: 201, endPoint x: 29, endPoint y: 212, distance: 52.4
click at [81, 201] on link "Orders" at bounding box center [149, 203] width 181 height 19
